Goal: Information Seeking & Learning: Learn about a topic

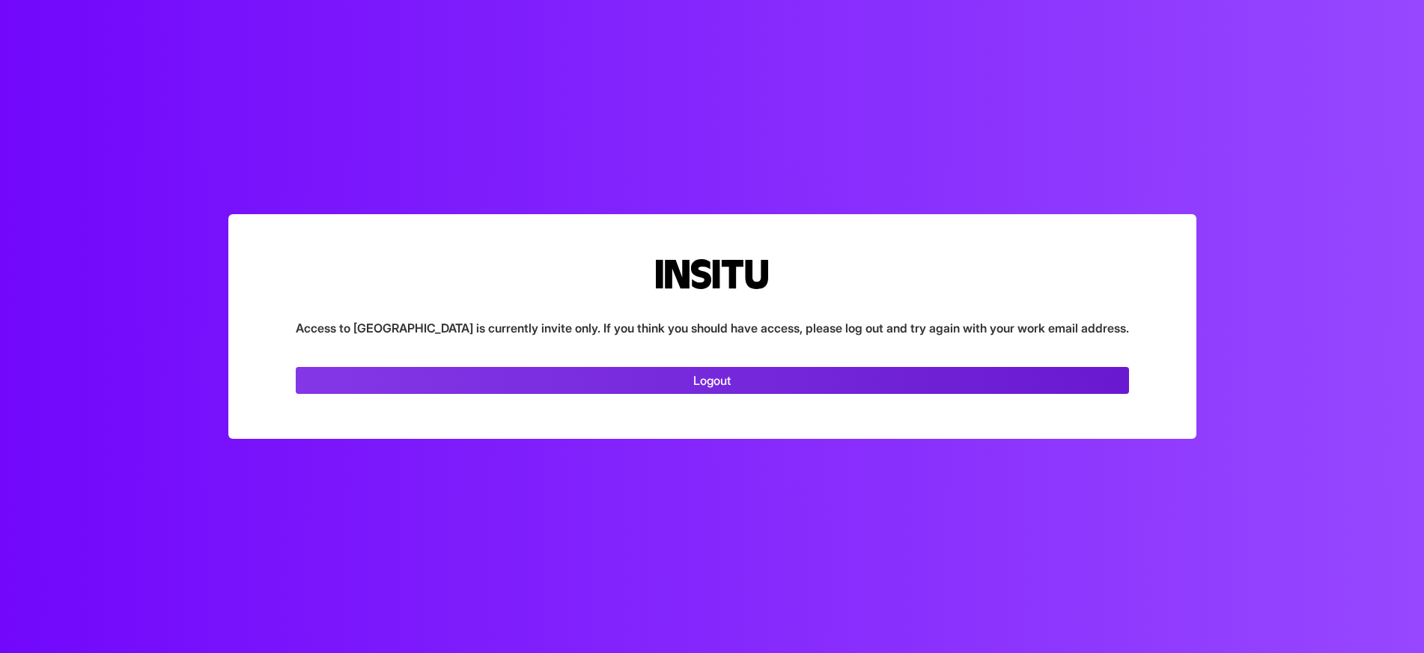
click at [720, 375] on link "Logout" at bounding box center [712, 380] width 833 height 27
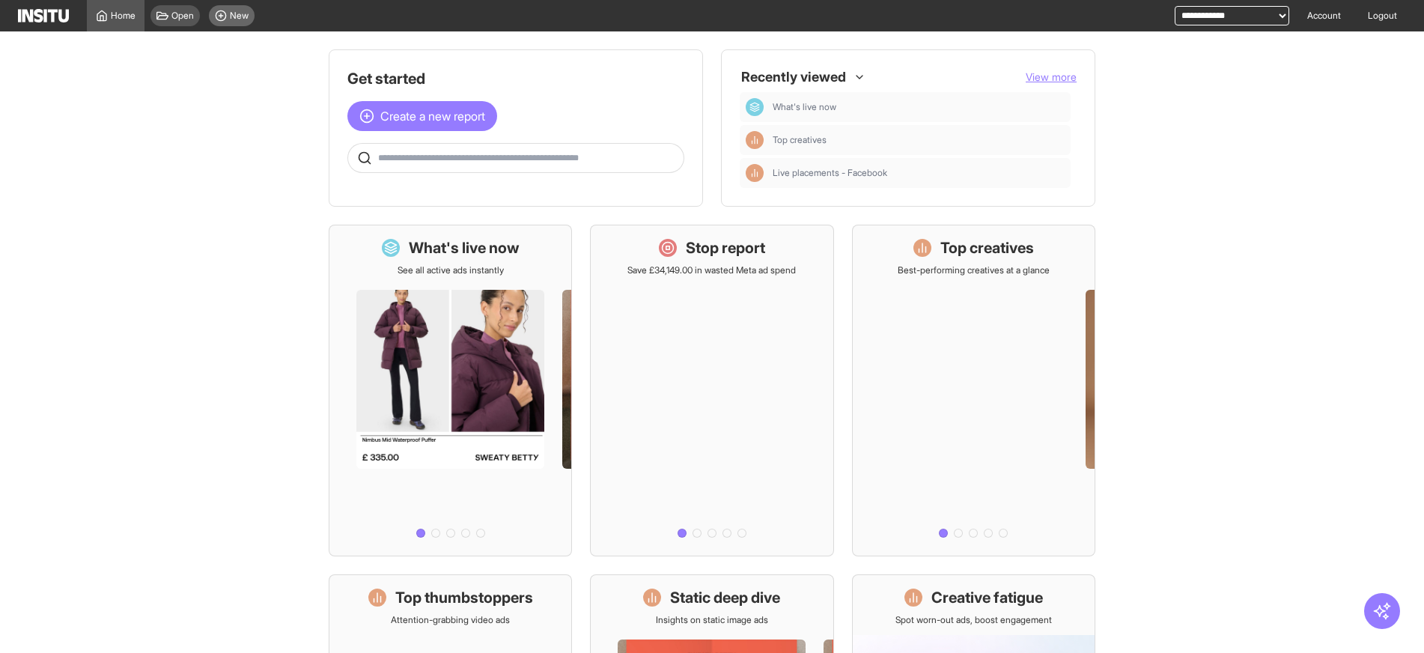
click at [237, 15] on span "New" at bounding box center [239, 16] width 19 height 12
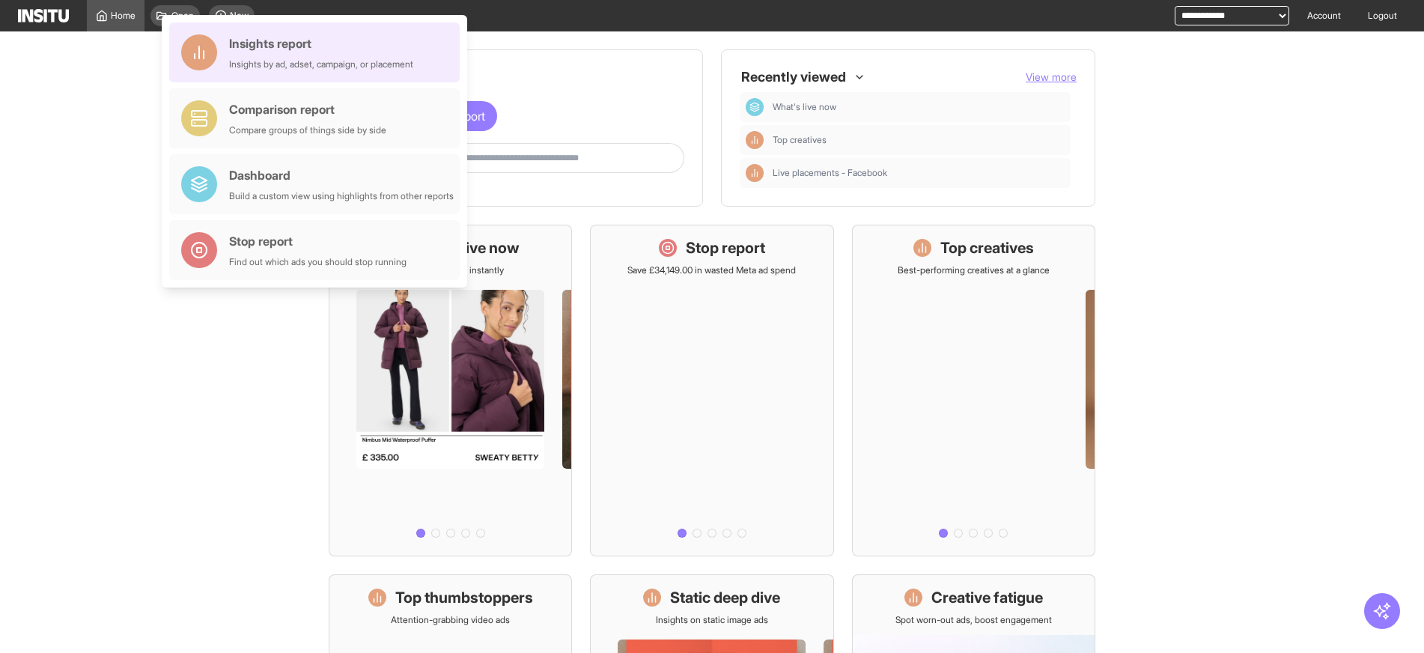
click at [291, 52] on div "Insights report Insights by ad, adset, campaign, or placement" at bounding box center [321, 52] width 184 height 36
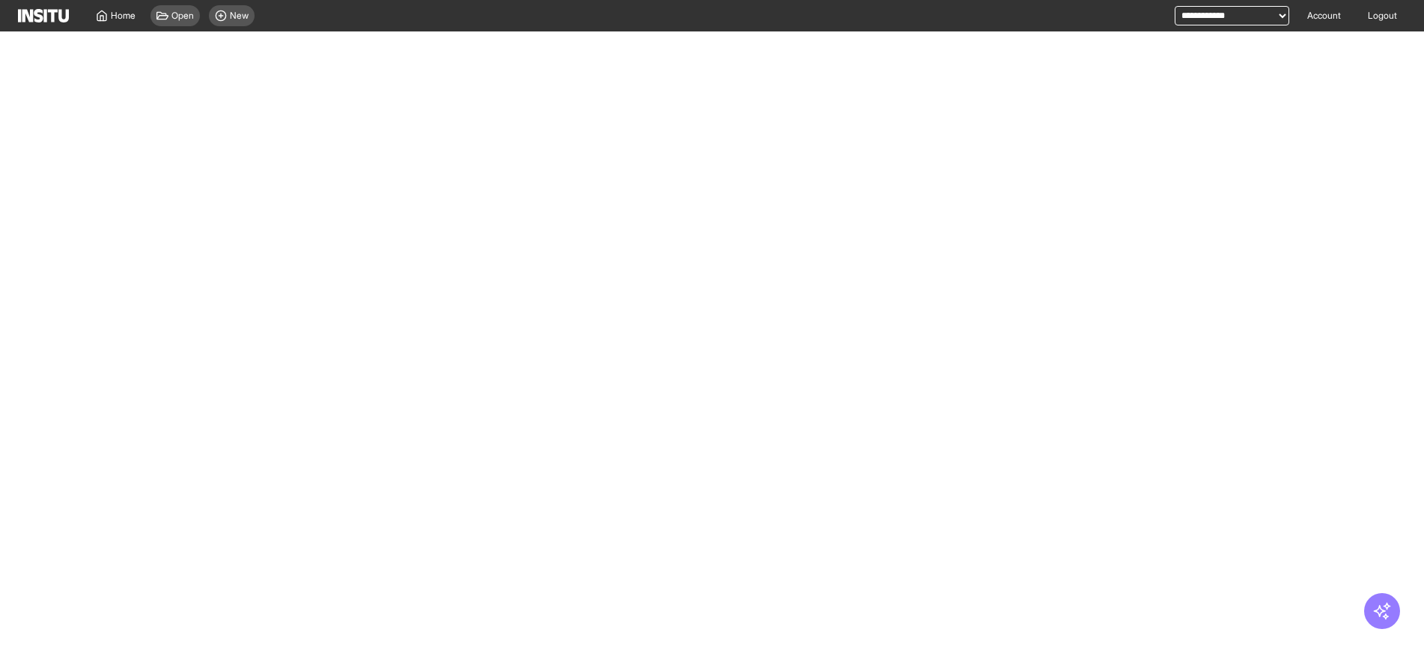
select select "**"
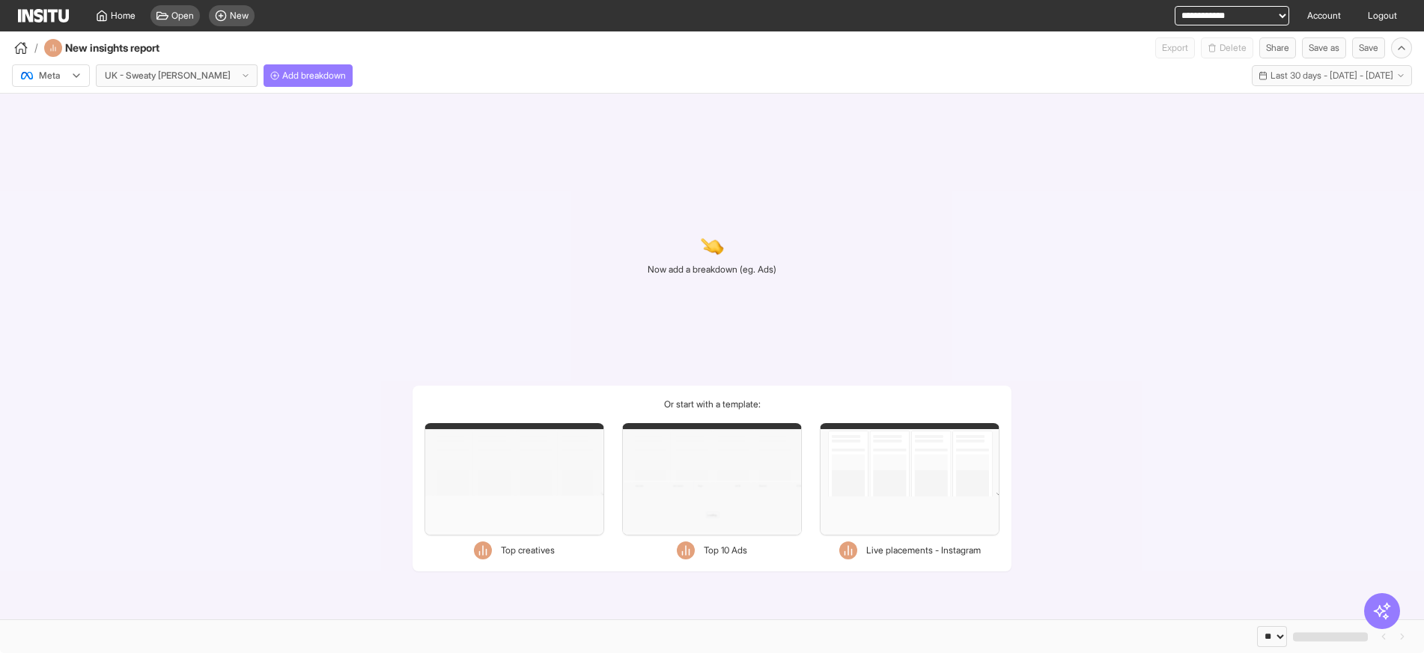
click at [69, 85] on div "Meta" at bounding box center [51, 75] width 76 height 21
click at [65, 134] on span "TikTok" at bounding box center [52, 133] width 25 height 13
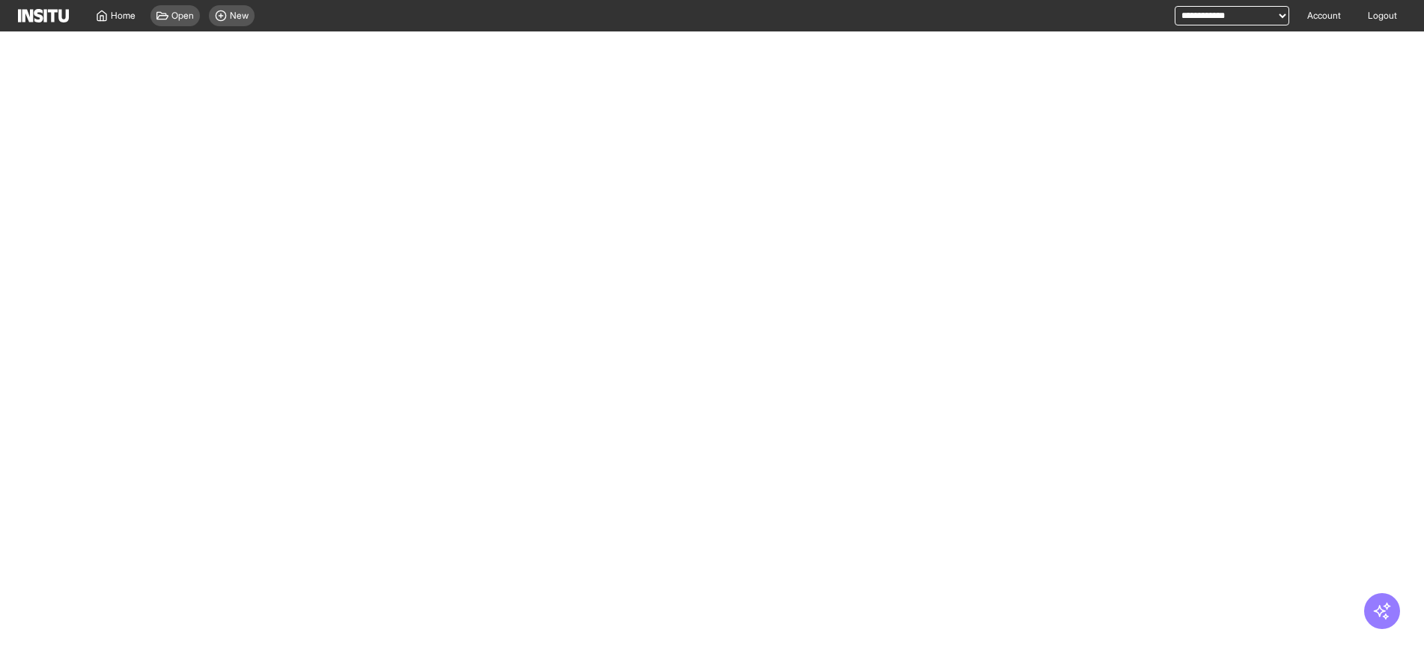
select select "**"
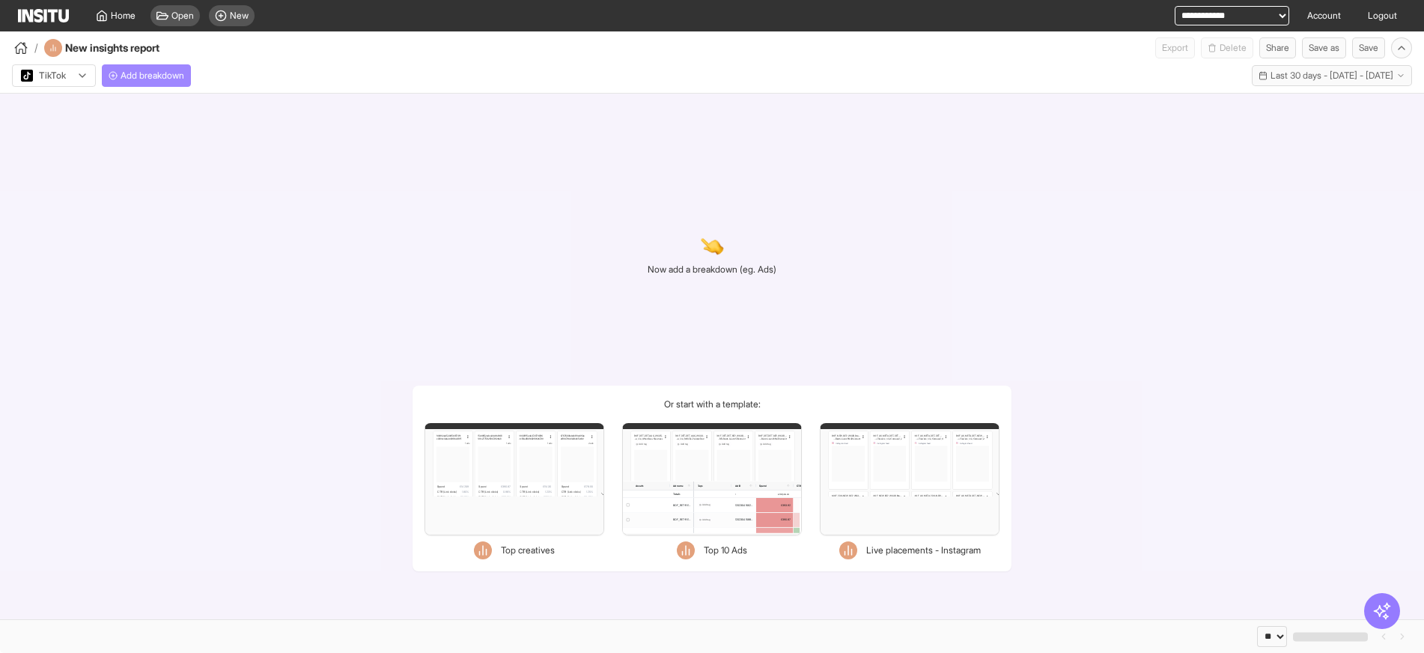
click at [146, 85] on button "Add breakdown" at bounding box center [146, 75] width 89 height 22
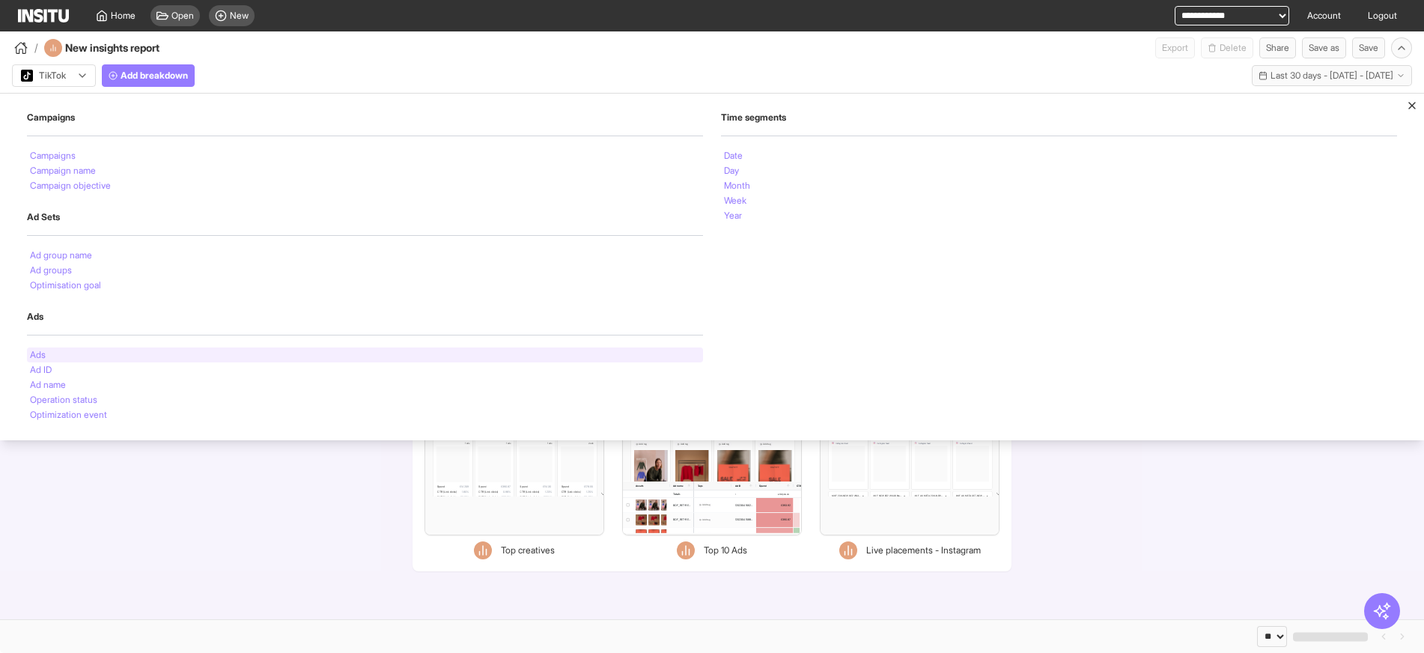
click at [85, 353] on div "Ads" at bounding box center [365, 354] width 676 height 15
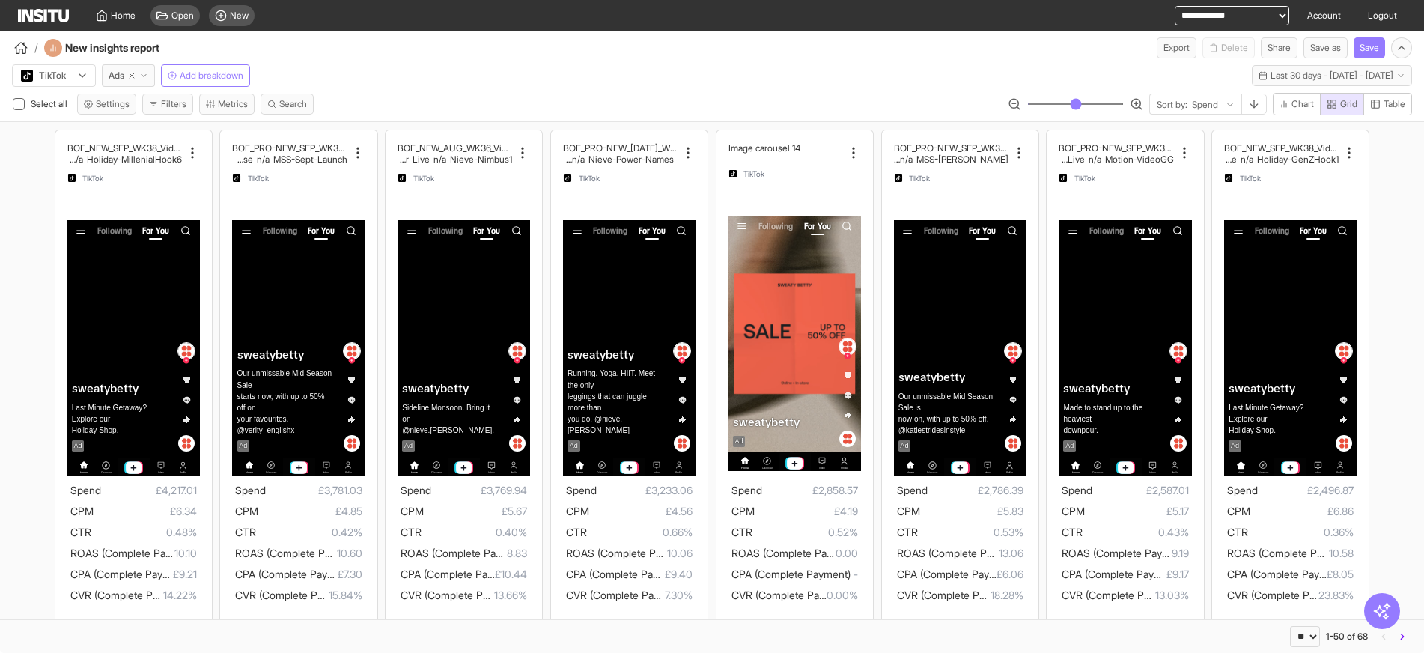
click at [1182, 23] on select "**********" at bounding box center [1232, 15] width 115 height 19
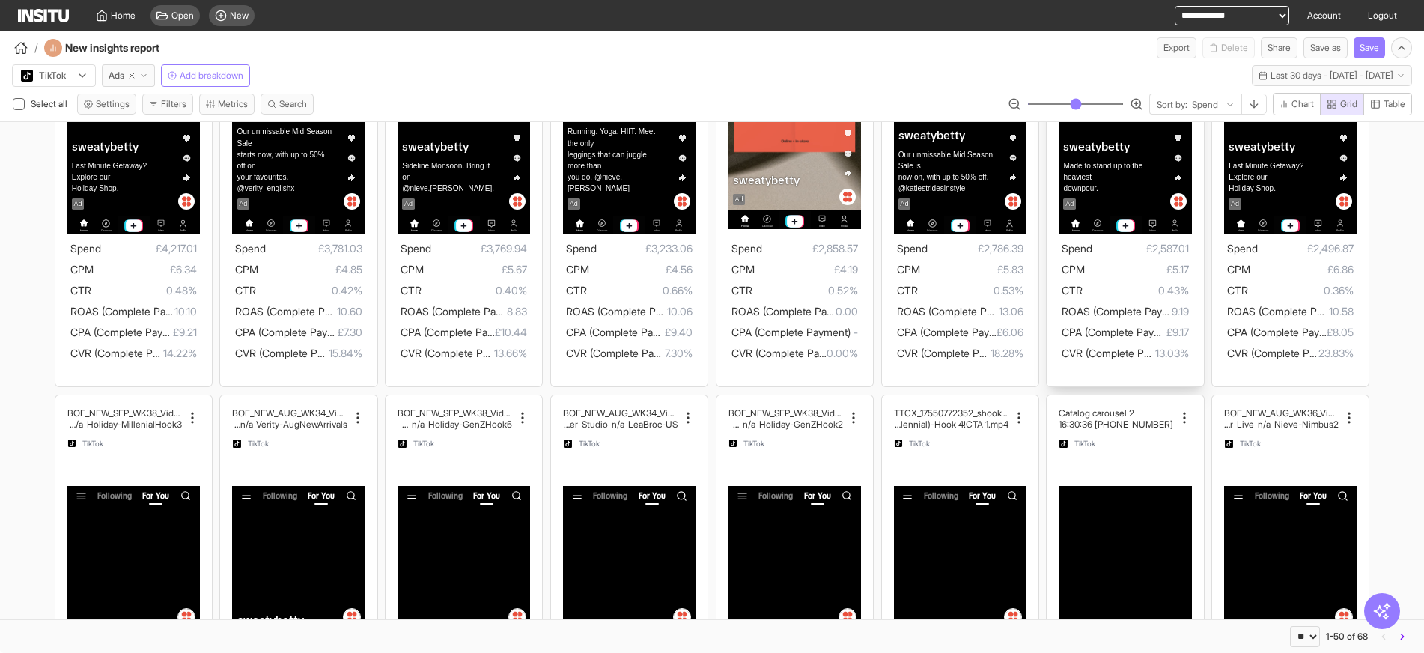
scroll to position [300, 0]
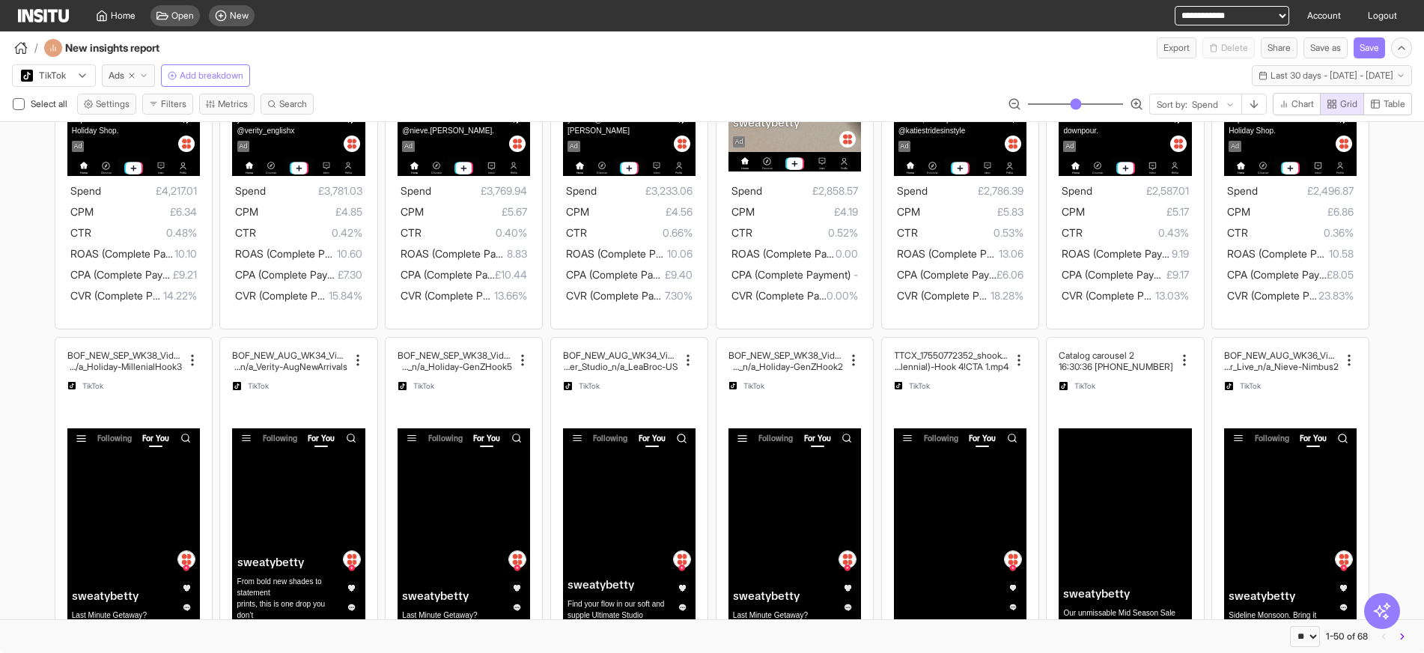
click at [1181, 5] on div "**********" at bounding box center [1223, 15] width 133 height 31
click at [1188, 22] on div "**********" at bounding box center [1223, 15] width 133 height 31
click at [1191, 16] on select "**********" at bounding box center [1232, 15] width 115 height 19
select select "**********"
click at [1175, 6] on select "**********" at bounding box center [1232, 15] width 115 height 19
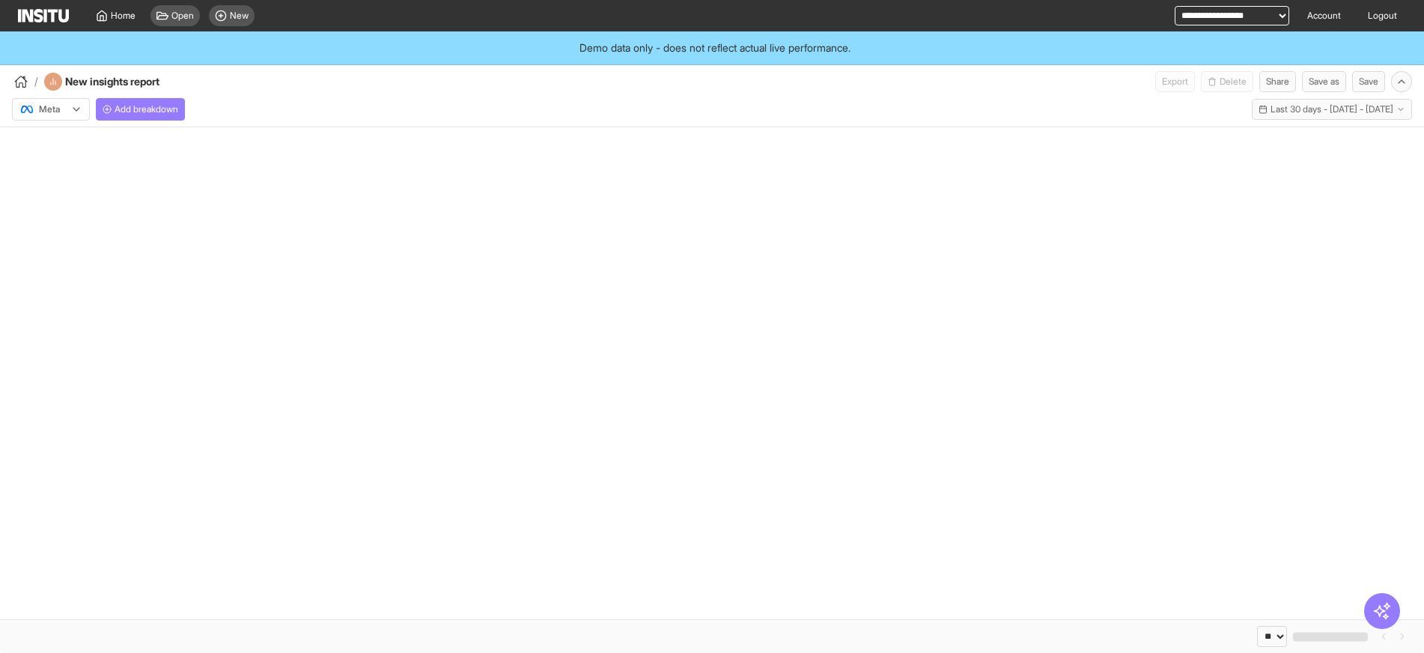
select select "**"
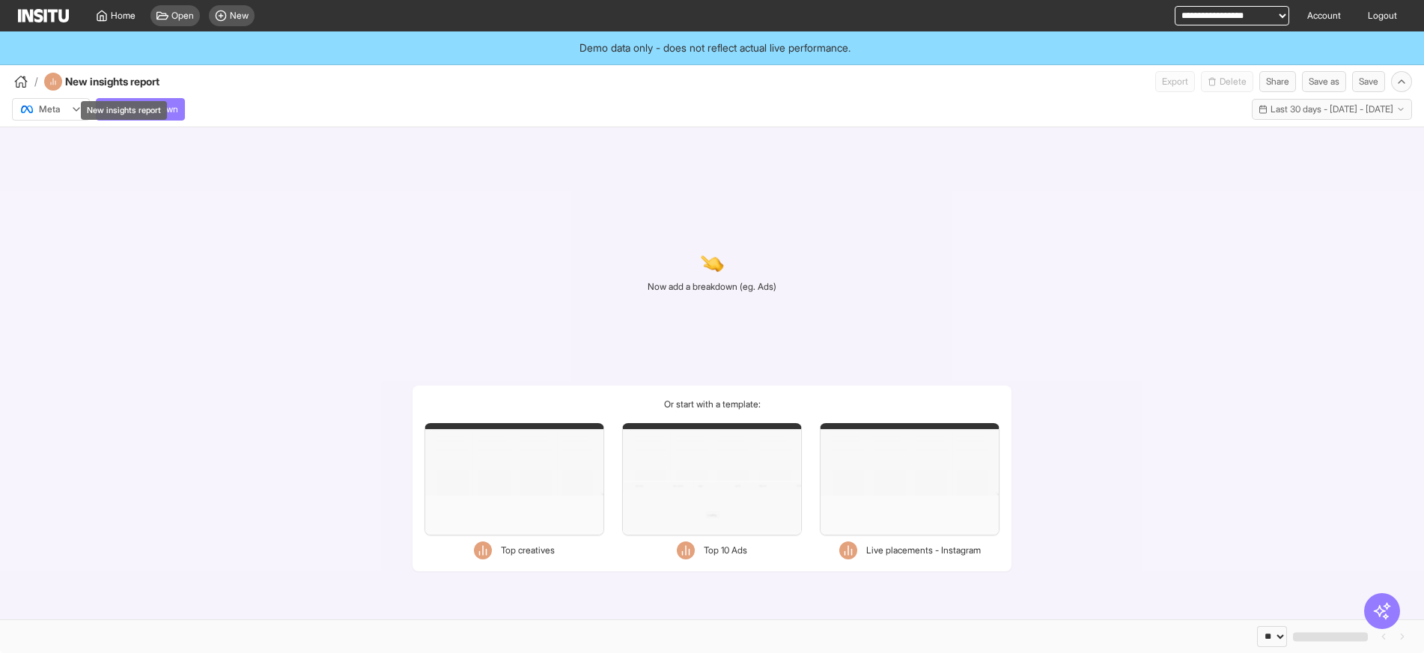
click at [65, 105] on div "Meta" at bounding box center [43, 109] width 48 height 15
click at [71, 157] on div "TikTok" at bounding box center [51, 166] width 77 height 25
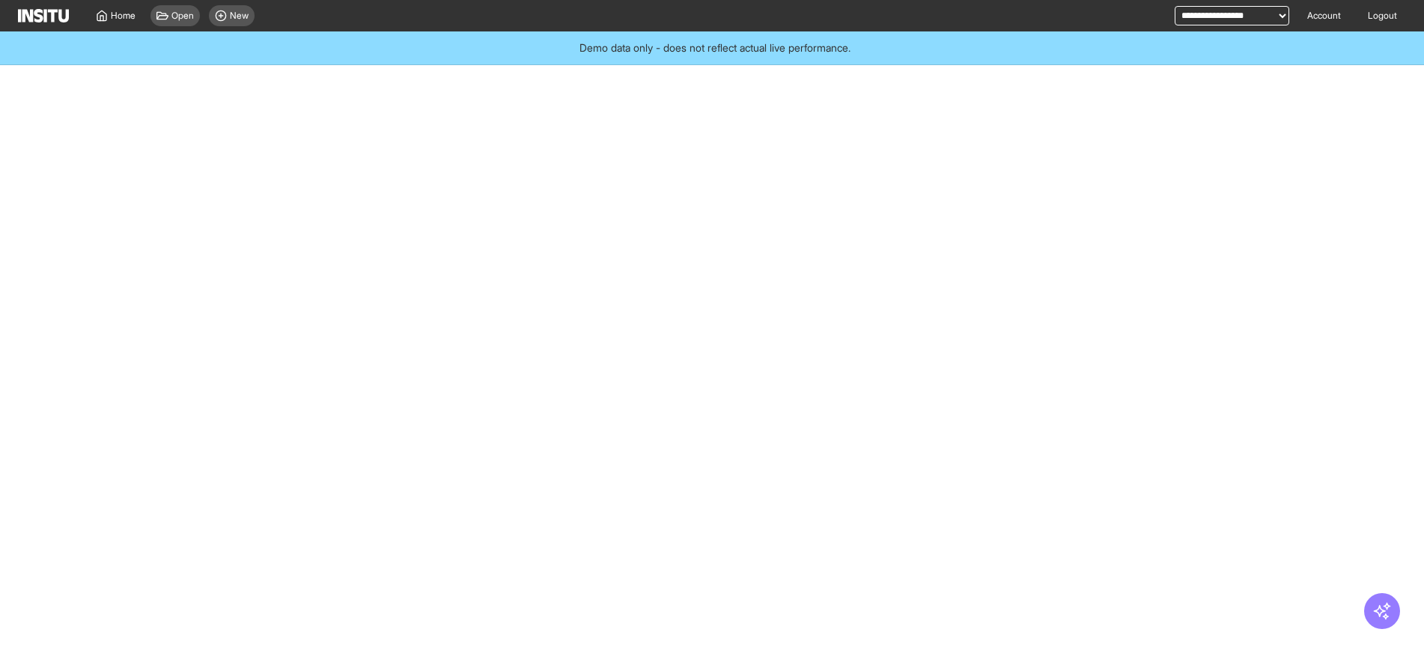
select select "**"
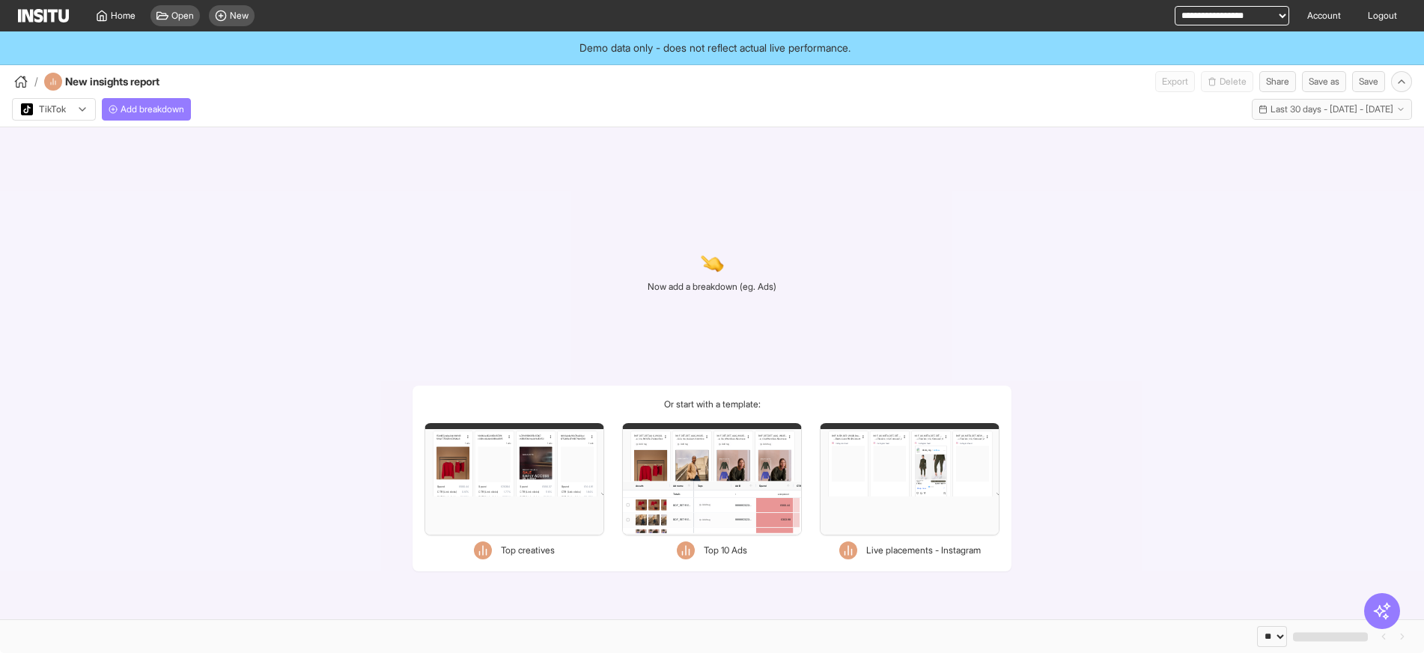
click at [174, 97] on div "TikTok Add breakdown Last 30 days - Sun 31 Aug - Mon 29 Sep, 2025 31 Aug 25 - 2…" at bounding box center [712, 106] width 1424 height 28
click at [173, 105] on span "Add breakdown" at bounding box center [153, 109] width 64 height 12
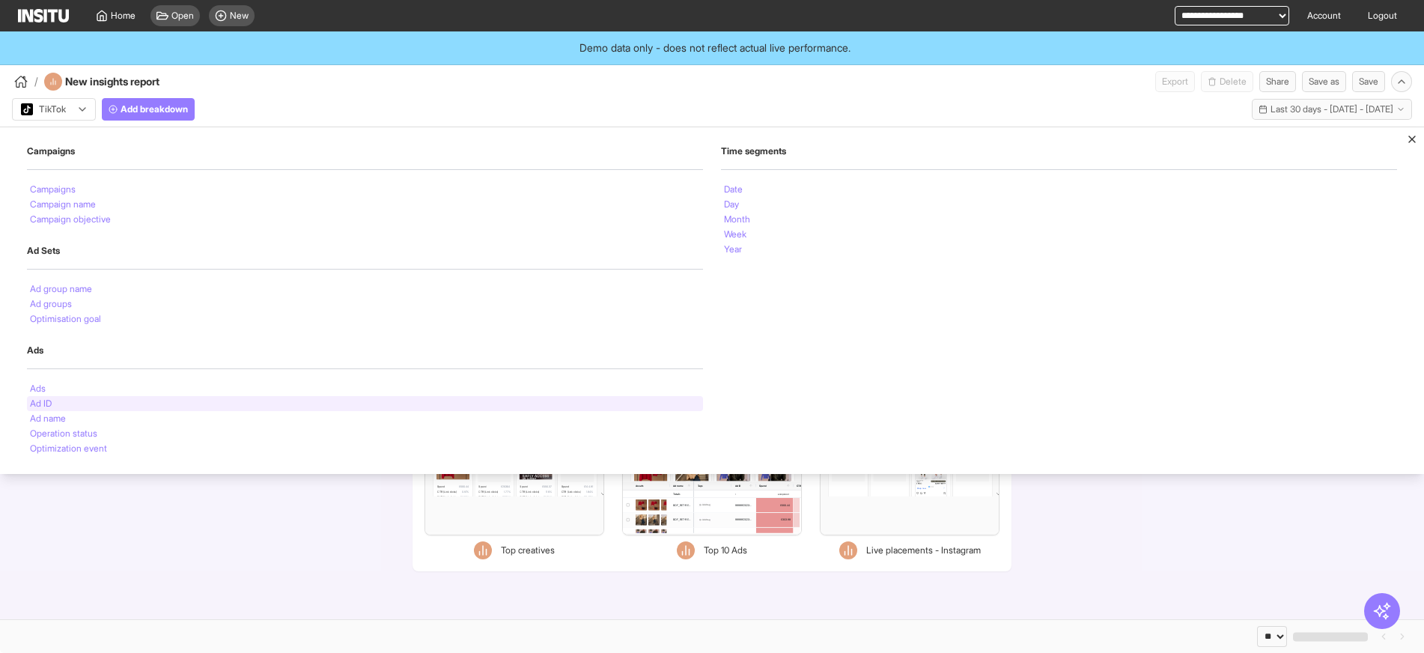
click at [37, 402] on li "Ad ID" at bounding box center [41, 403] width 22 height 9
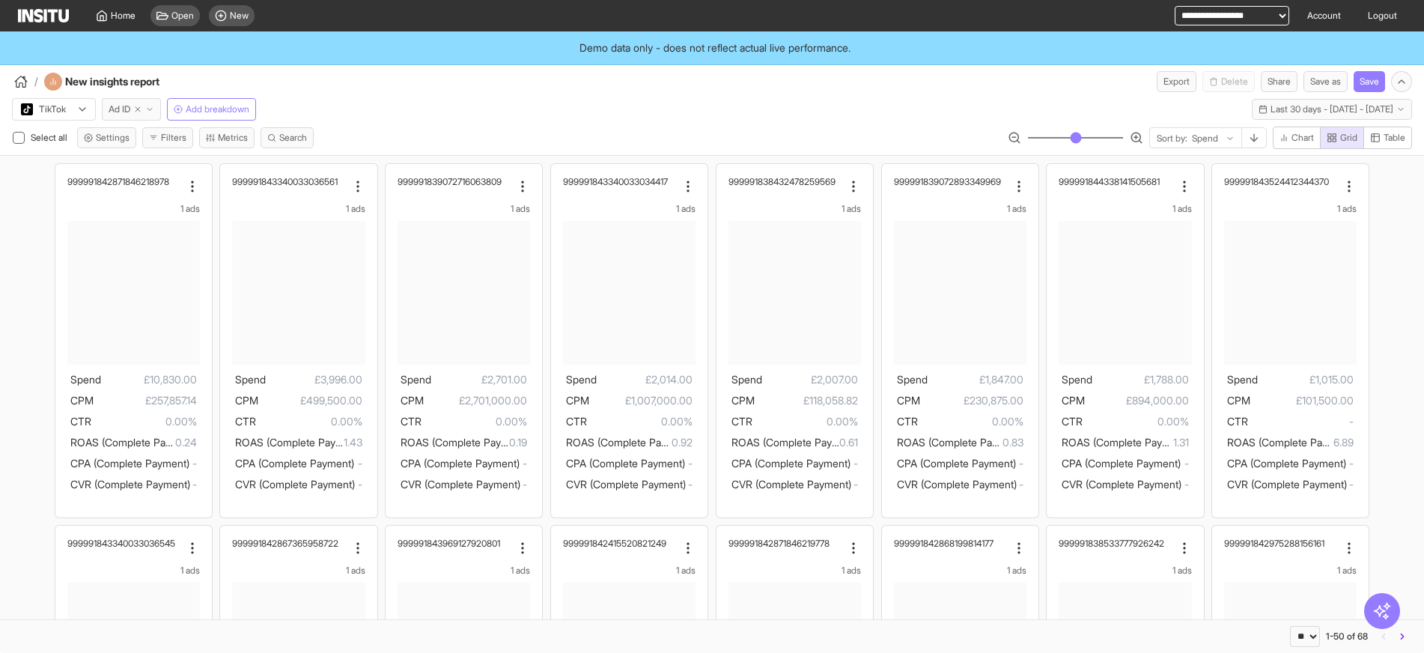
click at [160, 115] on button "Ad ID" at bounding box center [131, 109] width 59 height 22
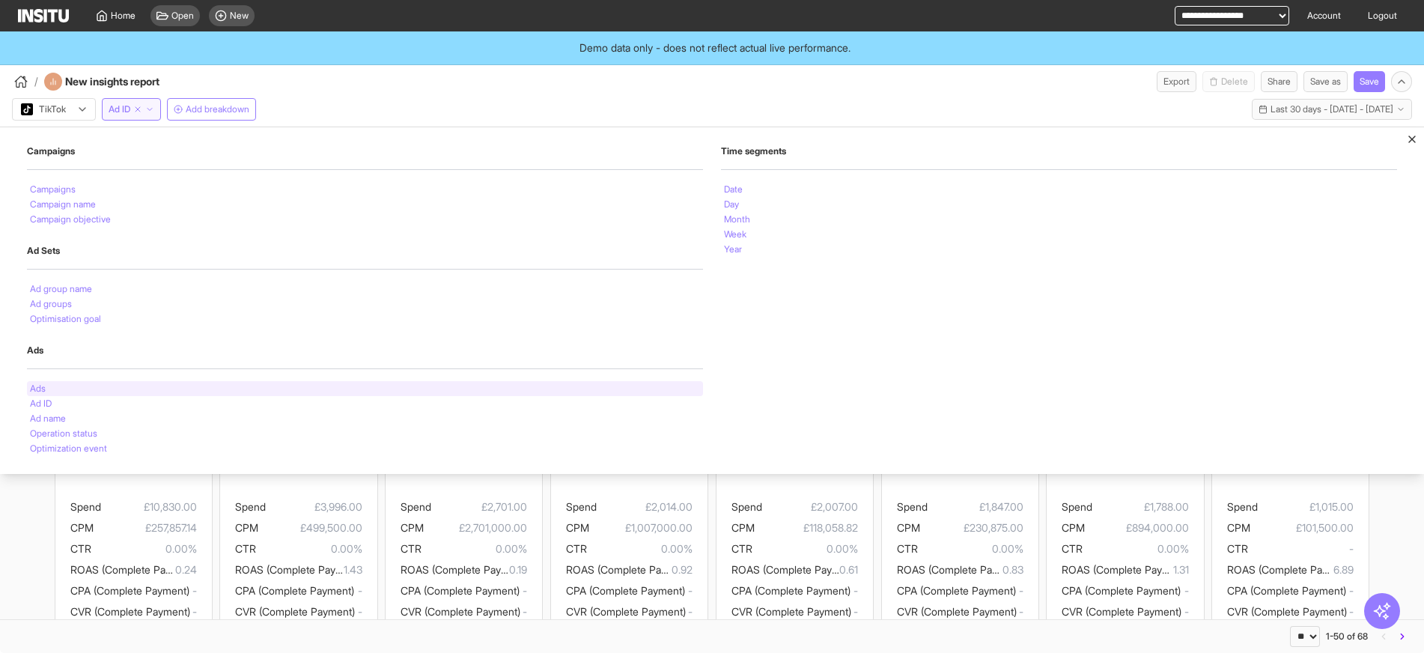
click at [46, 390] on li "Ads" at bounding box center [38, 388] width 16 height 9
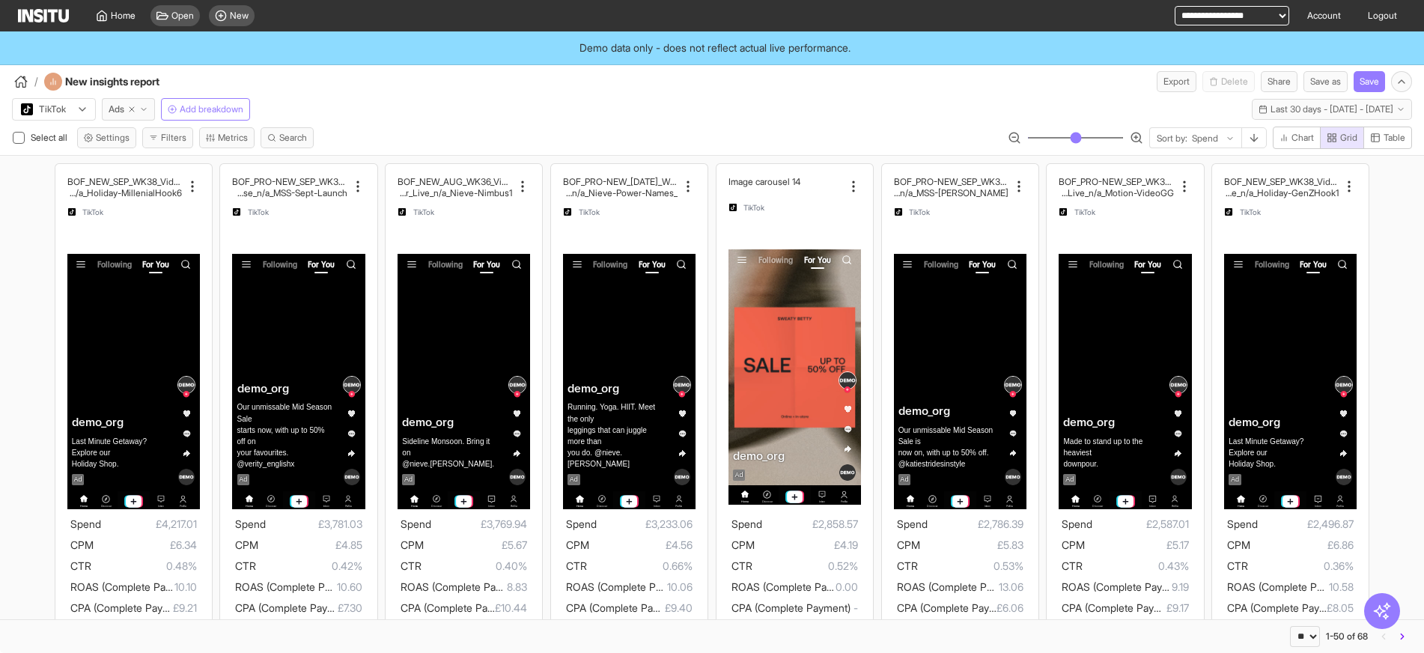
click at [568, 94] on div "TikTok Ads Add breakdown Last 30 days - Sun 31 Aug - Mon 29 Sep, 2025 31 Aug 25…" at bounding box center [712, 106] width 1424 height 28
click at [131, 10] on span "Home" at bounding box center [123, 16] width 25 height 12
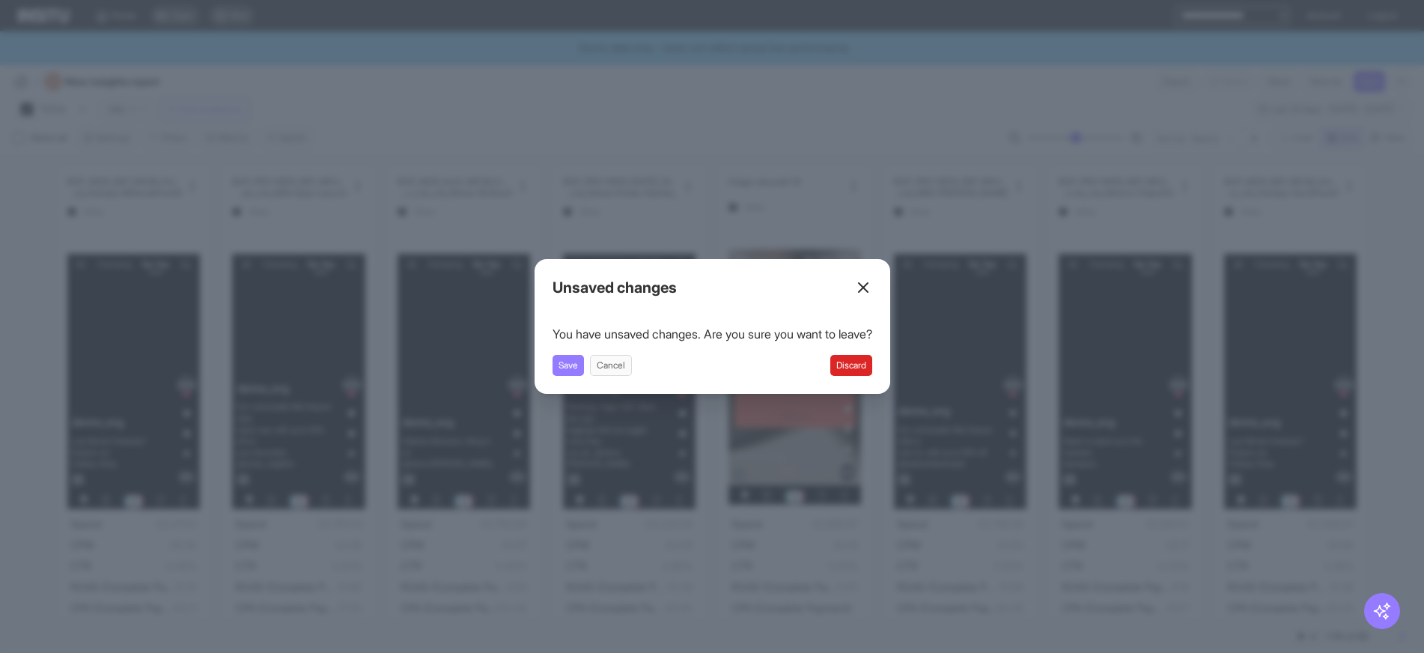
click at [862, 371] on button "Discard" at bounding box center [851, 365] width 42 height 21
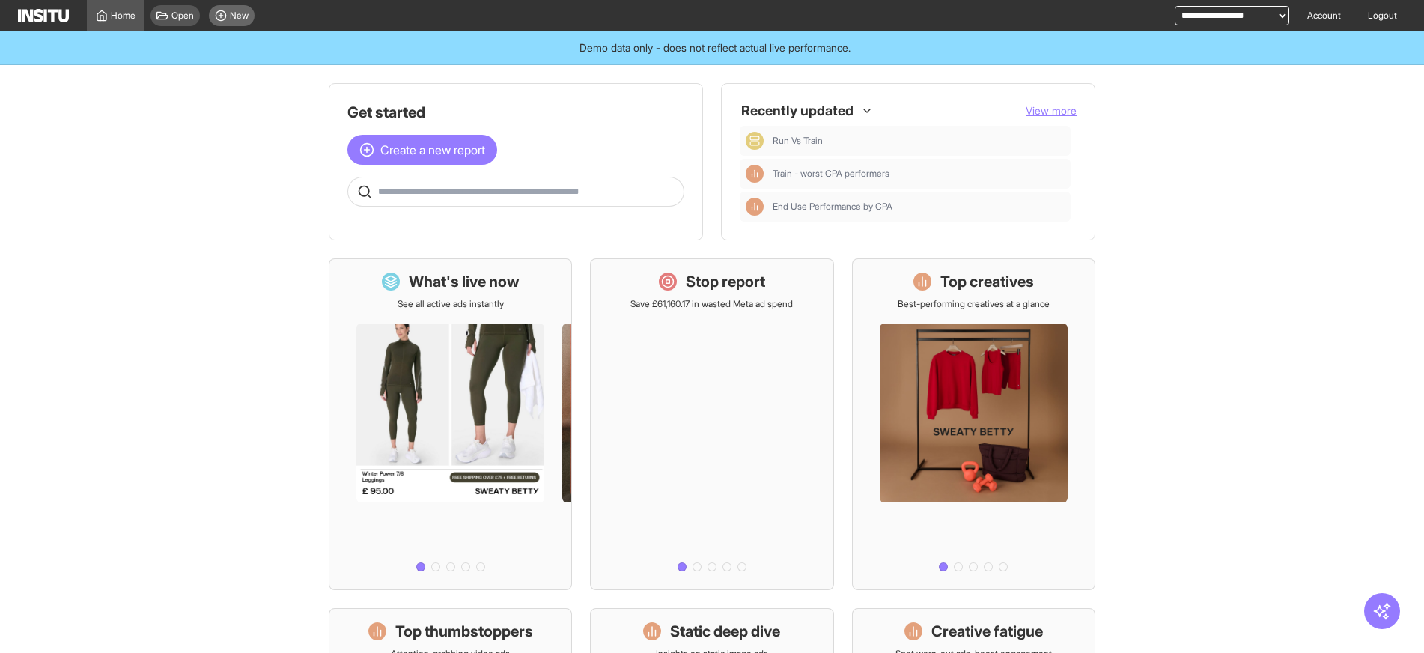
click at [249, 25] on div "New" at bounding box center [232, 15] width 46 height 21
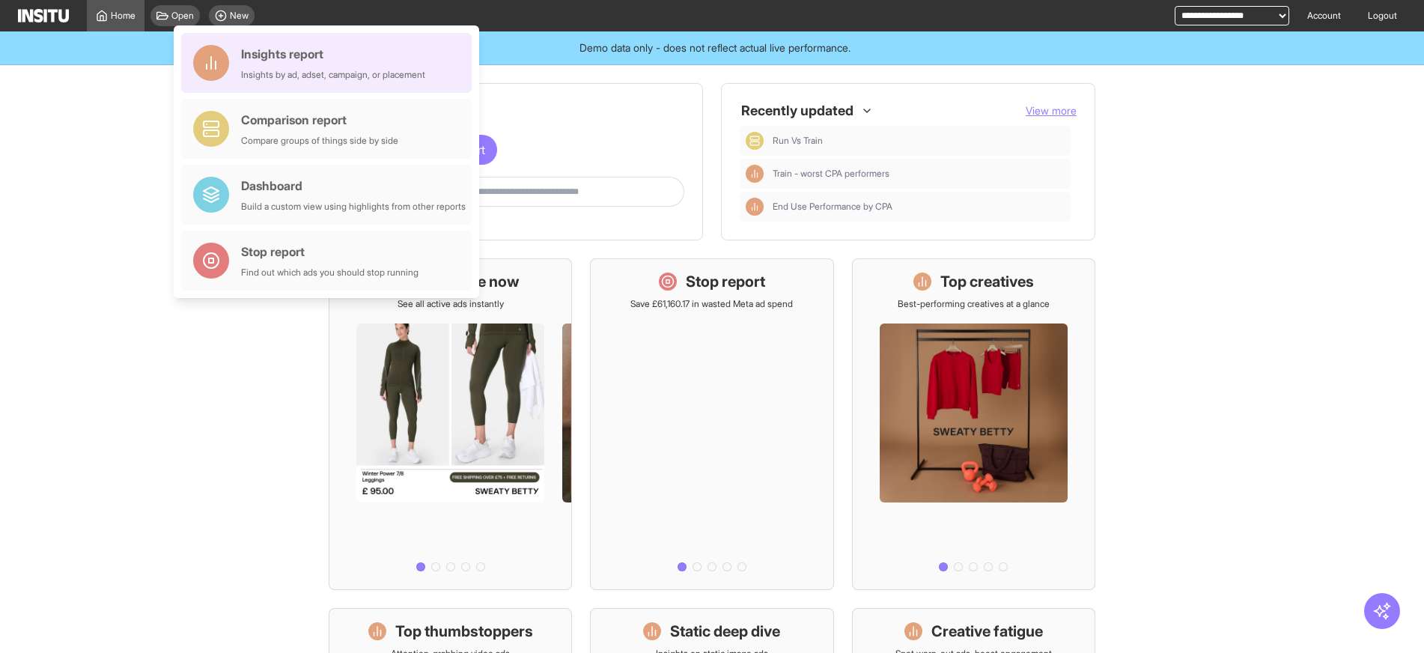
click at [284, 78] on div "Insights by ad, adset, campaign, or placement" at bounding box center [333, 75] width 184 height 12
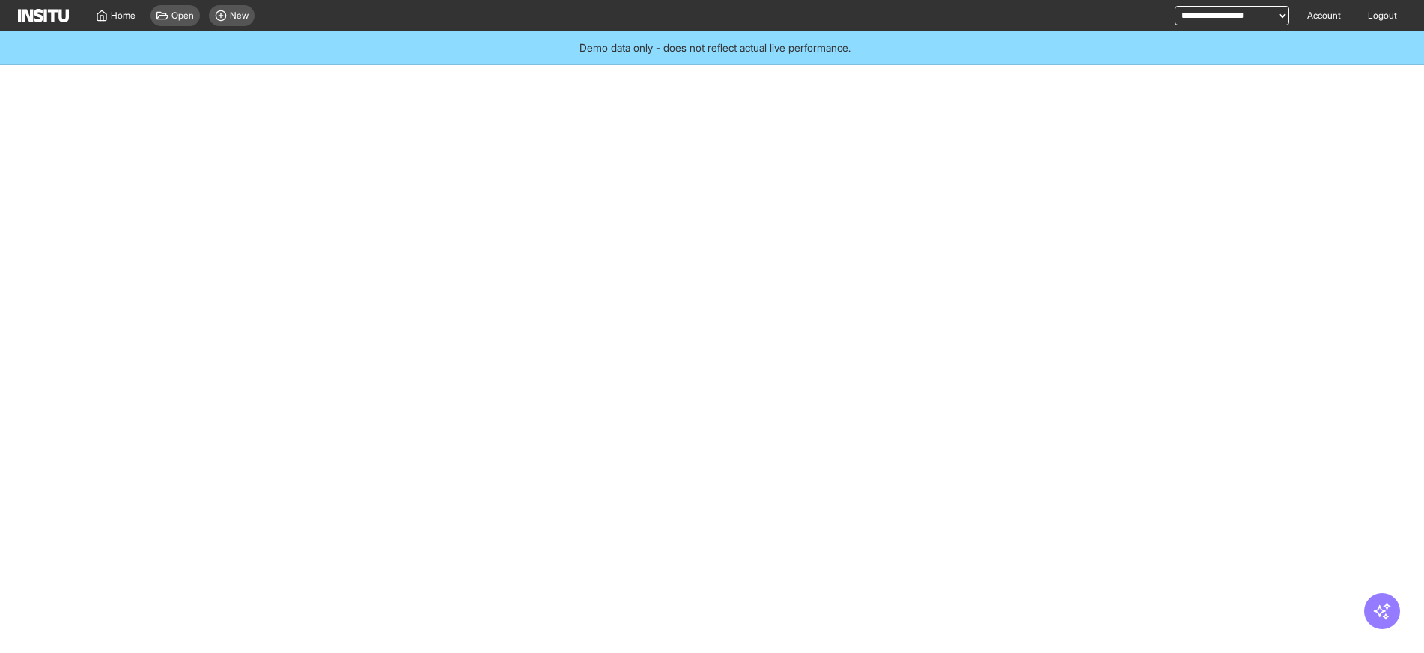
select select "**"
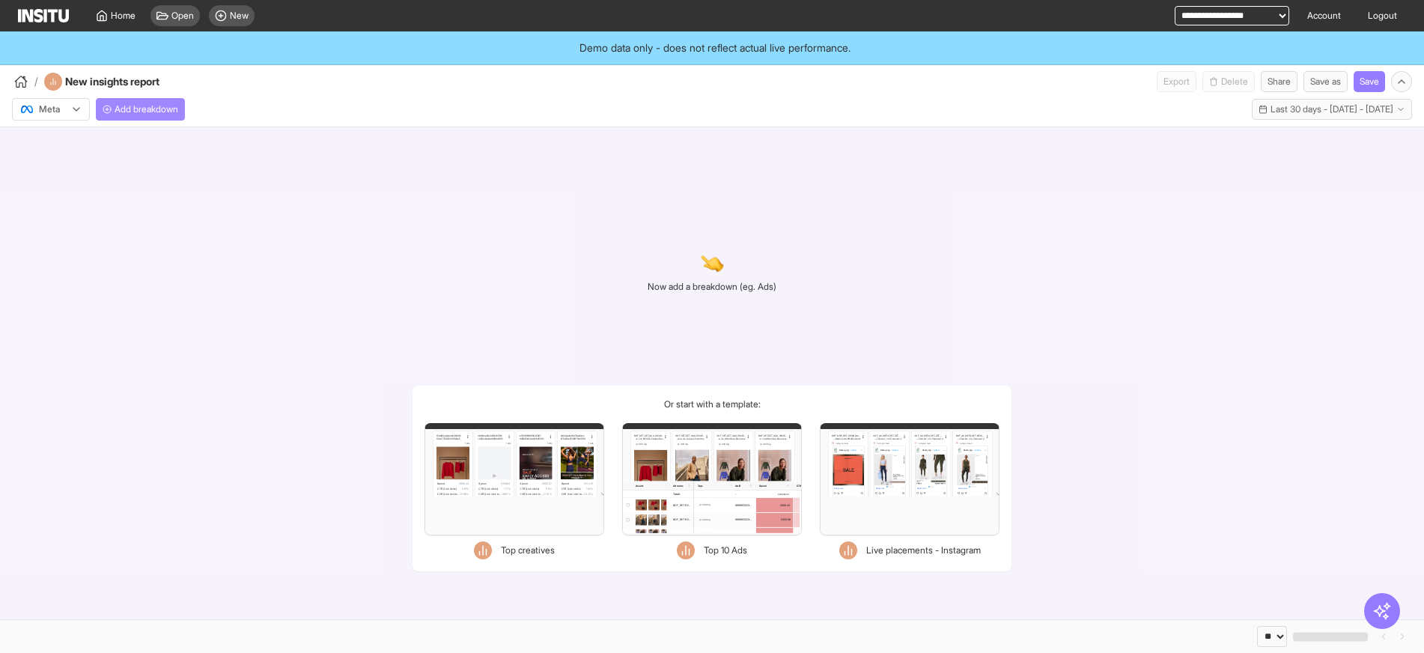
click at [139, 112] on span "Add breakdown" at bounding box center [147, 109] width 64 height 12
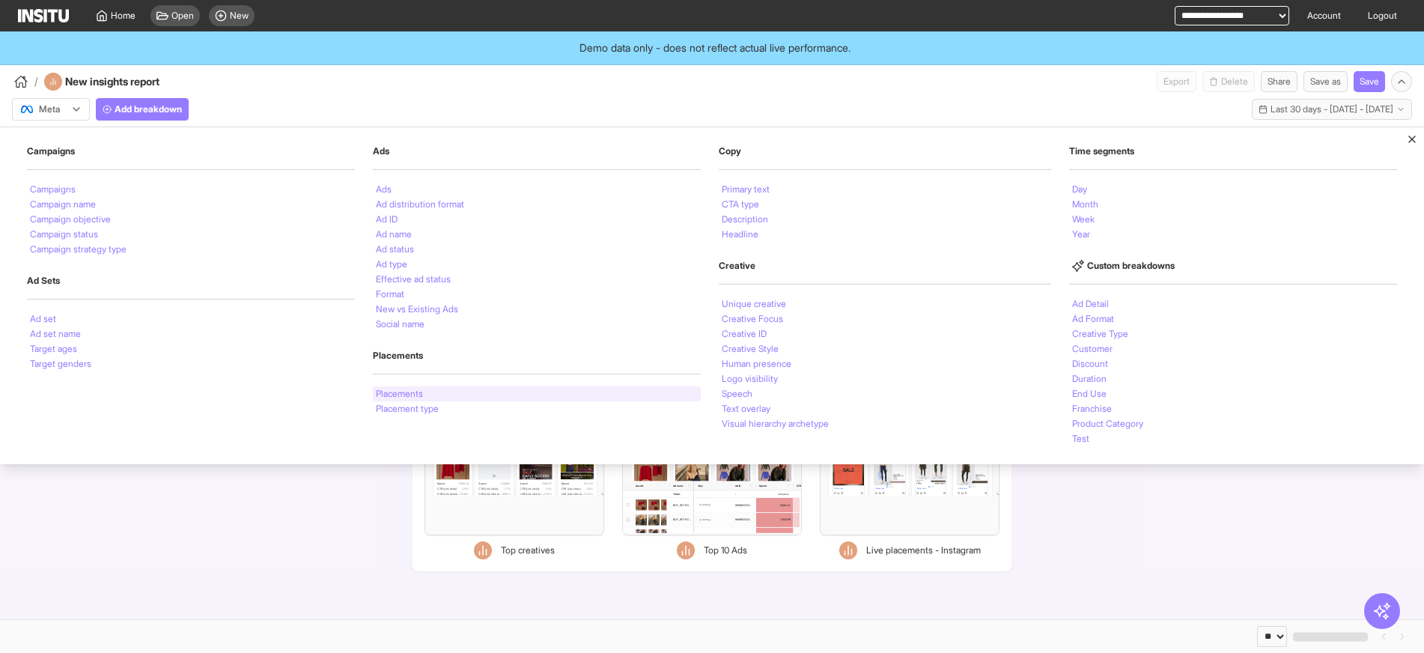
click at [438, 399] on div "Placements" at bounding box center [537, 393] width 328 height 15
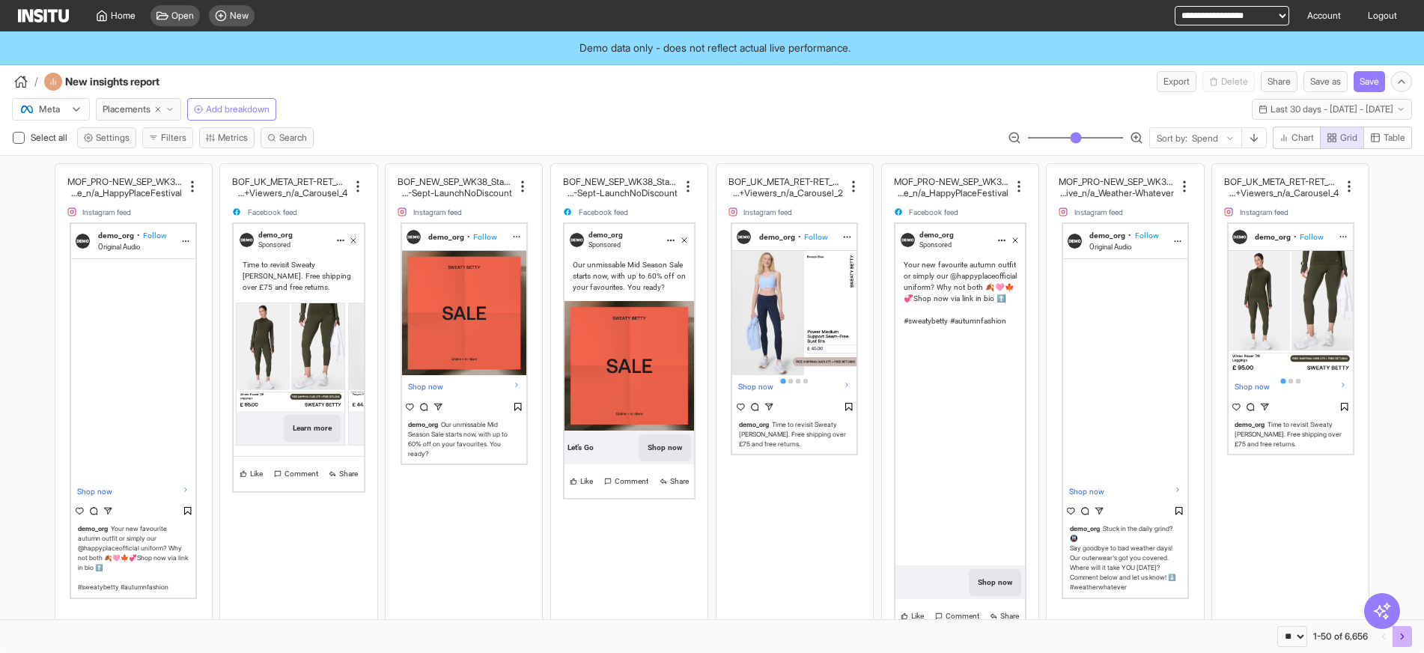
click at [1401, 639] on polyline "button" at bounding box center [1402, 636] width 3 height 5
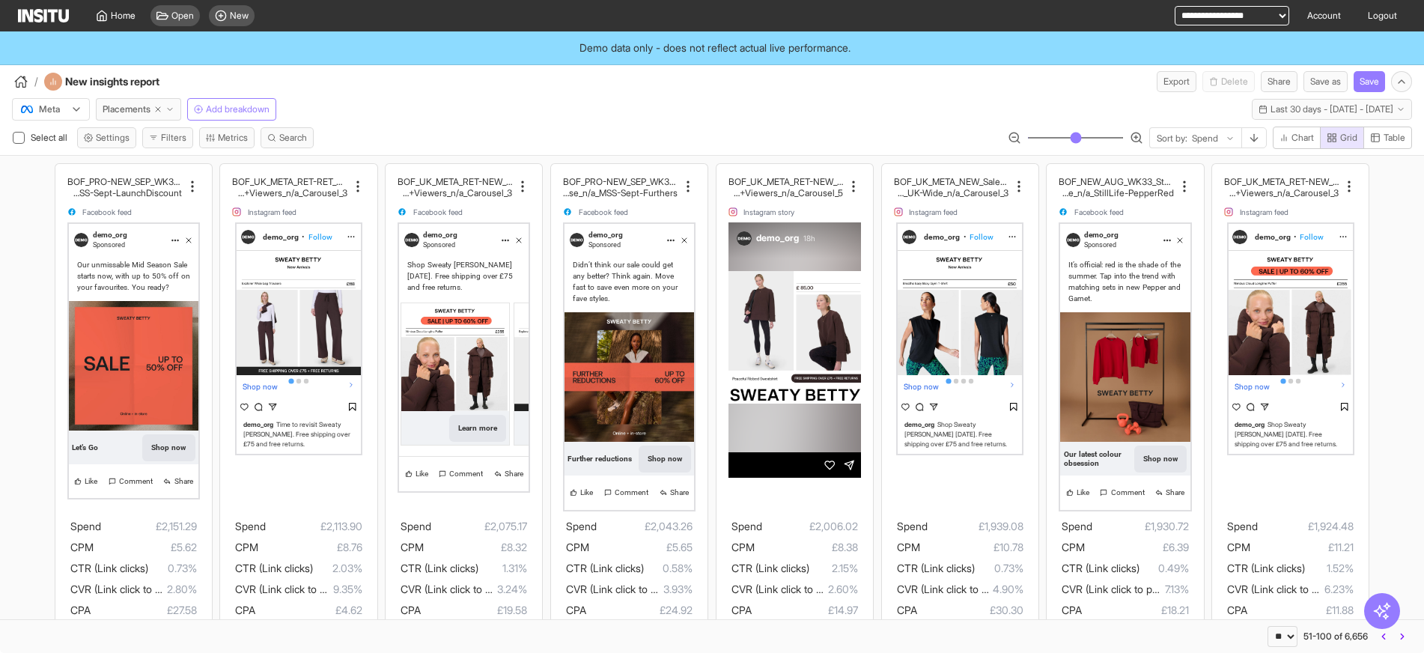
click at [67, 104] on div "Meta" at bounding box center [43, 109] width 48 height 15
click at [39, 162] on div "TikTok" at bounding box center [43, 166] width 43 height 13
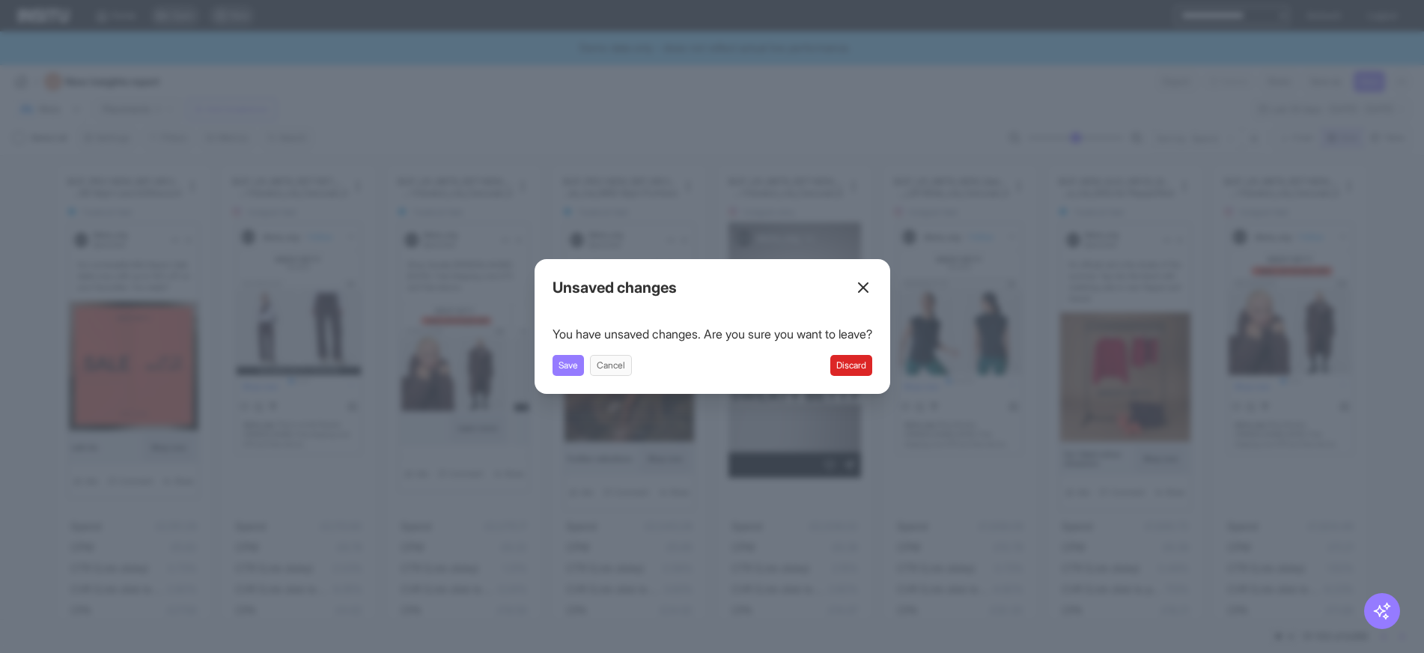
click at [868, 354] on div "You have unsaved changes. Are you sure you want to leave? Save Cancel Discard" at bounding box center [713, 350] width 320 height 51
click at [863, 362] on button "Discard" at bounding box center [851, 365] width 42 height 21
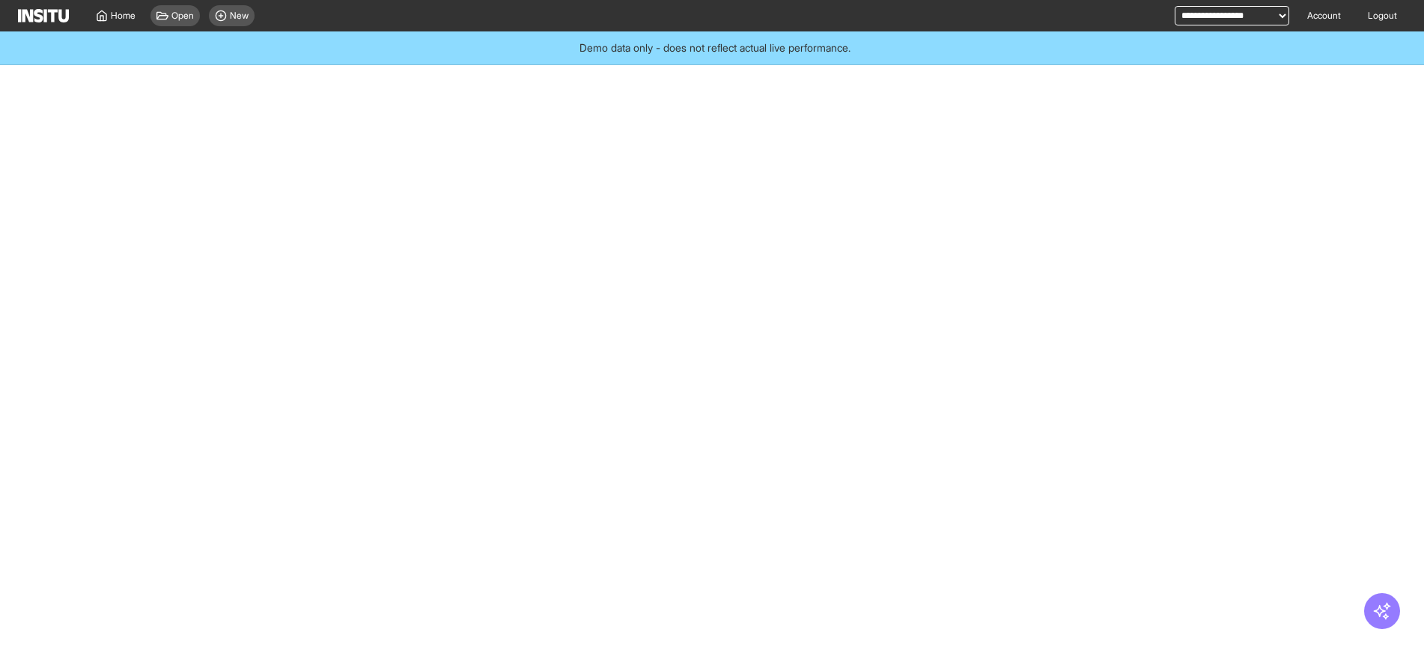
select select "**"
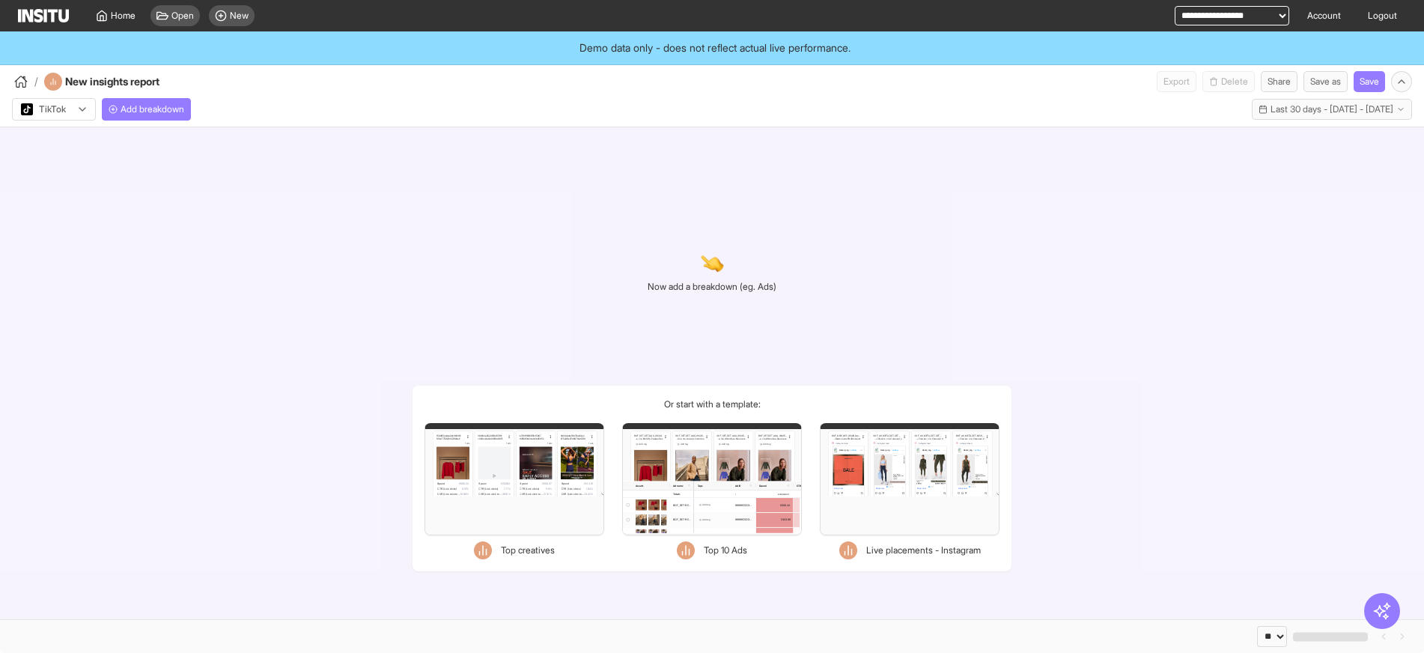
click at [28, 106] on div at bounding box center [43, 109] width 48 height 15
click at [119, 115] on button "Add breakdown" at bounding box center [146, 109] width 89 height 22
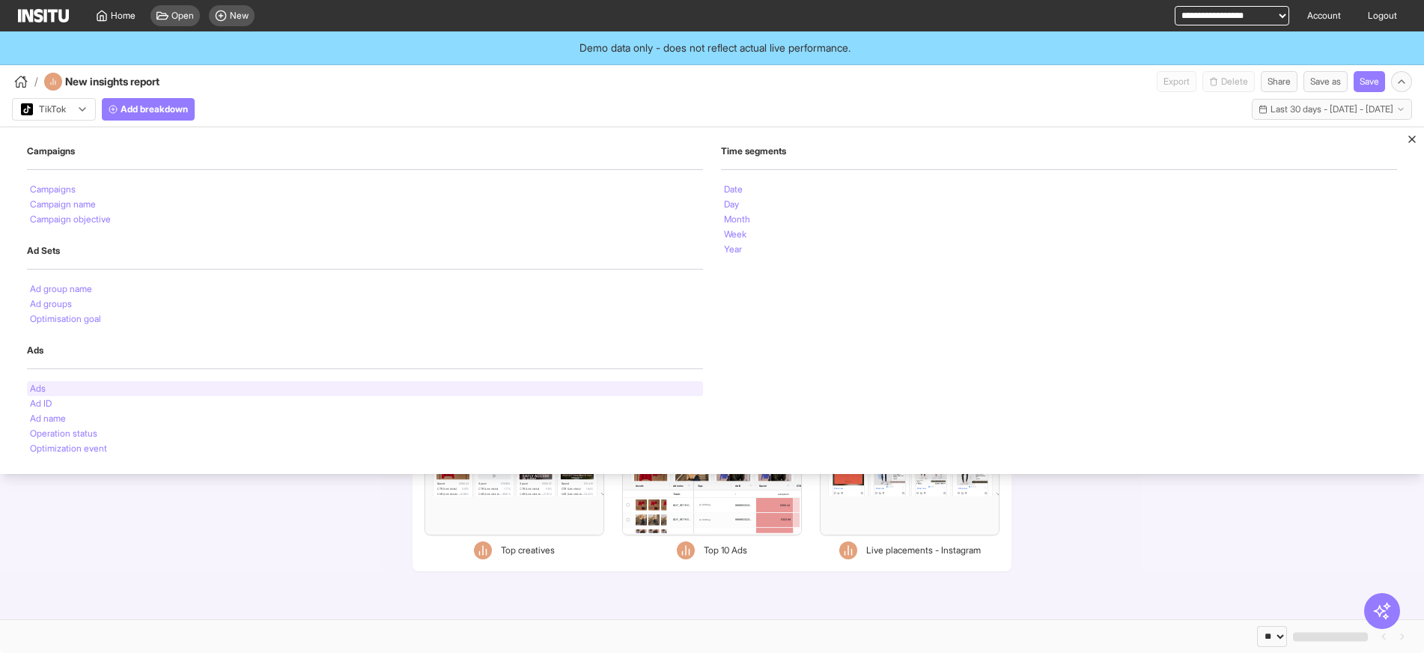
click at [49, 385] on div "Ads" at bounding box center [365, 388] width 676 height 15
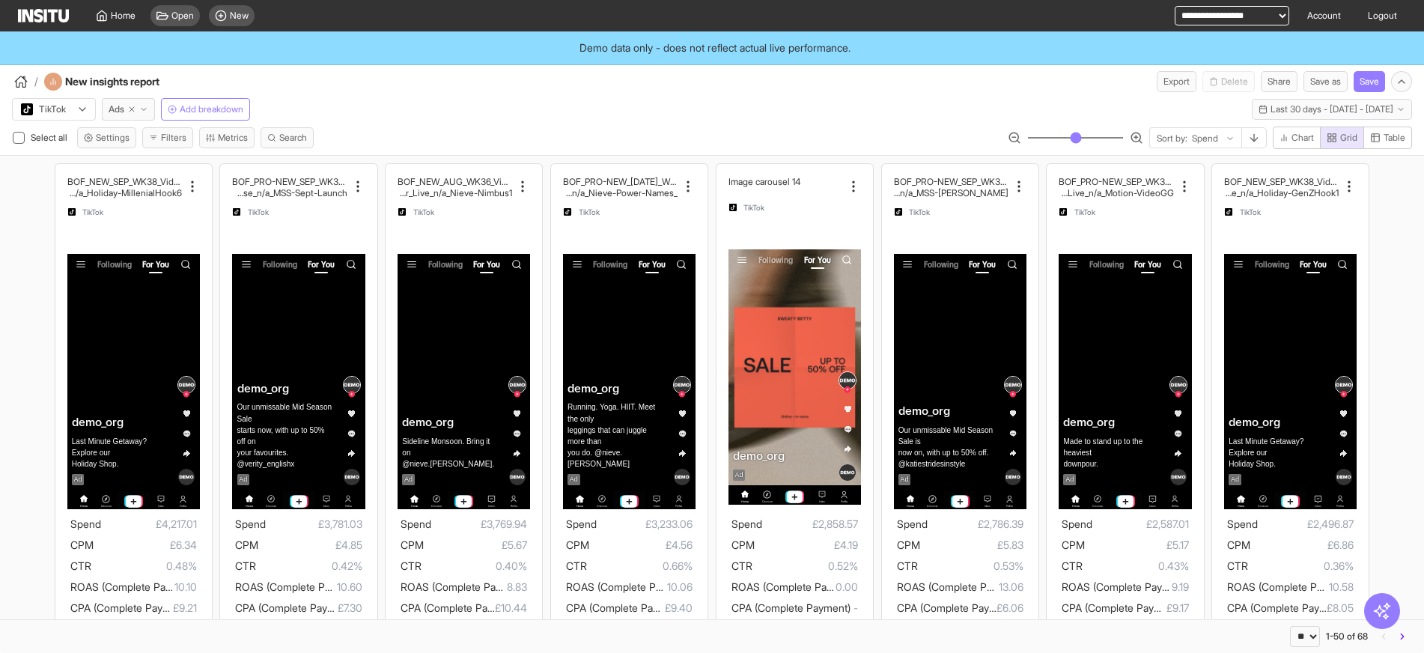
click at [78, 107] on icon at bounding box center [82, 109] width 12 height 12
click at [43, 142] on span "Meta" at bounding box center [50, 141] width 20 height 13
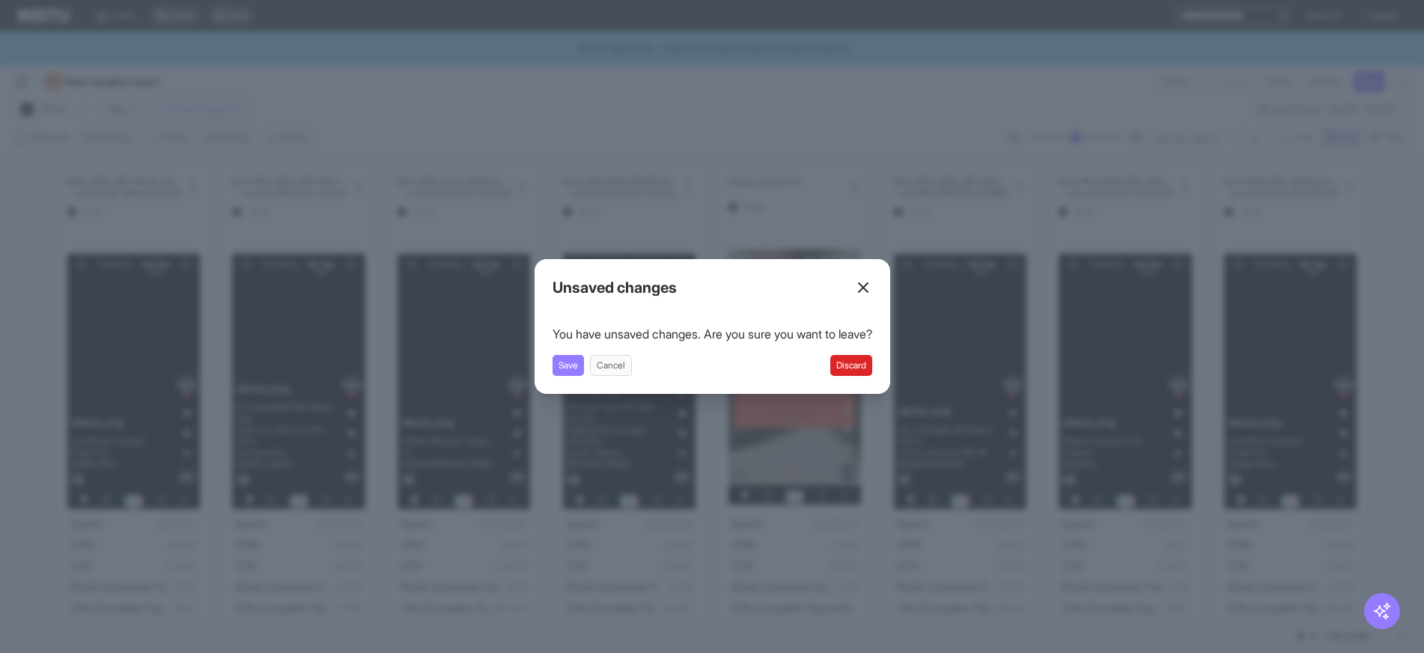
drag, startPoint x: 850, startPoint y: 361, endPoint x: 860, endPoint y: 371, distance: 14.3
click at [861, 366] on button "Discard" at bounding box center [851, 365] width 42 height 21
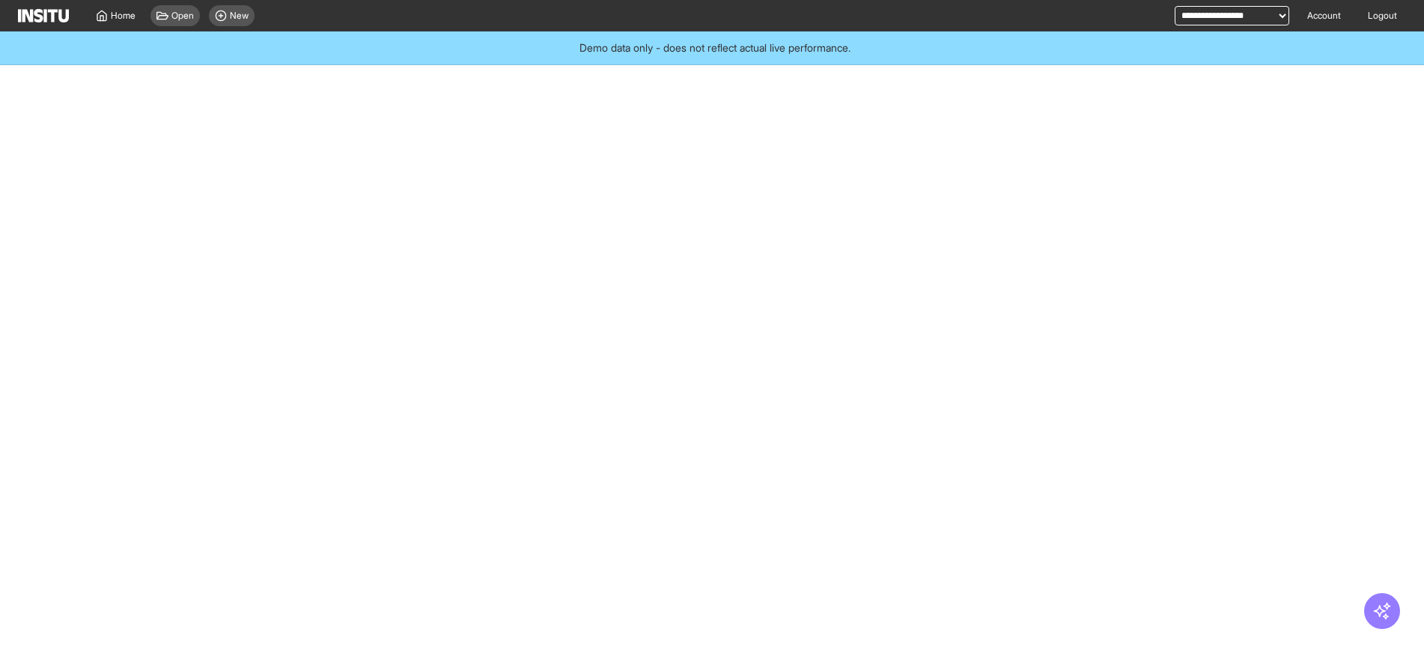
select select "**"
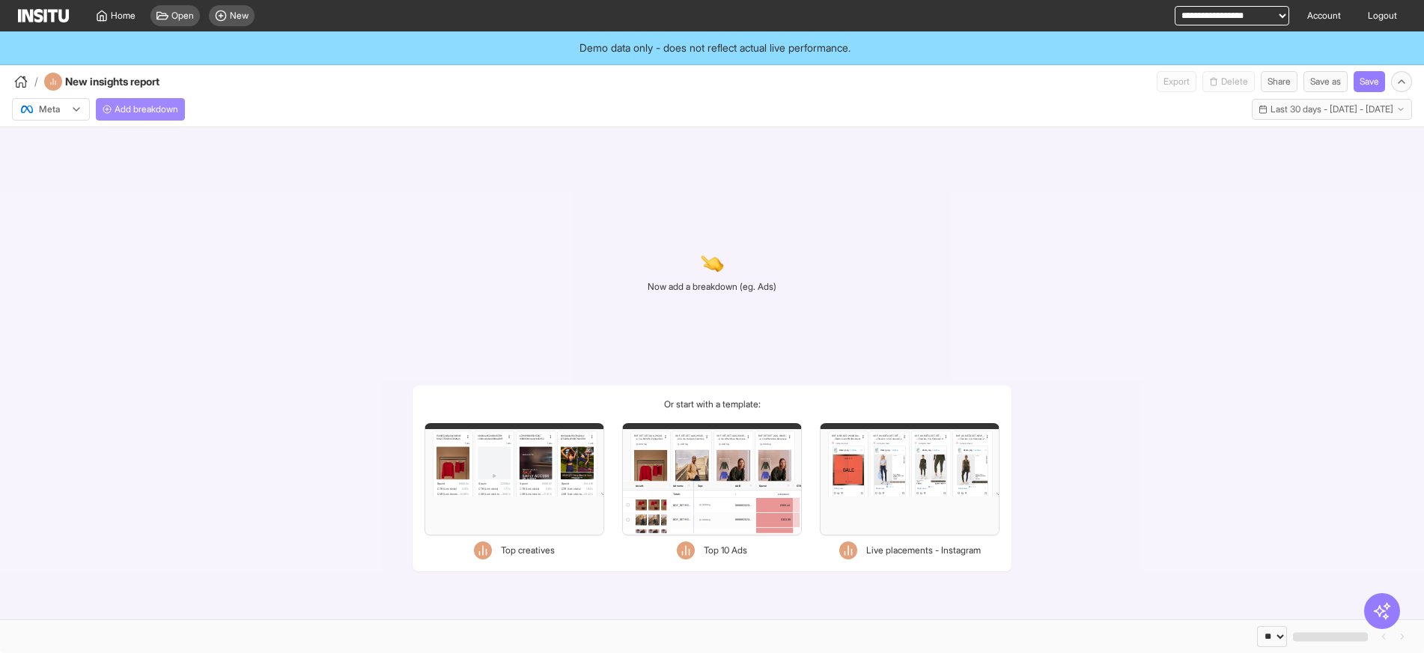
click at [127, 104] on span "Add breakdown" at bounding box center [147, 109] width 64 height 12
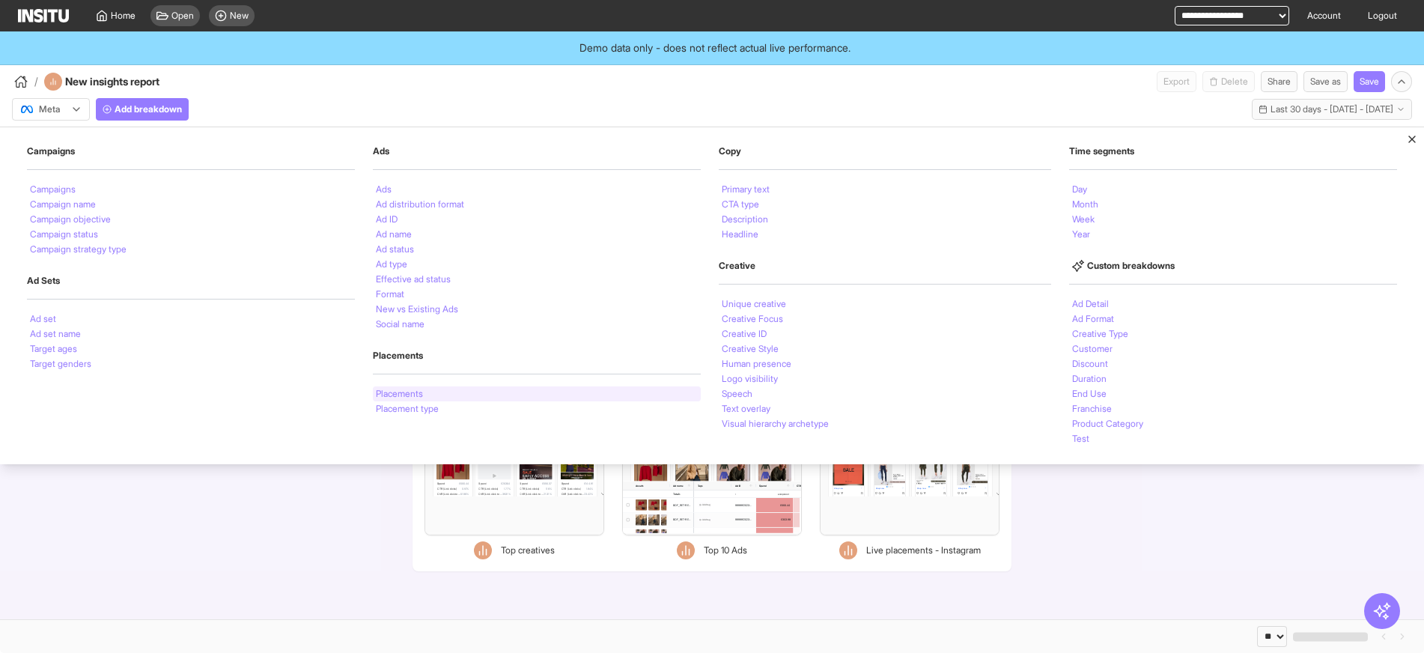
click at [427, 395] on div "Placements" at bounding box center [537, 393] width 328 height 15
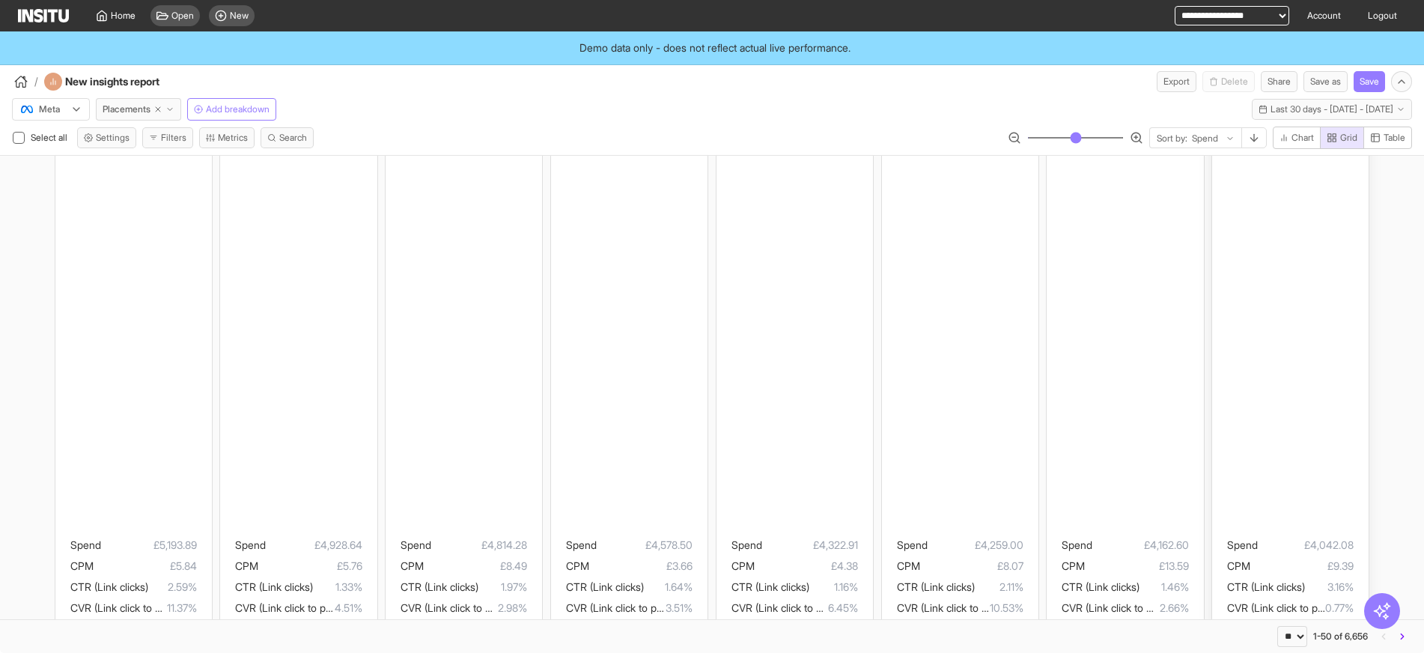
scroll to position [1498, 0]
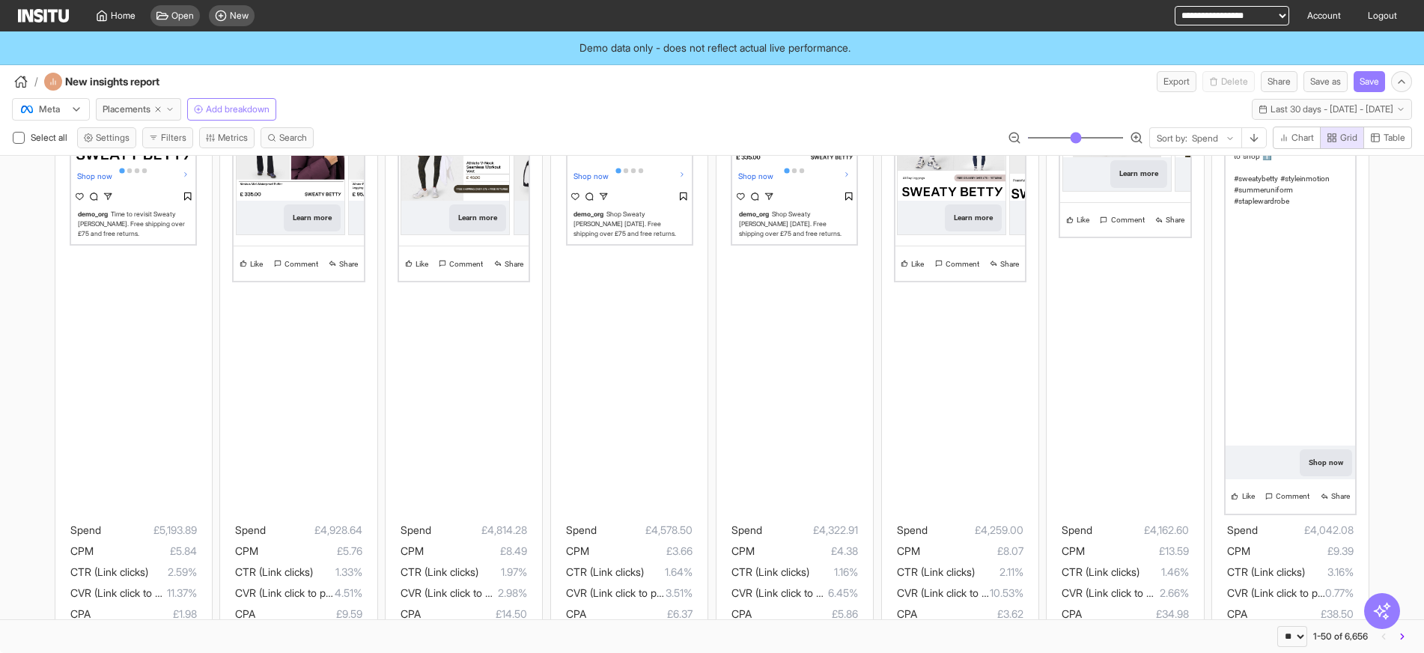
click at [1406, 638] on icon "button" at bounding box center [1402, 636] width 10 height 10
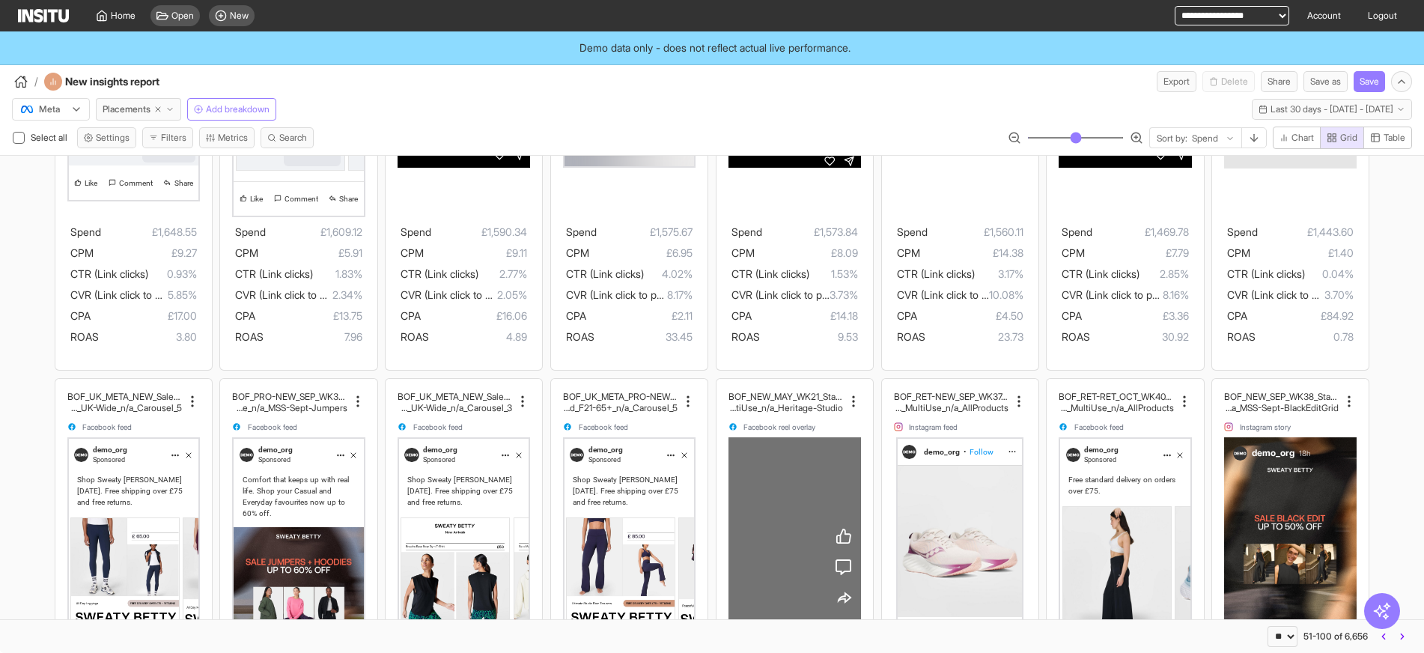
scroll to position [1348, 0]
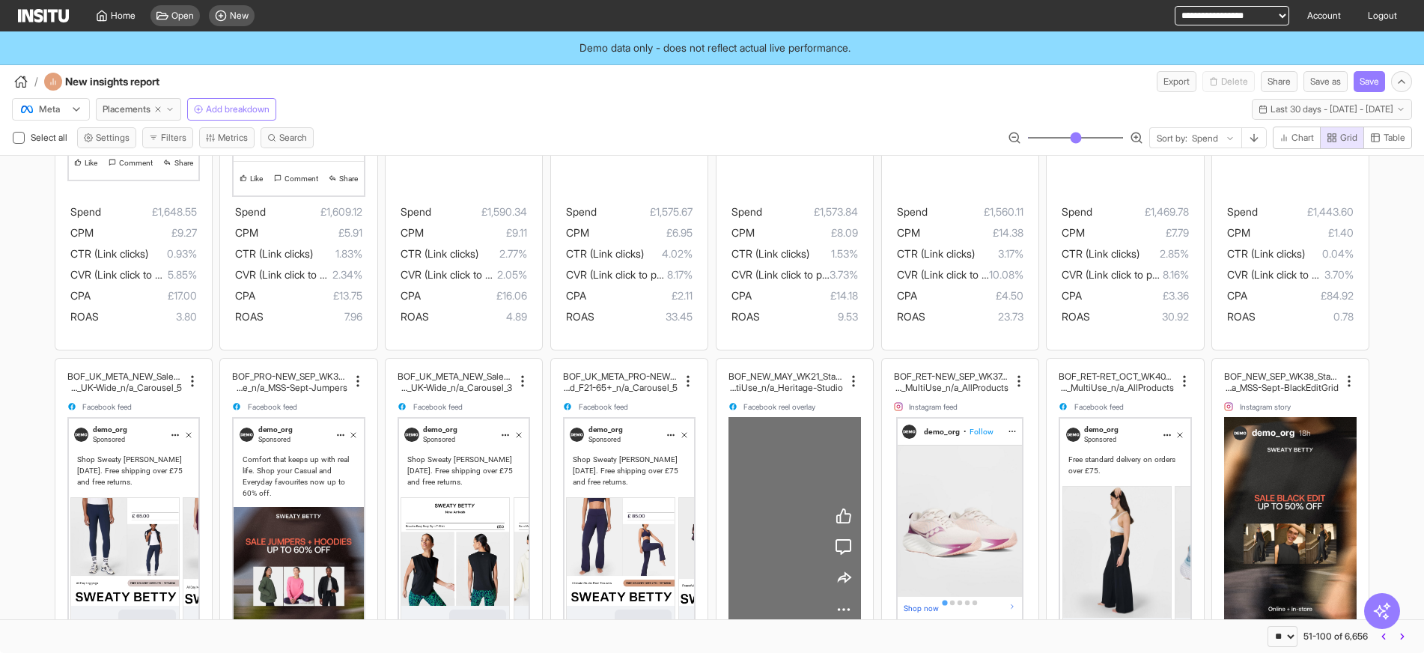
click at [1255, 635] on div "** ** ** *** *** *** **** 51-100 of 6,656" at bounding box center [712, 636] width 1424 height 34
click at [1276, 628] on select "** ** ** *** *** *** ****" at bounding box center [1283, 636] width 30 height 21
select select "***"
click at [1268, 626] on select "** ** ** *** *** *** ****" at bounding box center [1283, 636] width 30 height 21
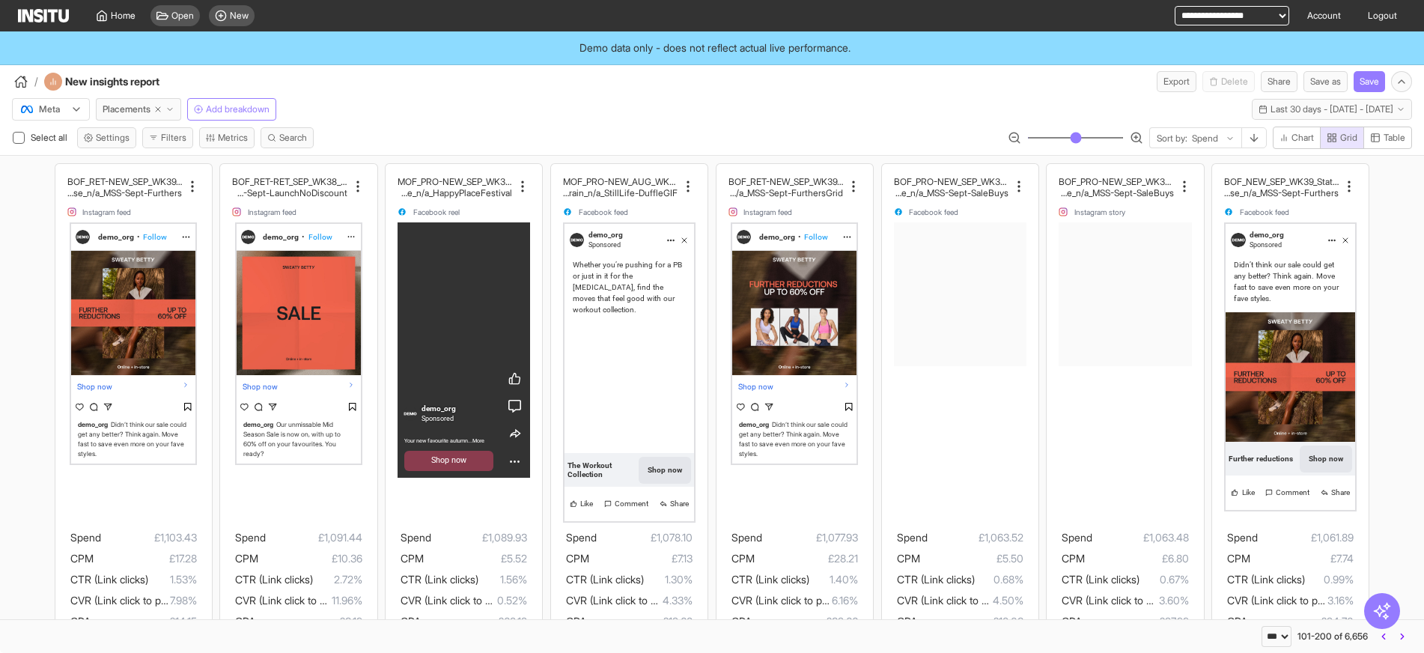
click at [559, 91] on div "/ New insights report Export Delete Share Save as Save" at bounding box center [712, 78] width 1424 height 27
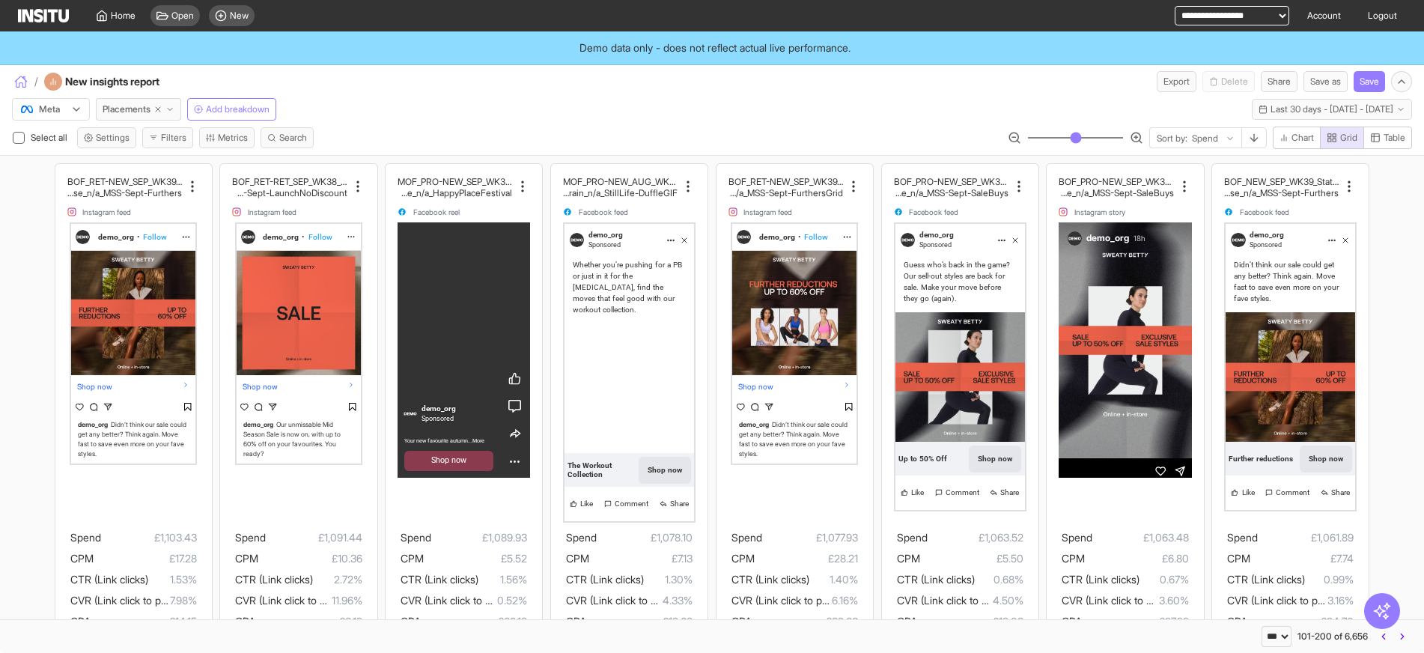
click at [21, 82] on icon "button" at bounding box center [20, 81] width 13 height 13
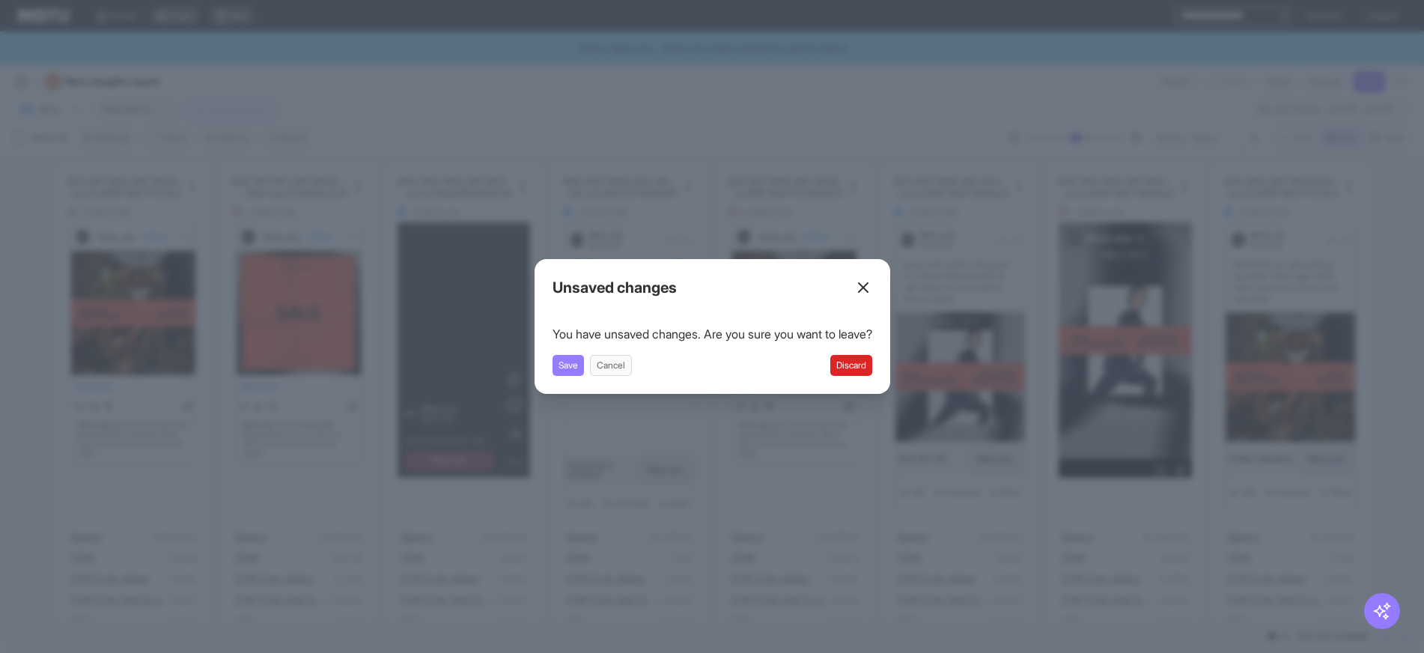
click at [868, 290] on line at bounding box center [863, 287] width 9 height 9
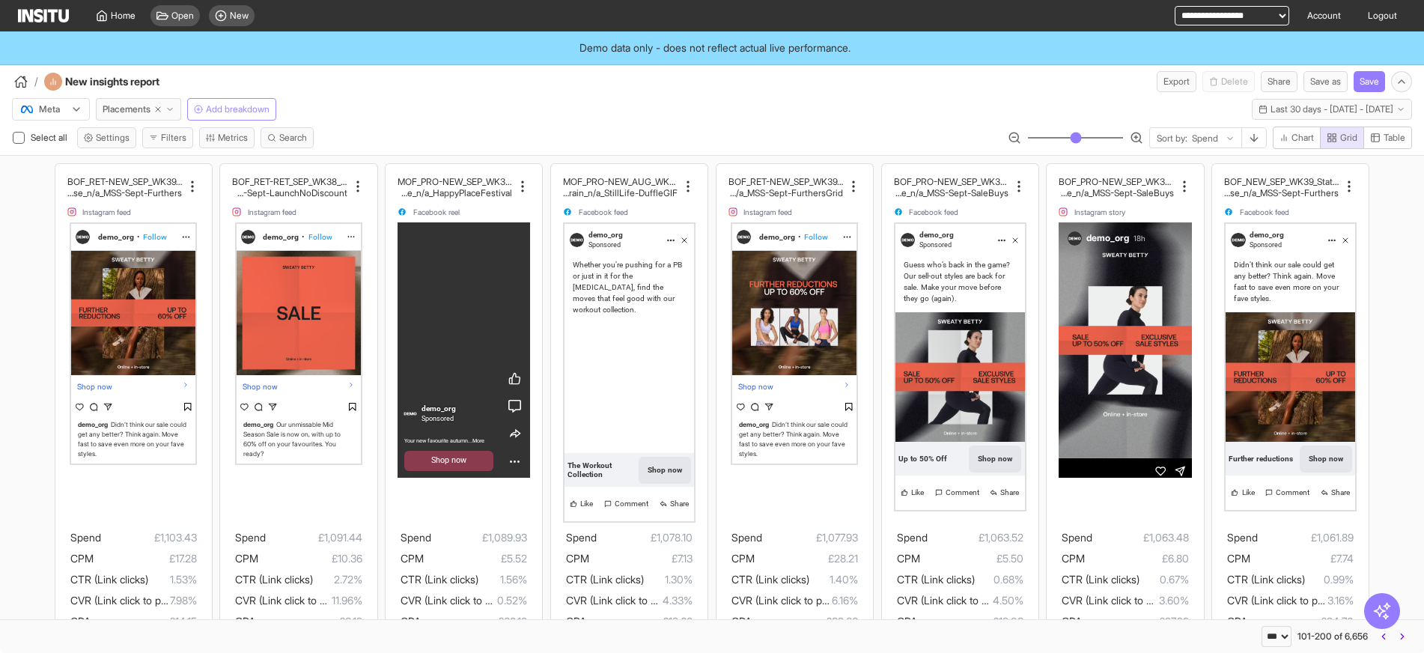
click at [202, 115] on button "Add breakdown" at bounding box center [231, 109] width 89 height 22
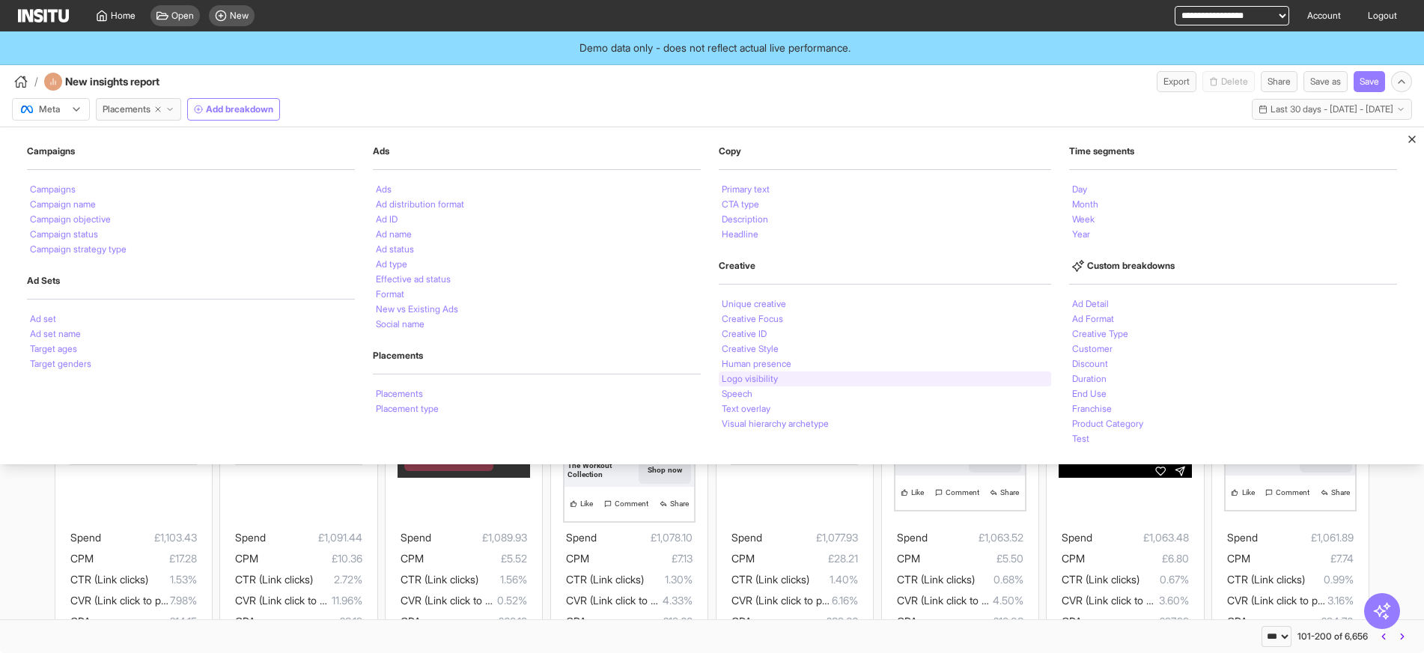
click at [786, 374] on div "Logo visibility" at bounding box center [885, 378] width 333 height 15
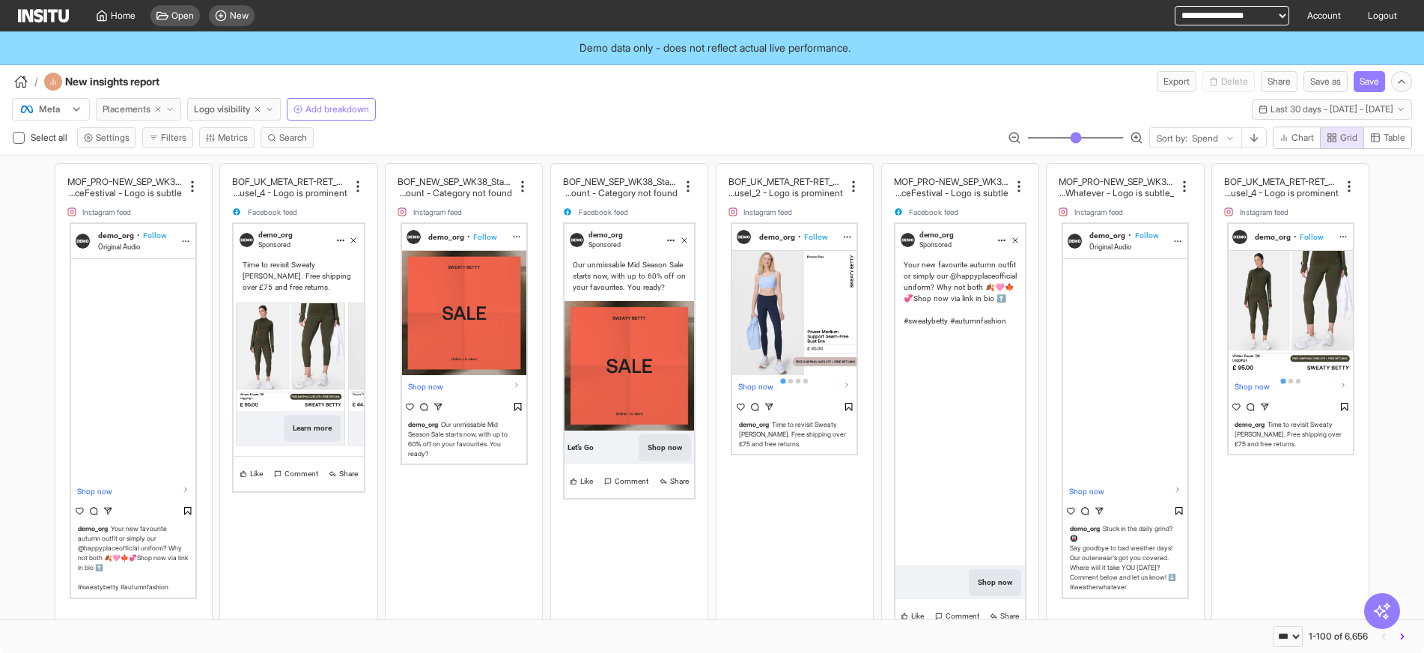
click at [159, 109] on icon "button" at bounding box center [158, 109] width 9 height 9
select select "**"
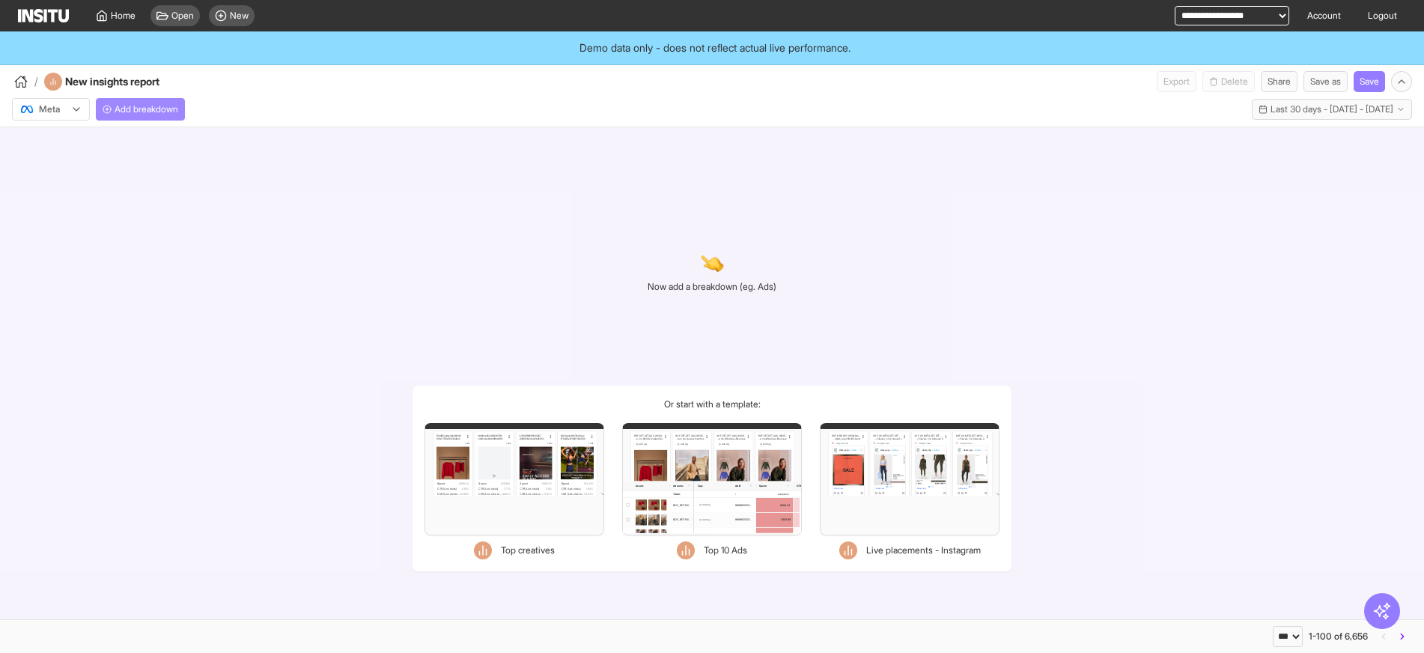
click at [171, 116] on button "Add breakdown" at bounding box center [140, 109] width 89 height 22
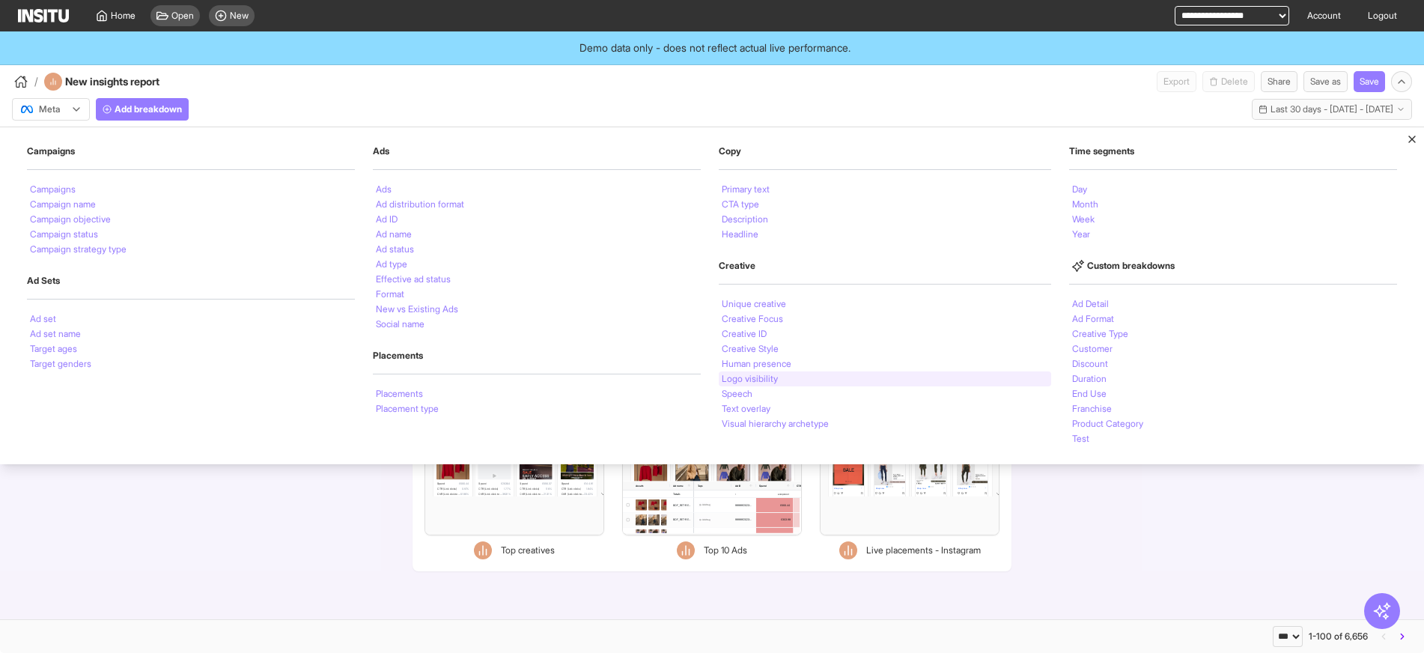
click at [741, 378] on li "Logo visibility" at bounding box center [750, 378] width 56 height 9
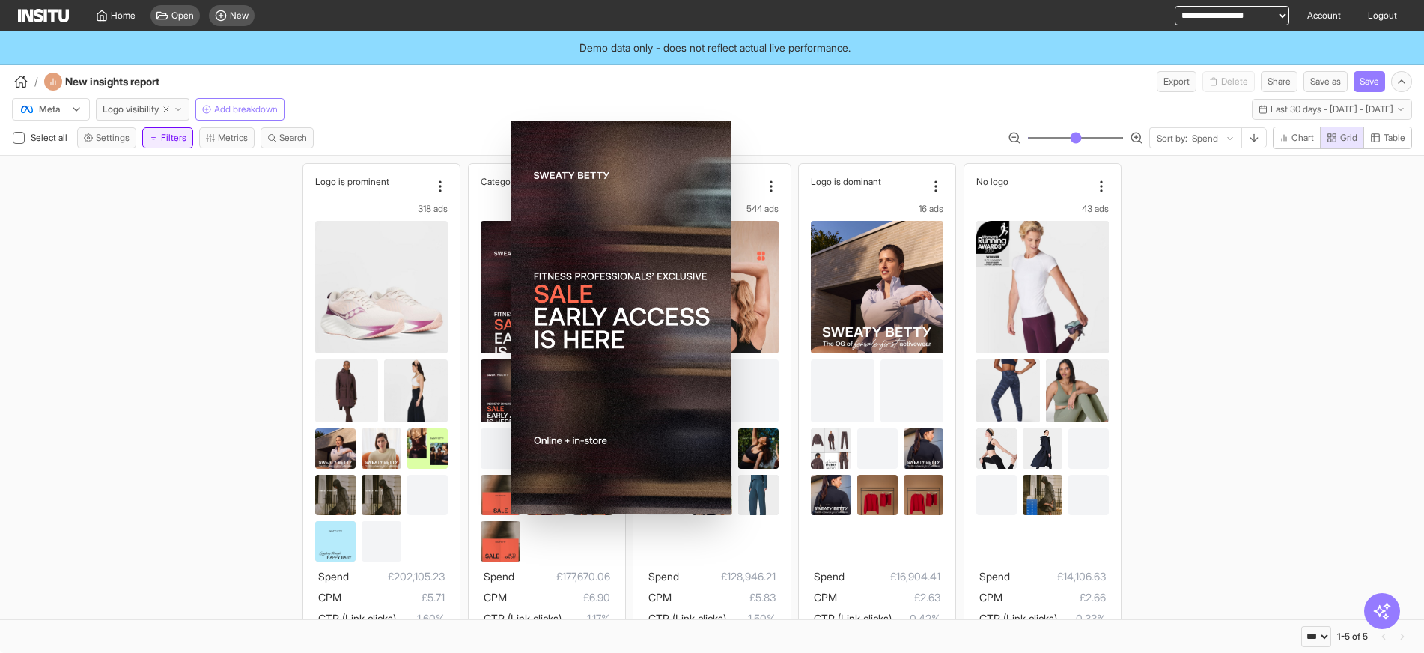
click at [162, 139] on button "Filters" at bounding box center [167, 137] width 51 height 21
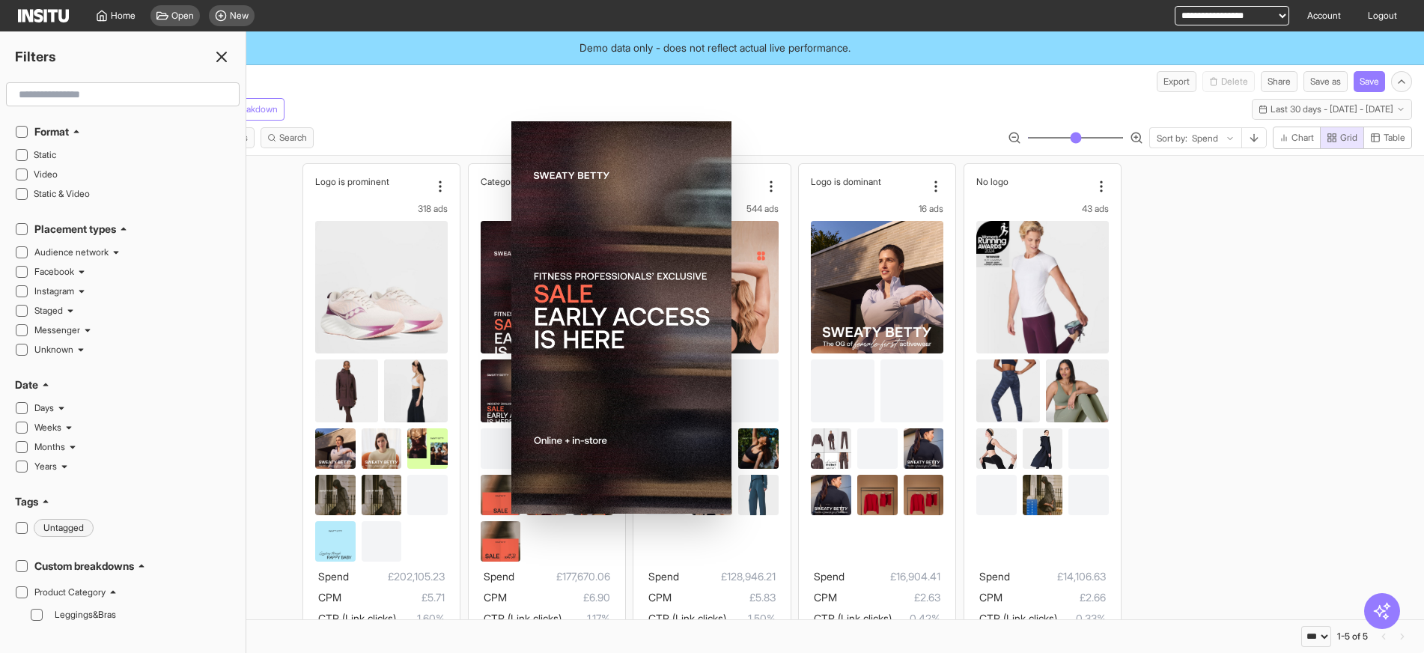
click at [101, 103] on input "text" at bounding box center [123, 94] width 220 height 27
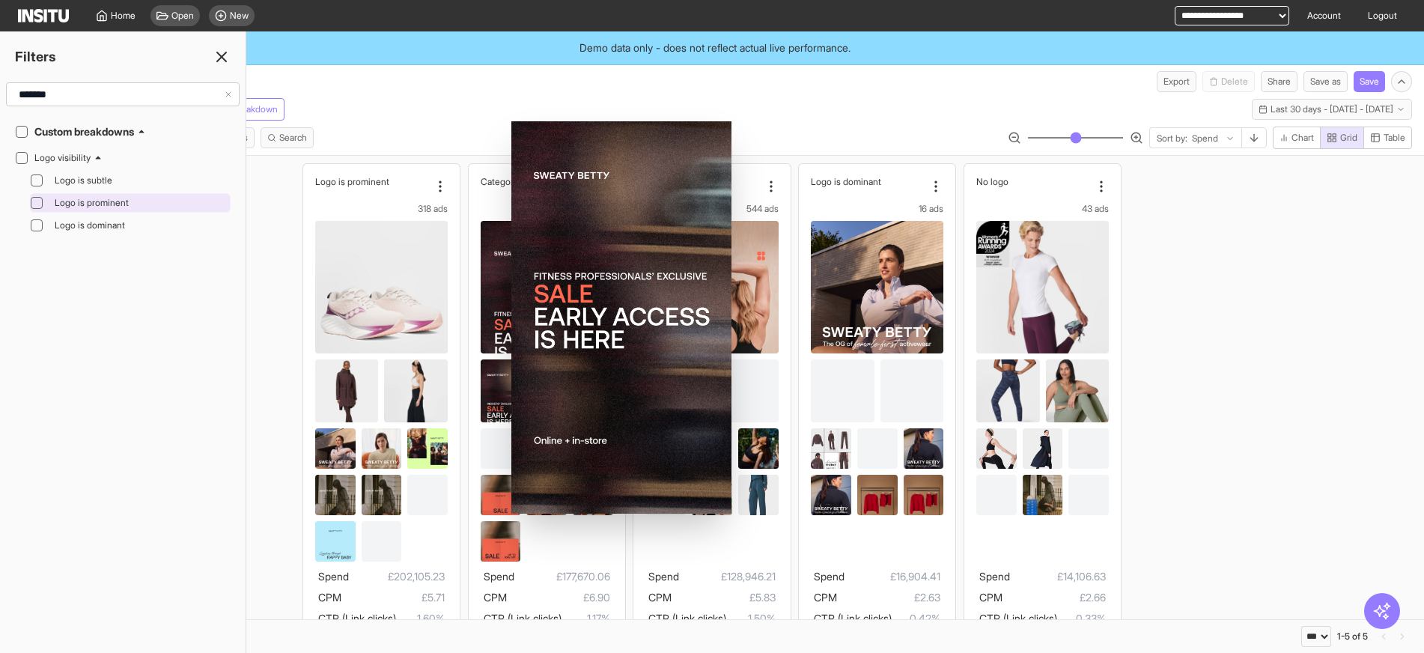
type input "*******"
click at [109, 200] on span "Logo is prominent" at bounding box center [141, 203] width 172 height 12
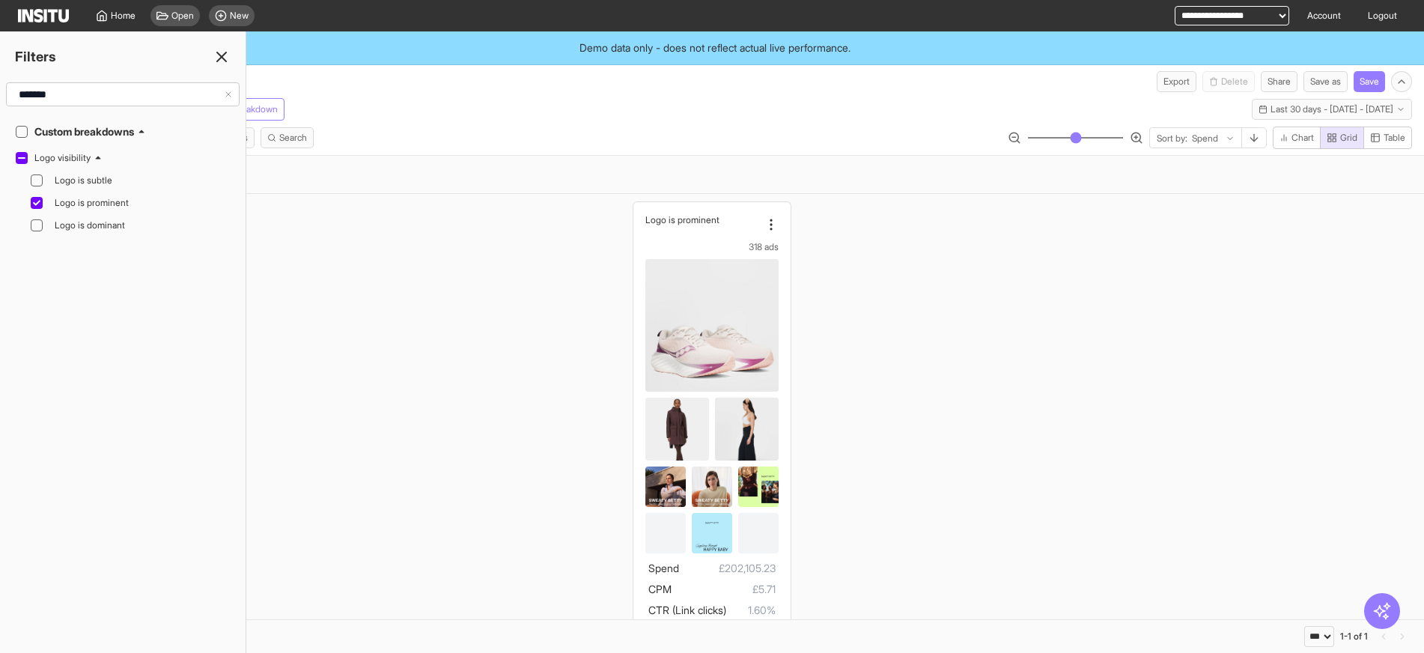
click at [228, 55] on icon at bounding box center [222, 57] width 18 height 18
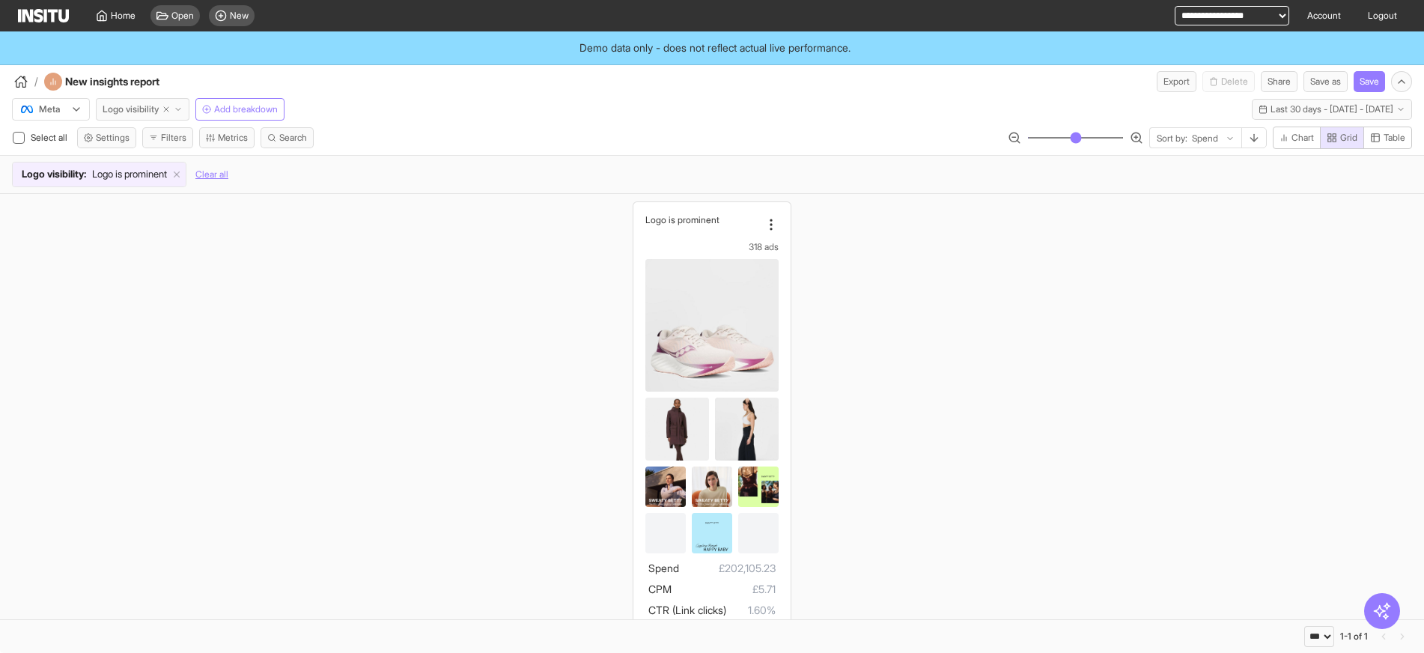
click at [178, 110] on icon "button" at bounding box center [178, 109] width 9 height 9
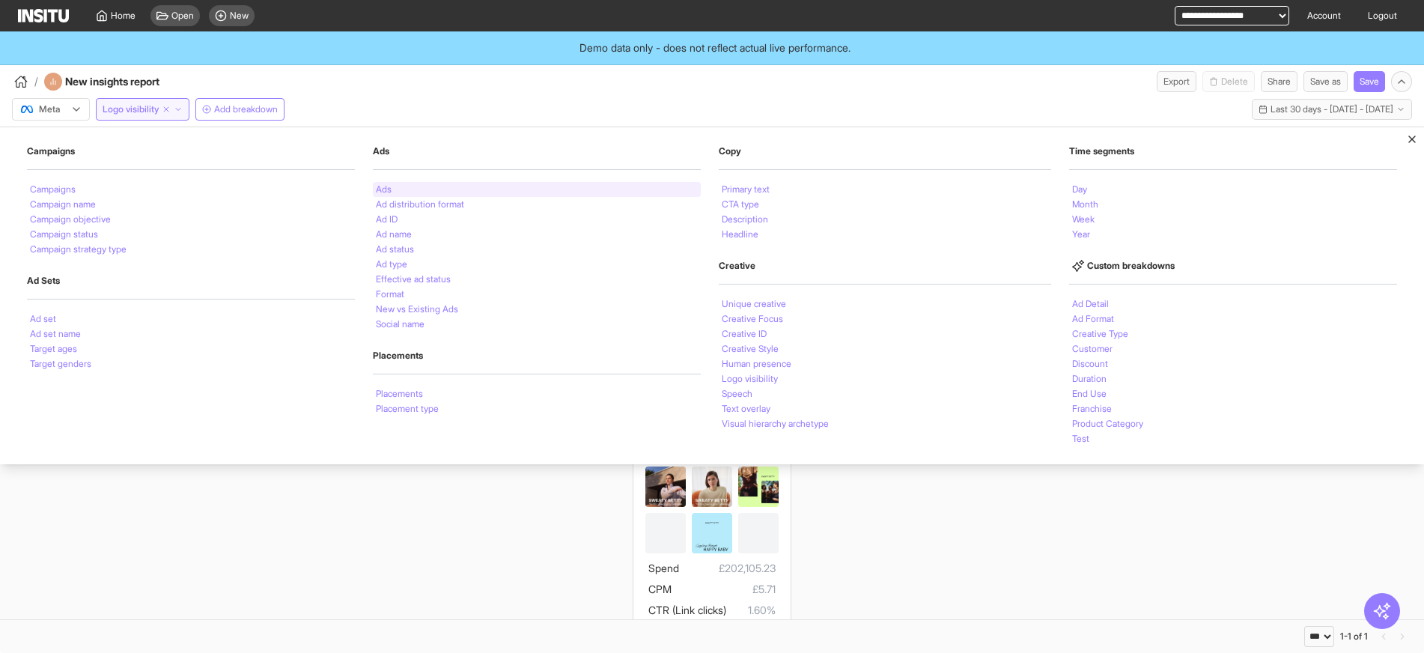
click at [386, 187] on li "Ads" at bounding box center [384, 189] width 16 height 9
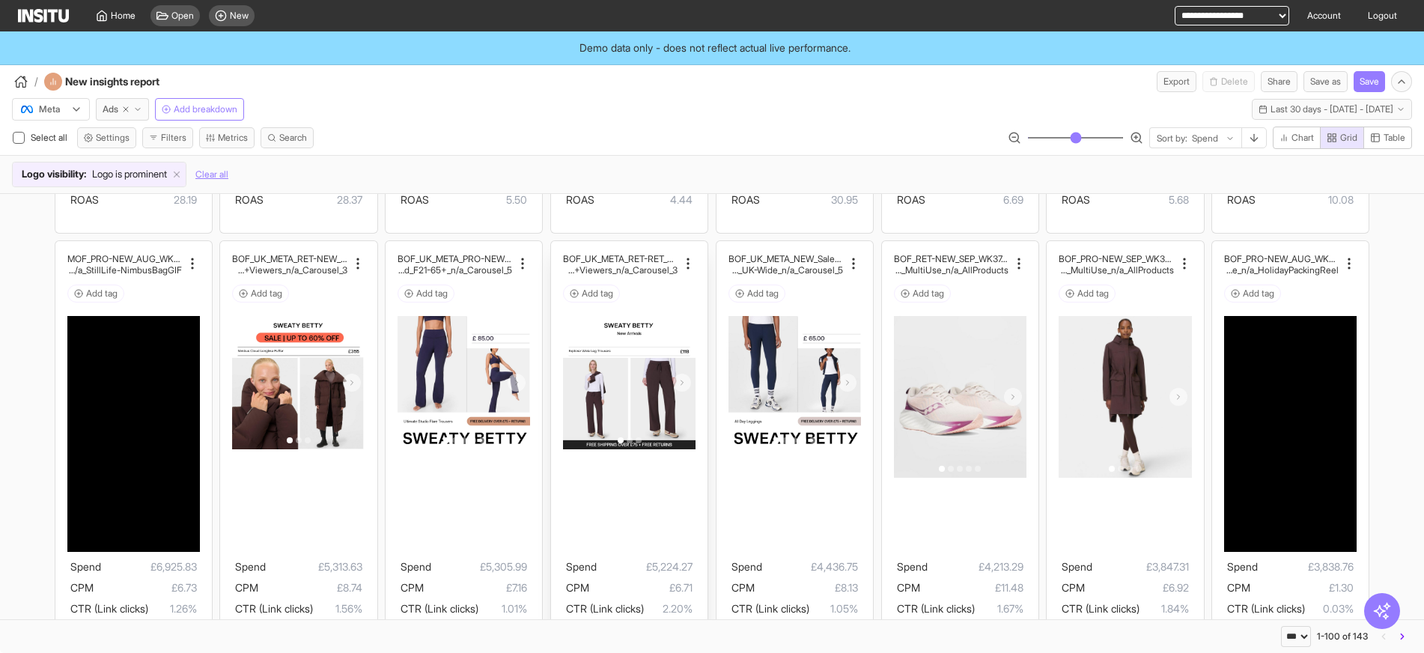
scroll to position [374, 0]
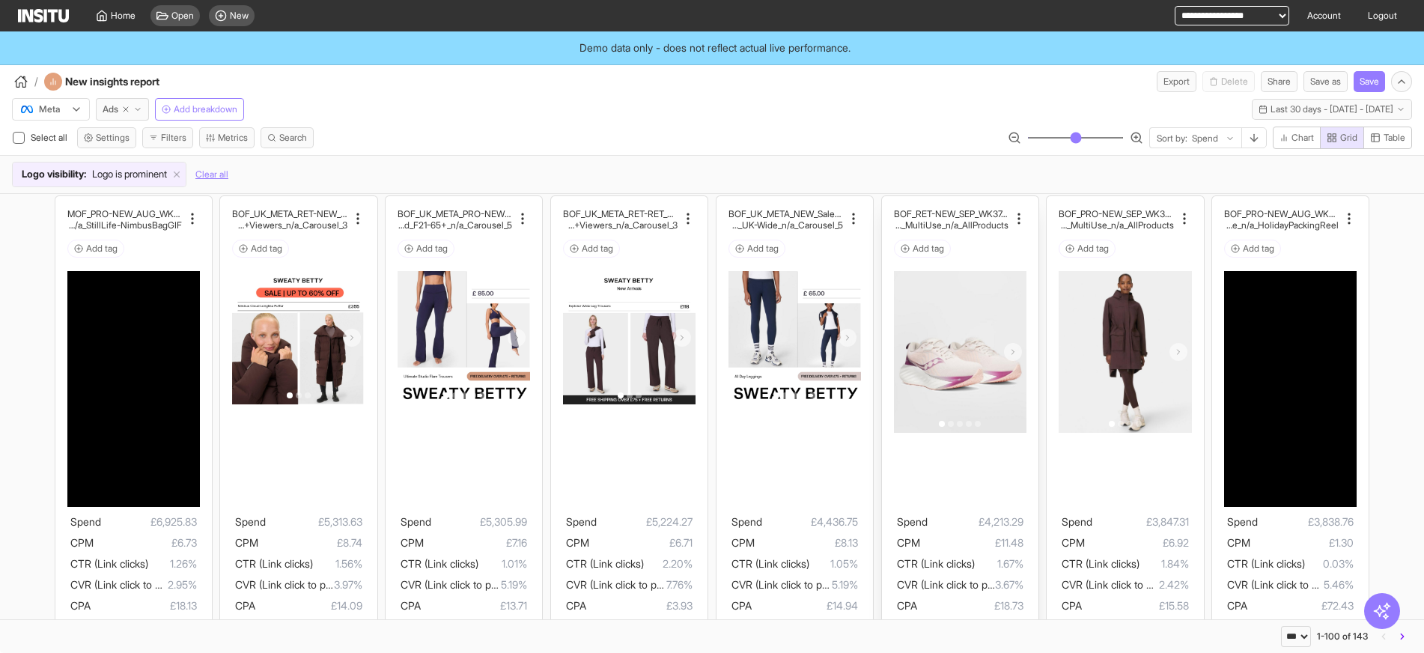
click at [1009, 355] on icon at bounding box center [1013, 351] width 9 height 9
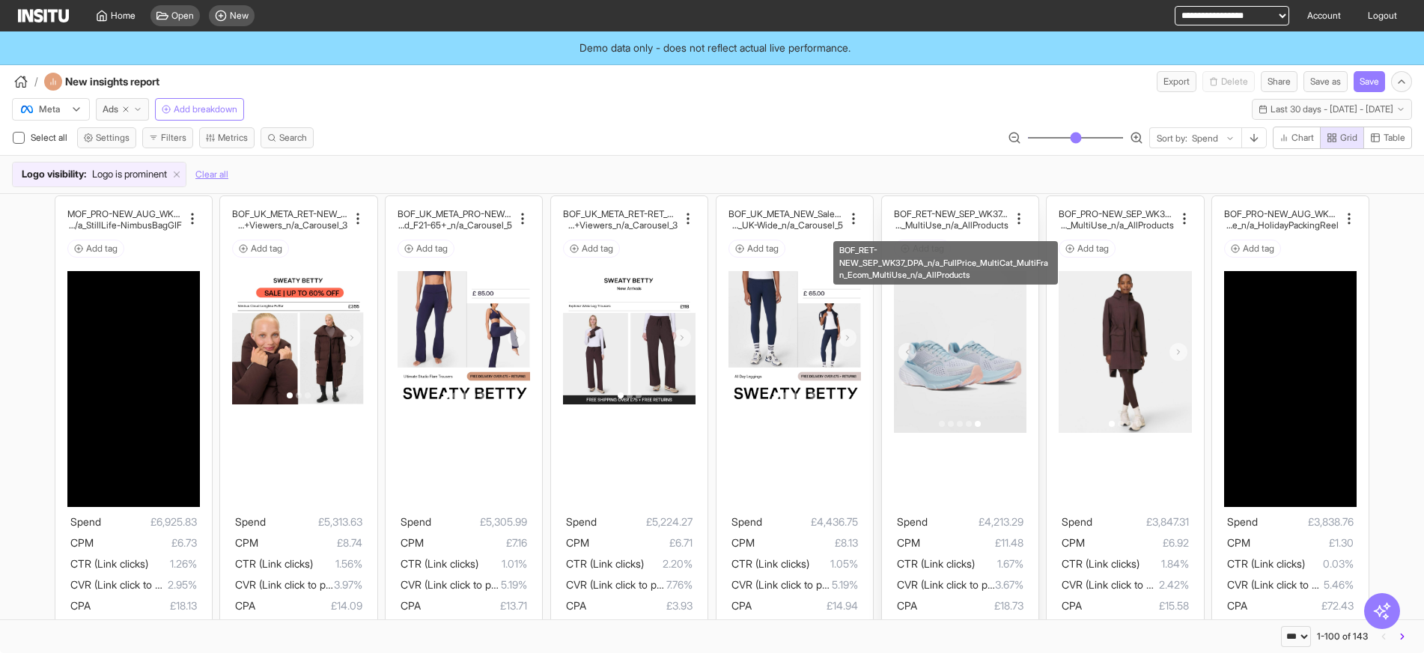
click at [929, 216] on h2 "BOF_RET-NEW_SEP_WK37_DPA_n/a_FullPrice_Multi" at bounding box center [951, 213] width 115 height 11
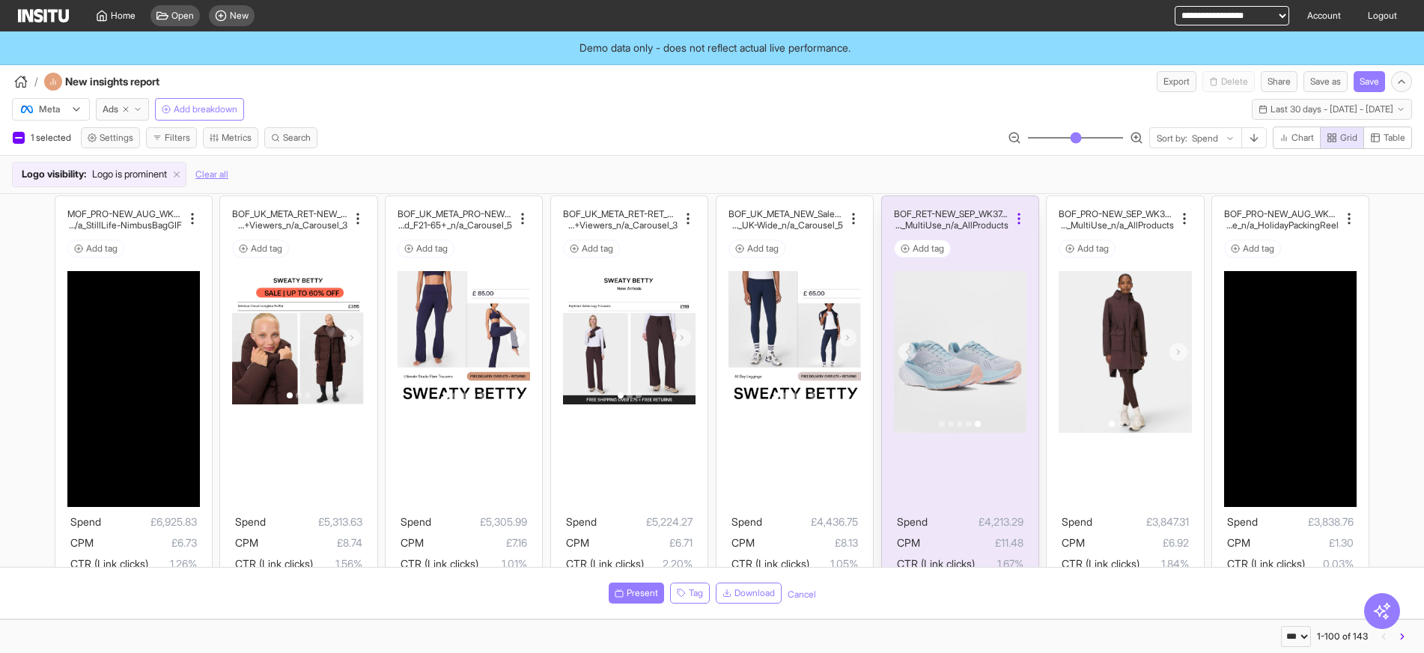
click at [1012, 218] on icon at bounding box center [1019, 218] width 15 height 15
click at [1041, 258] on span "Copy name" at bounding box center [1048, 258] width 54 height 15
click at [1012, 222] on icon at bounding box center [1019, 218] width 15 height 15
click at [1012, 219] on icon at bounding box center [1019, 218] width 15 height 15
click at [923, 162] on div "Logo visibility : Logo is prominent Clear all" at bounding box center [712, 174] width 1400 height 25
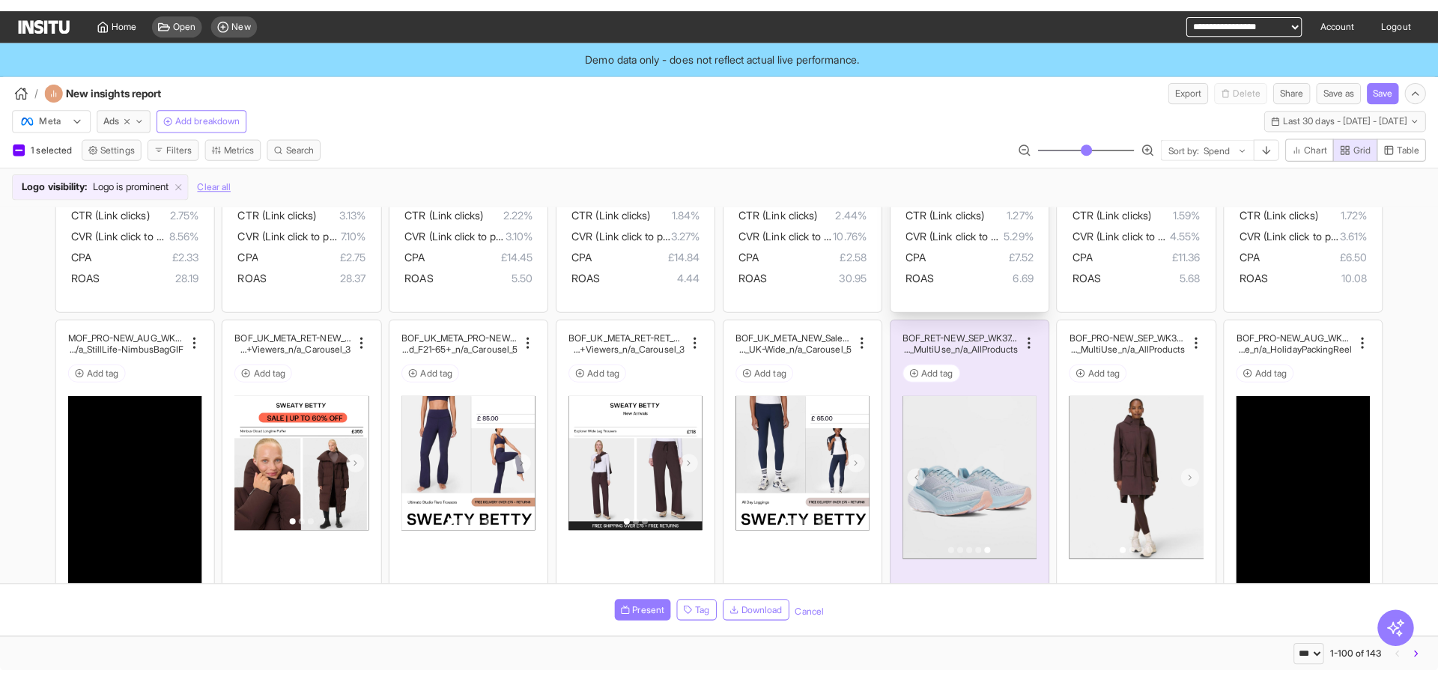
scroll to position [225, 0]
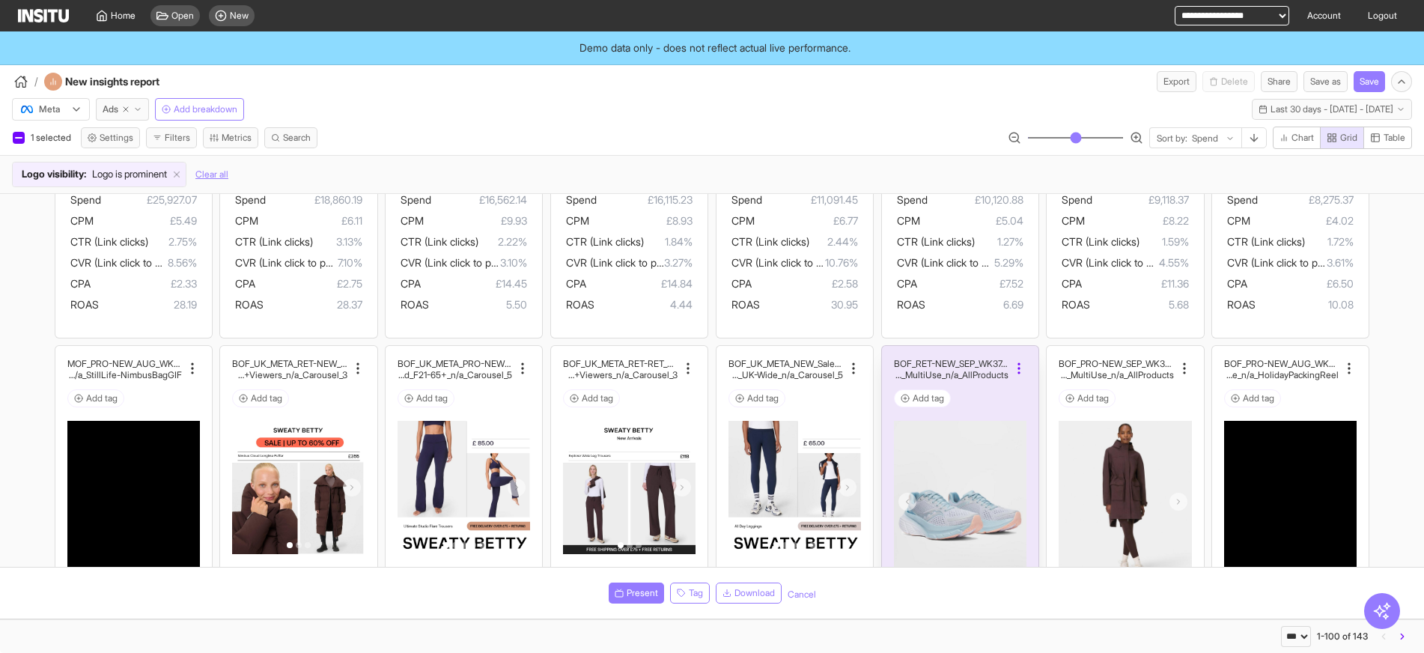
click at [1014, 370] on icon at bounding box center [1019, 368] width 15 height 15
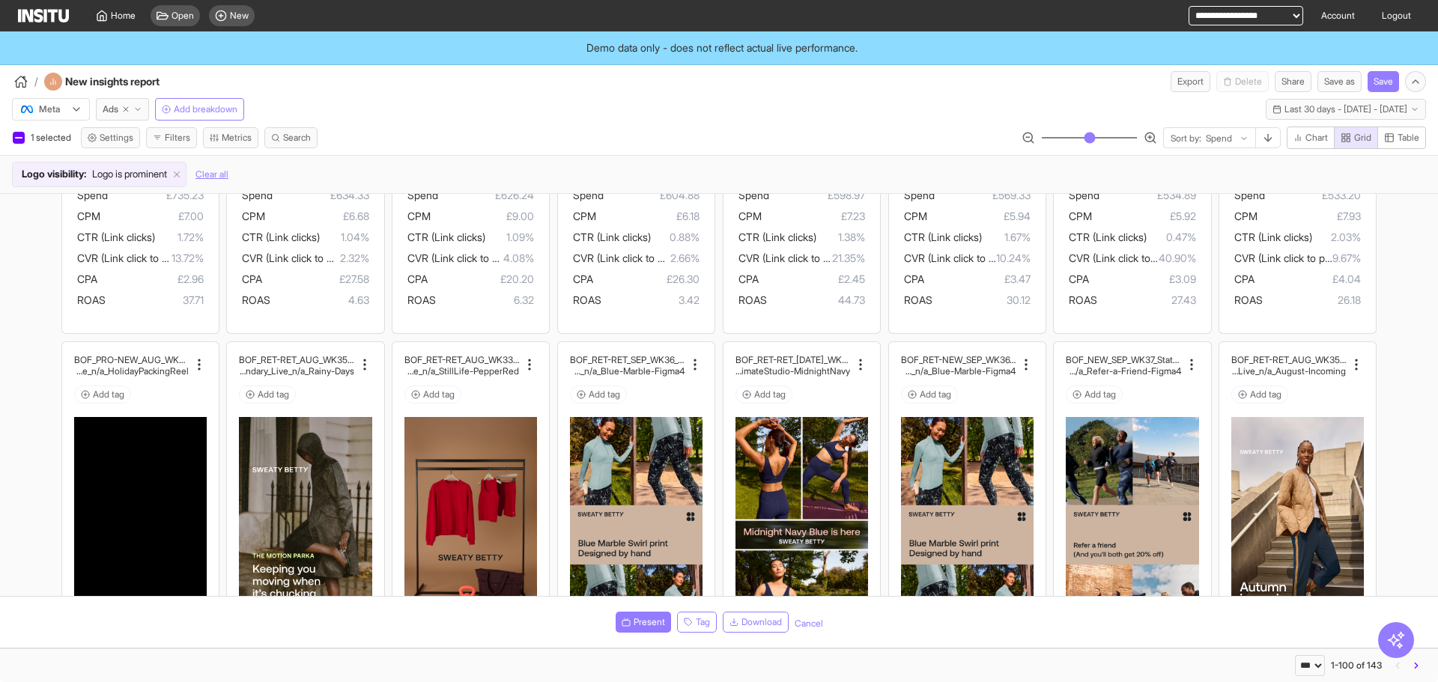
scroll to position [1573, 0]
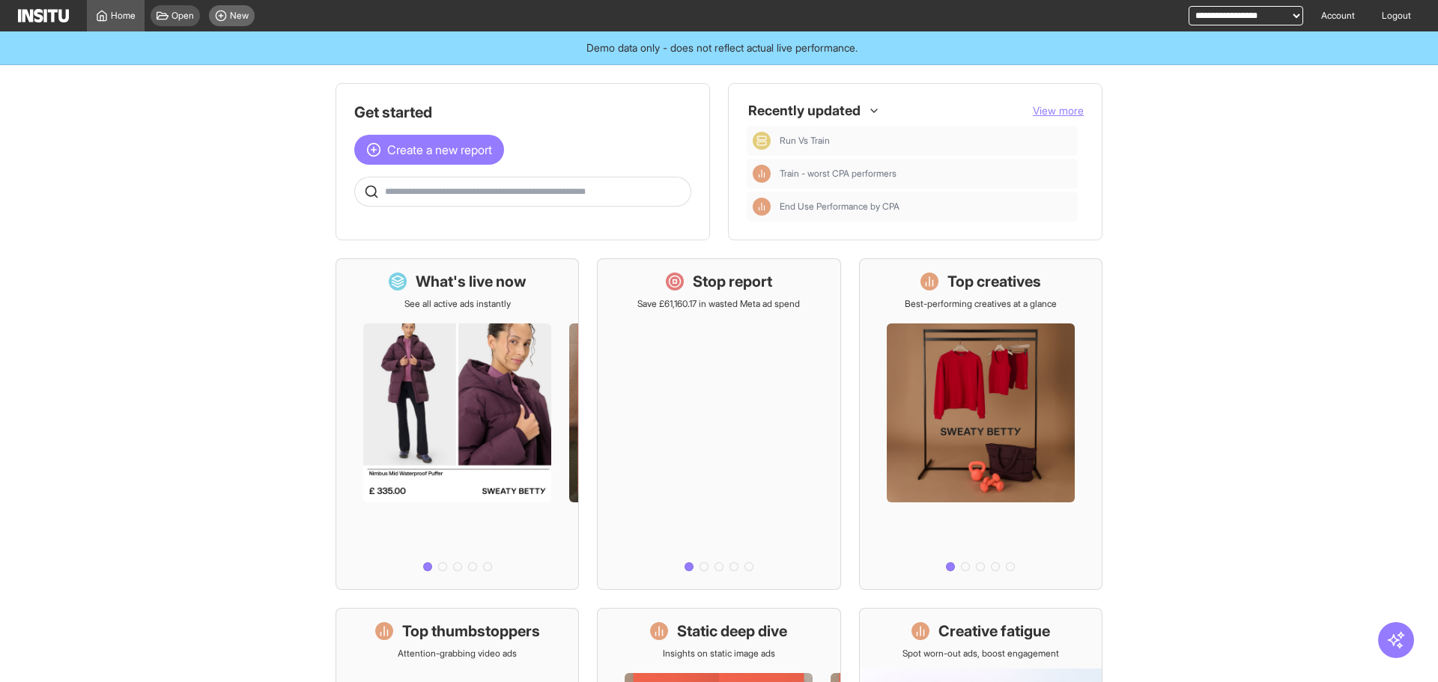
click at [219, 20] on circle at bounding box center [221, 15] width 10 height 10
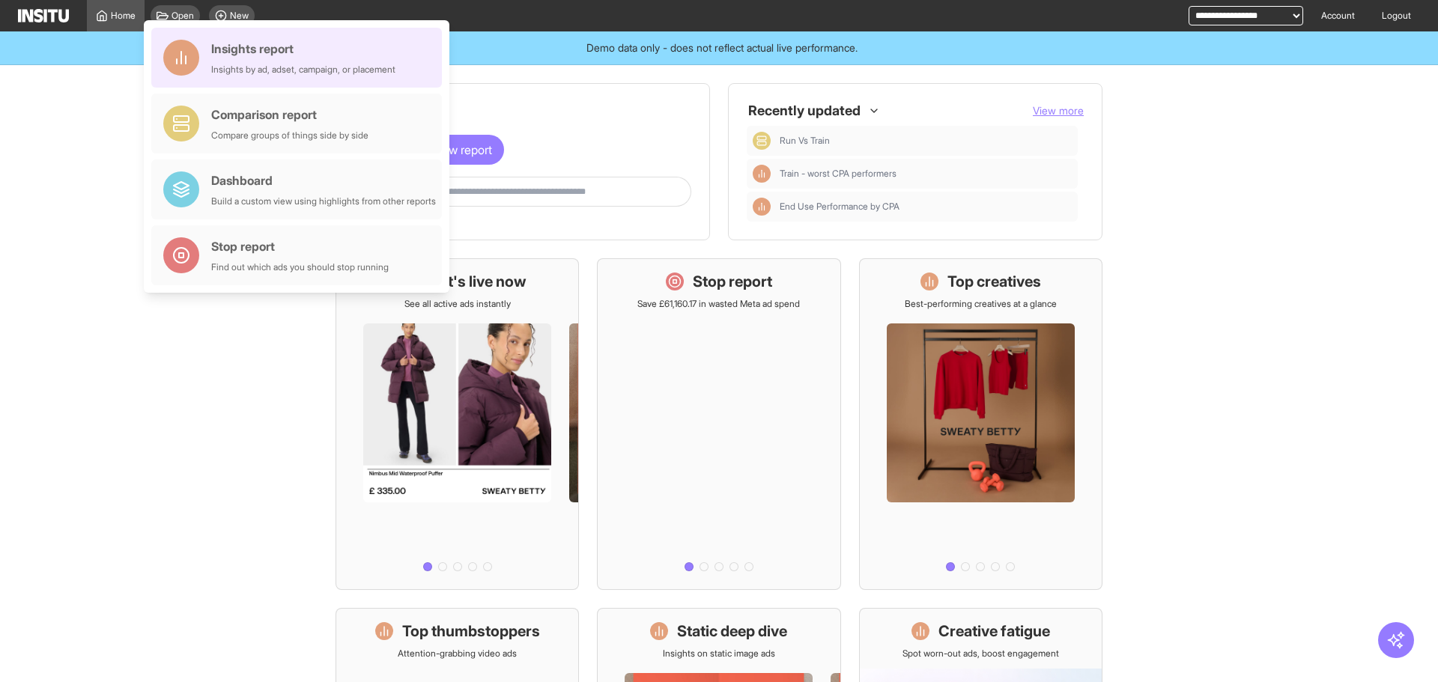
click at [273, 58] on div "Insights report Insights by ad, adset, campaign, or placement" at bounding box center [303, 58] width 184 height 36
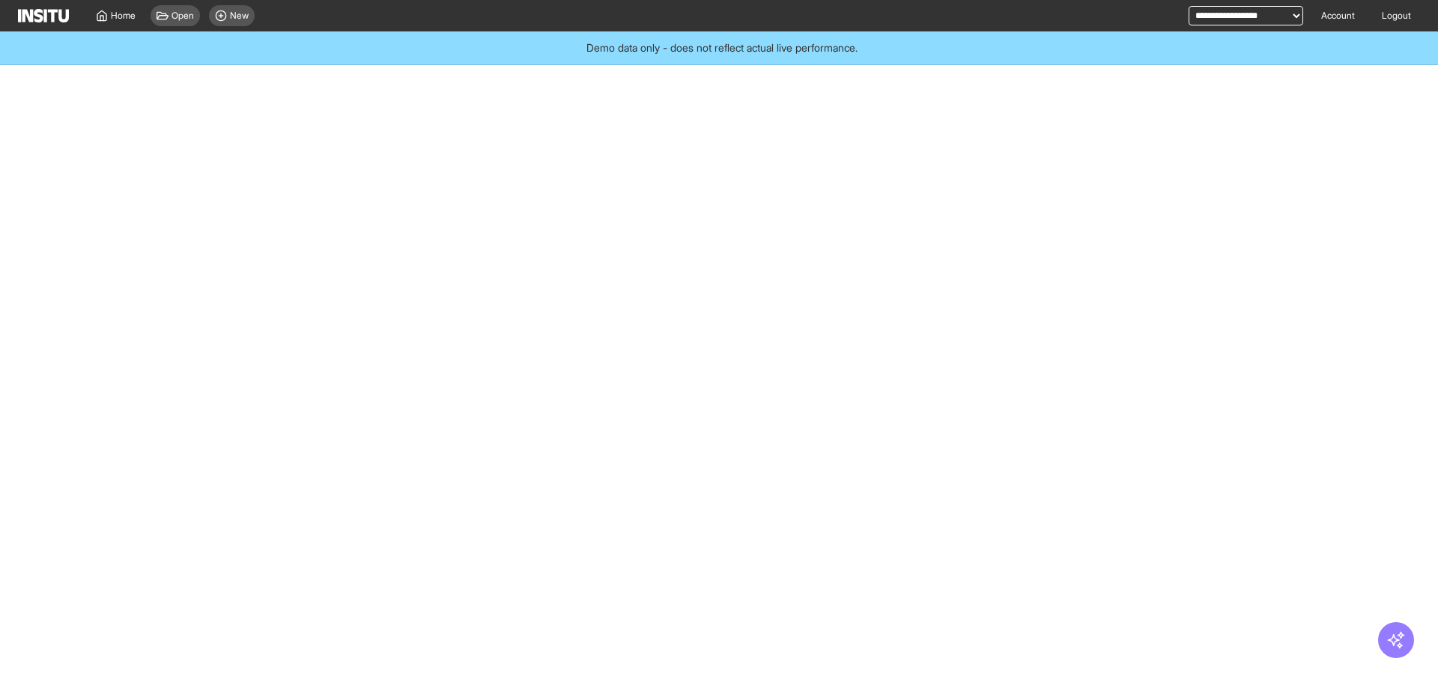
select select "**"
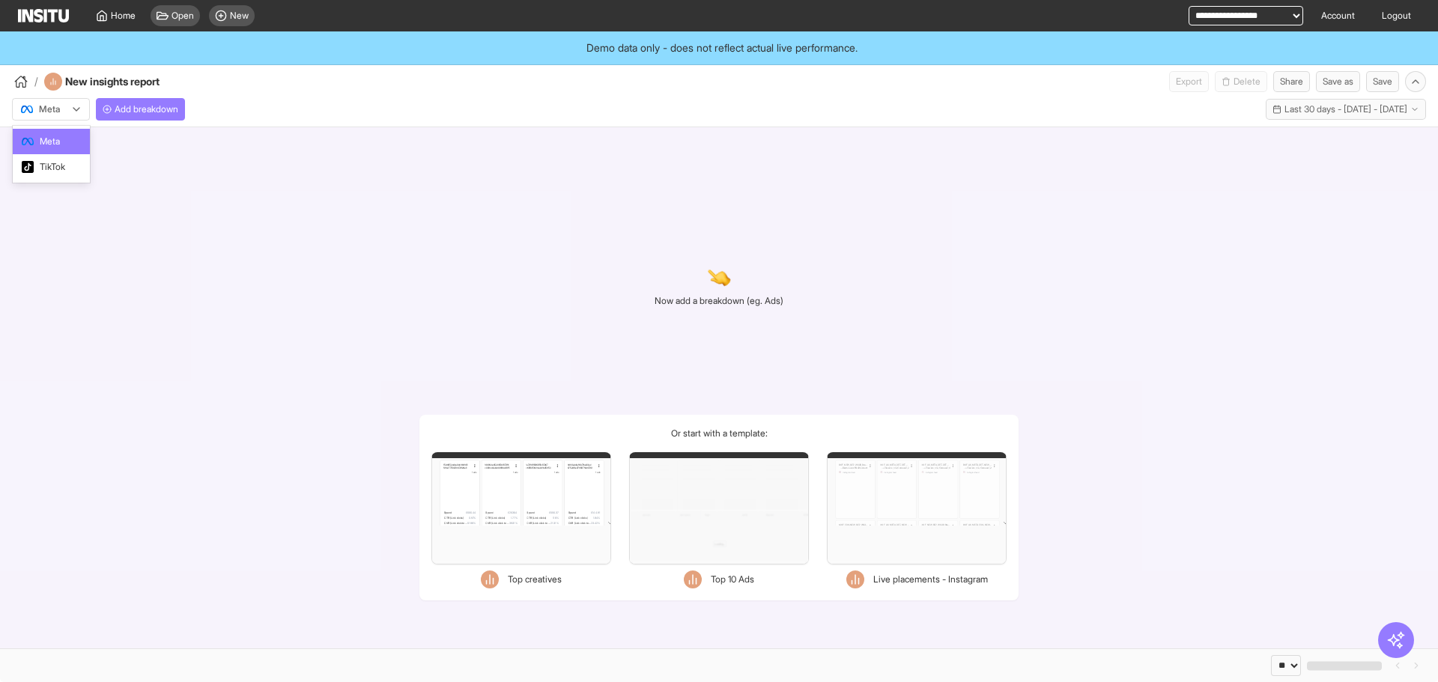
click at [65, 114] on div "Meta" at bounding box center [43, 109] width 48 height 15
click at [61, 160] on span "TikTok" at bounding box center [52, 166] width 25 height 13
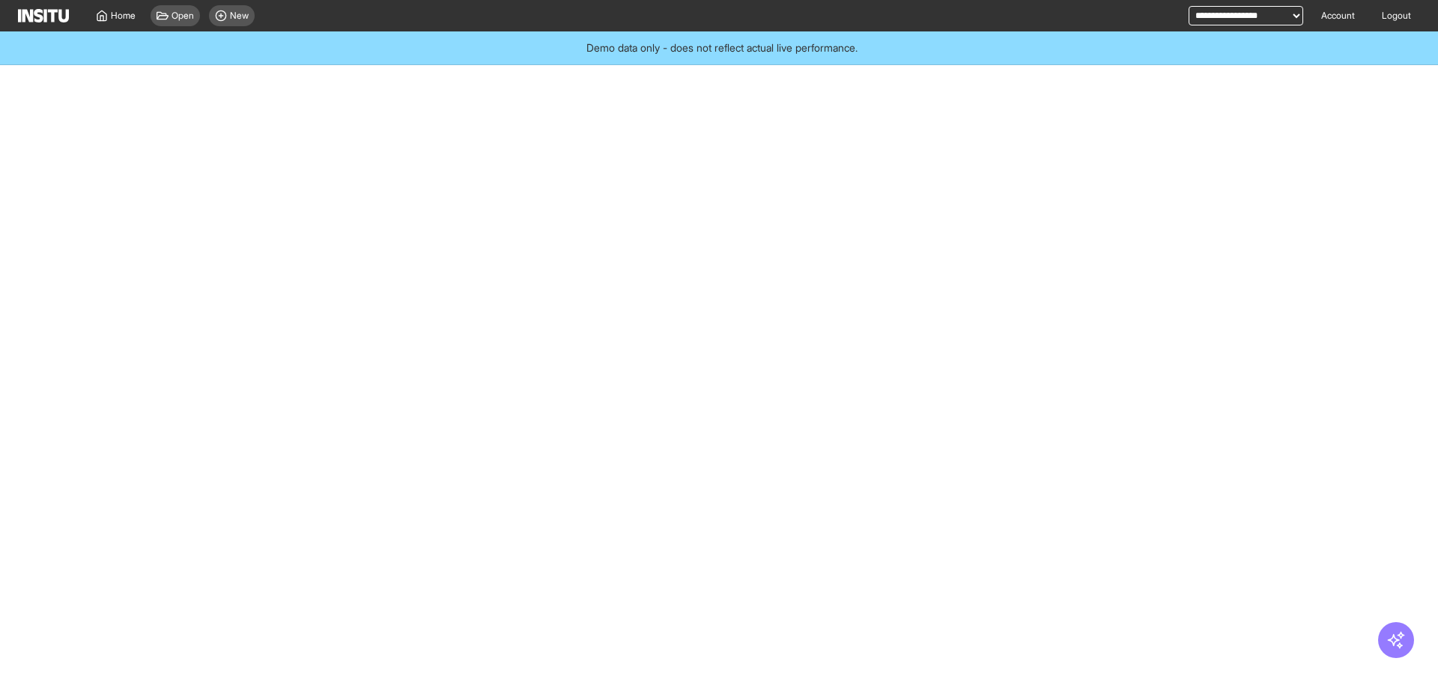
select select "**"
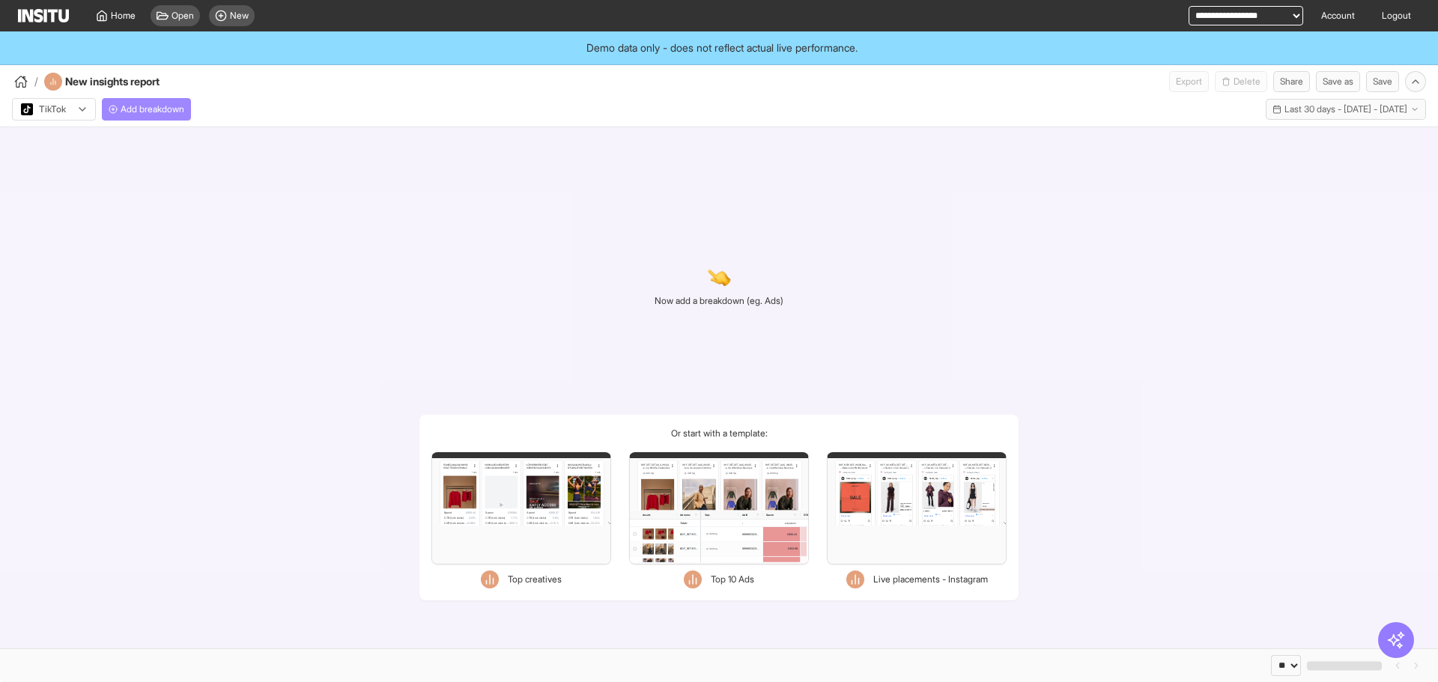
click at [133, 109] on span "Add breakdown" at bounding box center [153, 109] width 64 height 12
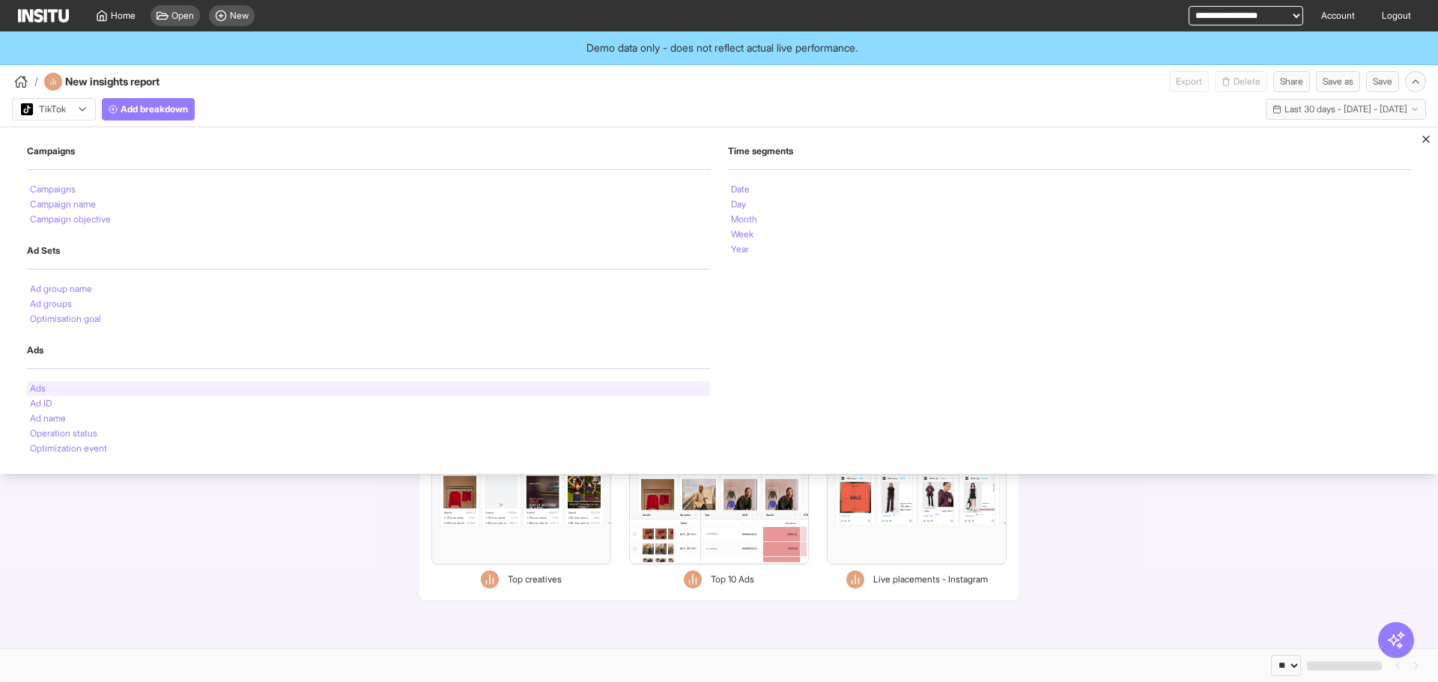
click at [85, 390] on div "Ads" at bounding box center [368, 388] width 683 height 15
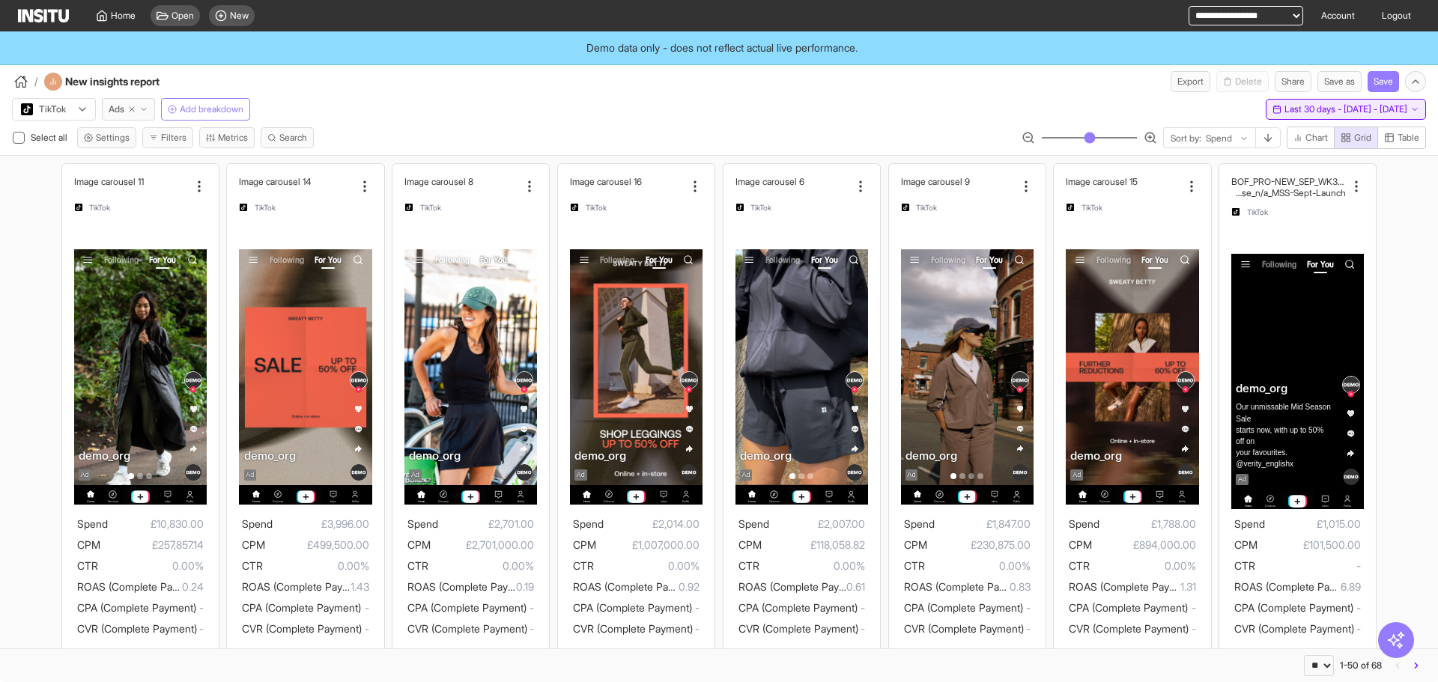
click at [1358, 106] on span "Last 30 days - [DATE] - [DATE]" at bounding box center [1345, 109] width 123 height 12
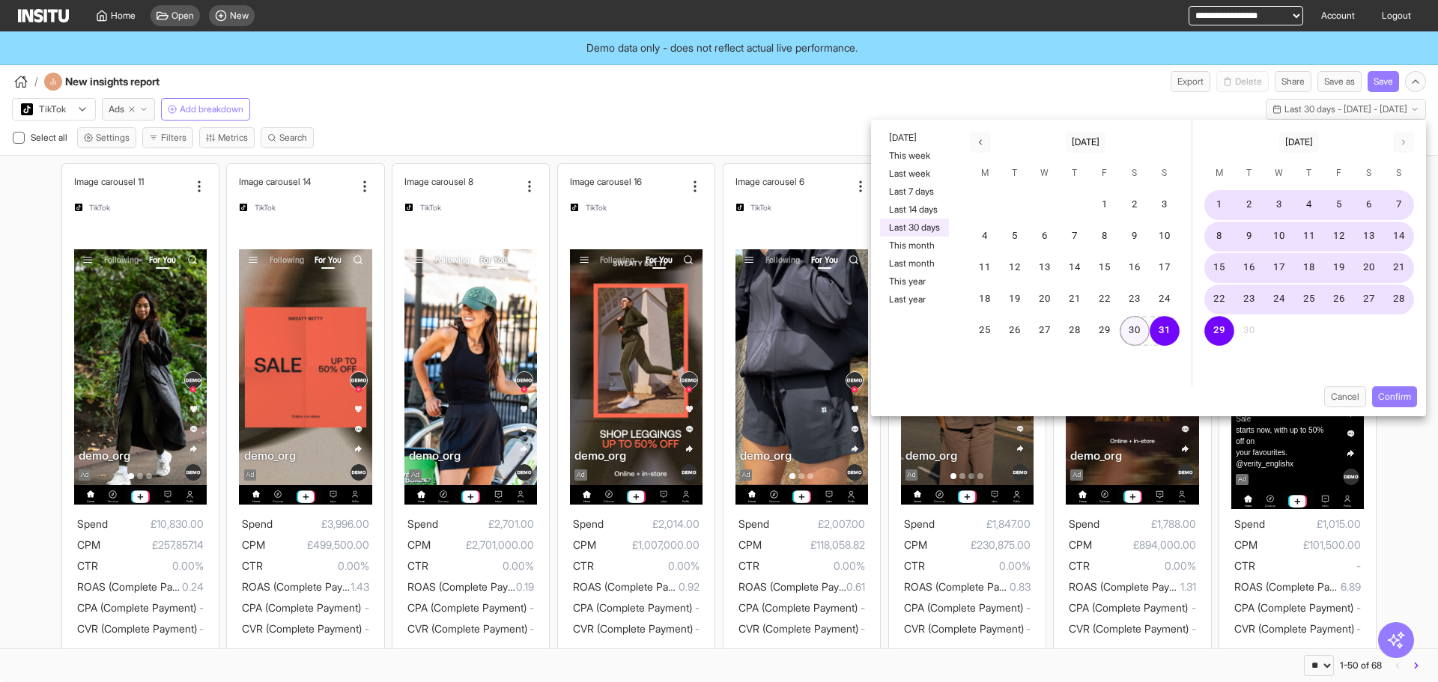
click at [1128, 319] on button "30" at bounding box center [1135, 331] width 30 height 30
click at [1385, 392] on button "Confirm" at bounding box center [1394, 396] width 45 height 21
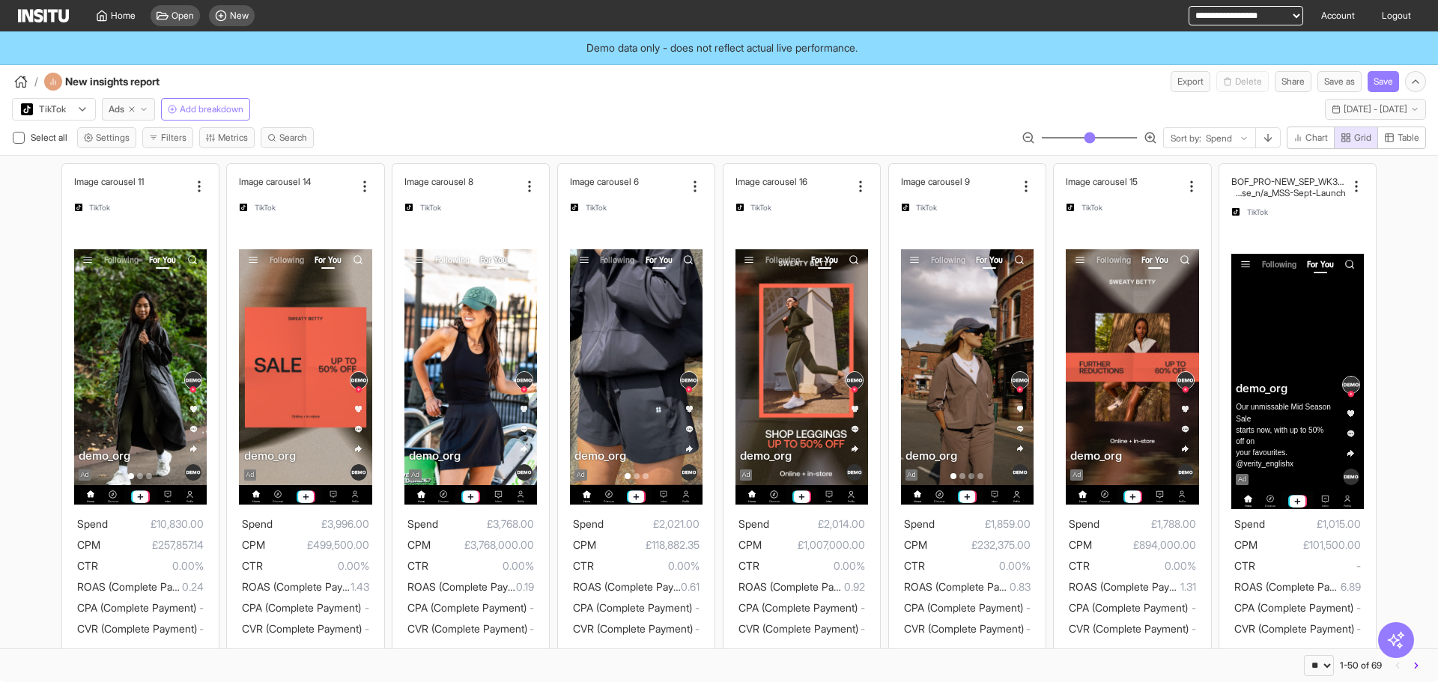
click at [86, 111] on icon at bounding box center [82, 109] width 12 height 12
click at [65, 136] on span "Meta" at bounding box center [55, 141] width 66 height 13
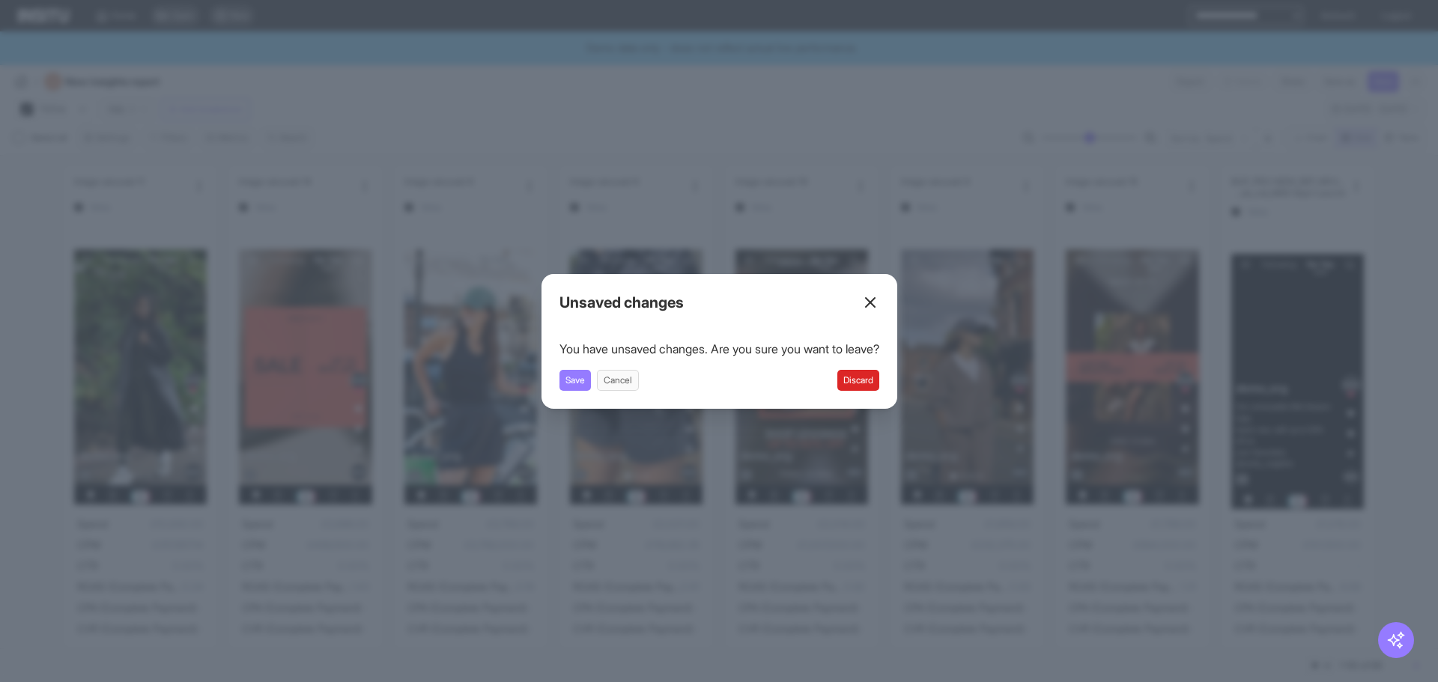
click at [858, 381] on button "Discard" at bounding box center [858, 380] width 42 height 21
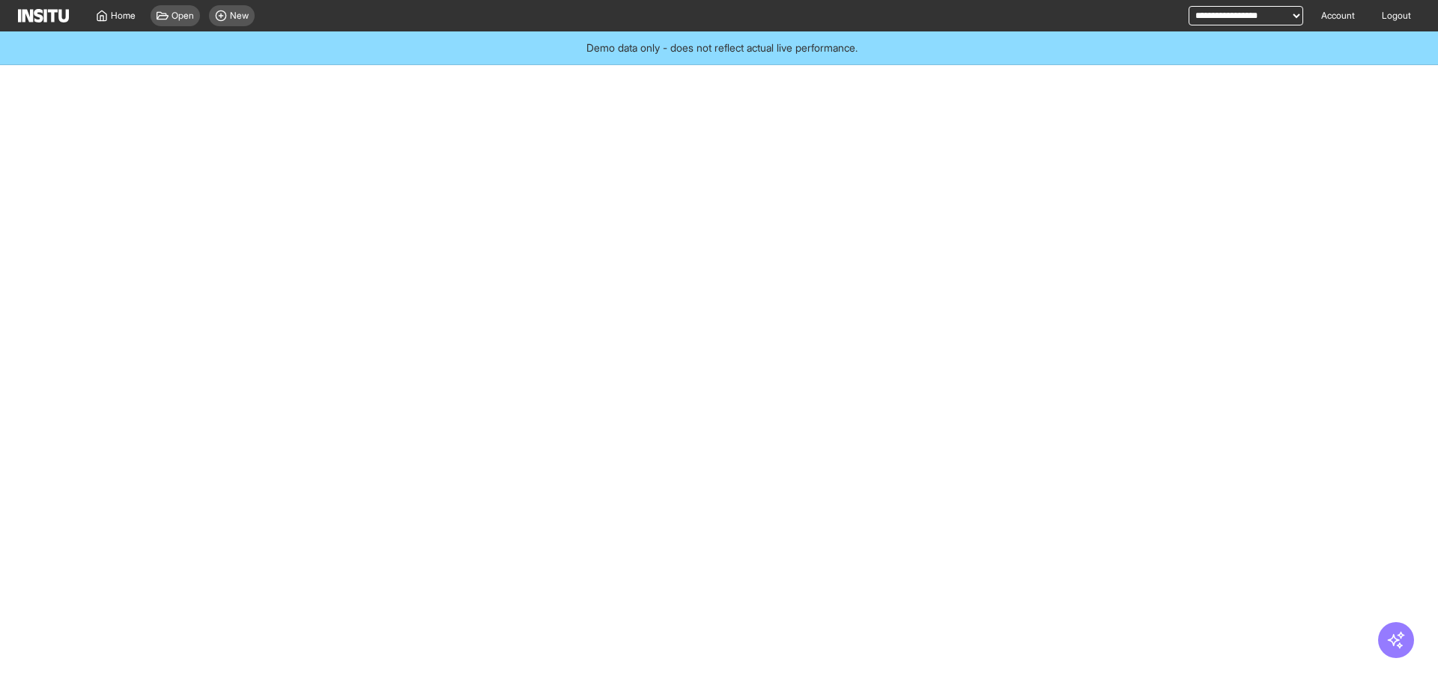
select select "**"
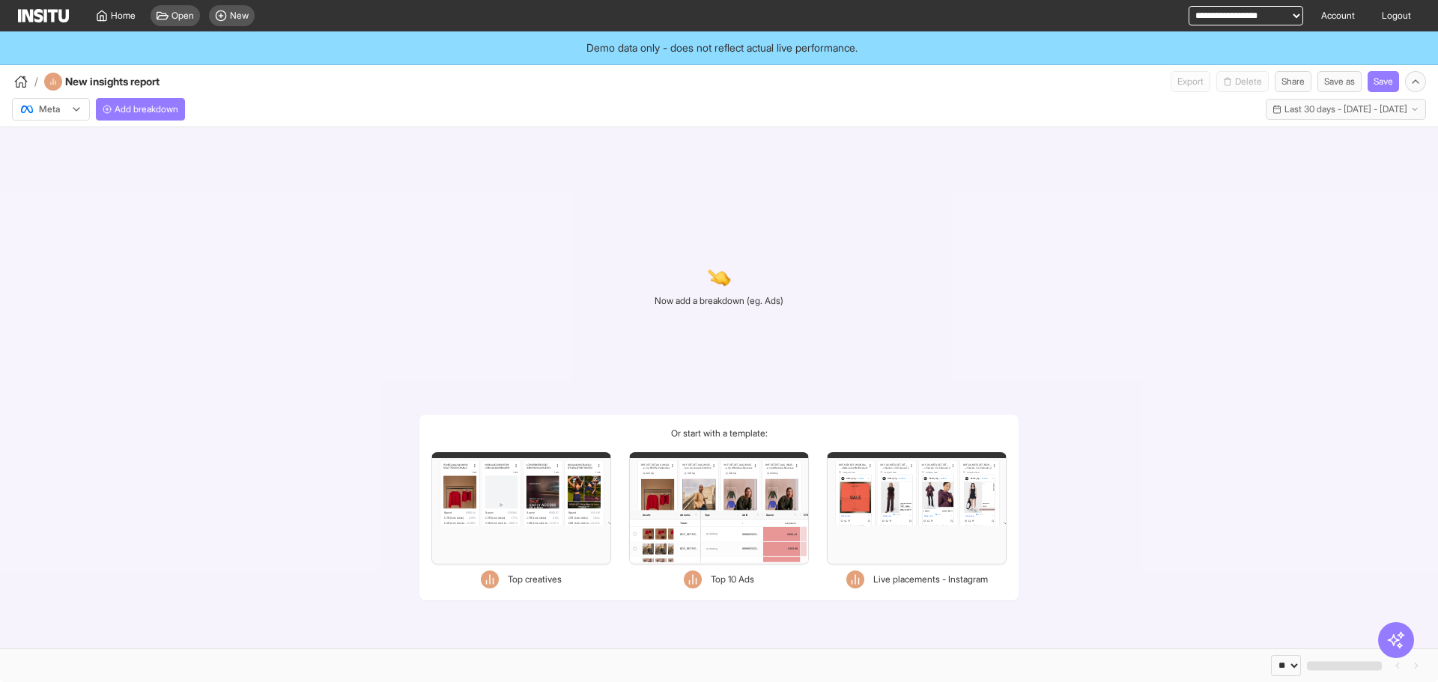
click at [84, 109] on div "Meta" at bounding box center [51, 109] width 76 height 21
click at [64, 161] on span "TikTok" at bounding box center [52, 166] width 25 height 13
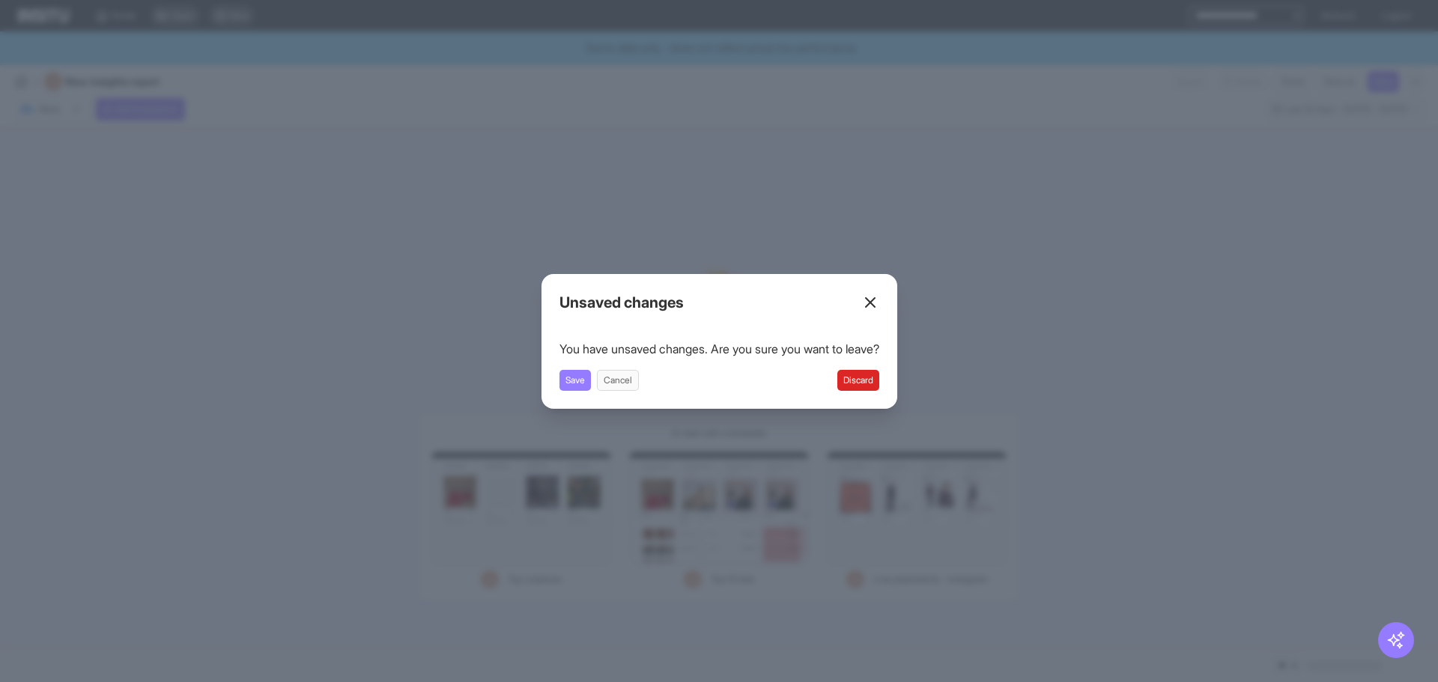
click at [866, 374] on button "Discard" at bounding box center [858, 380] width 42 height 21
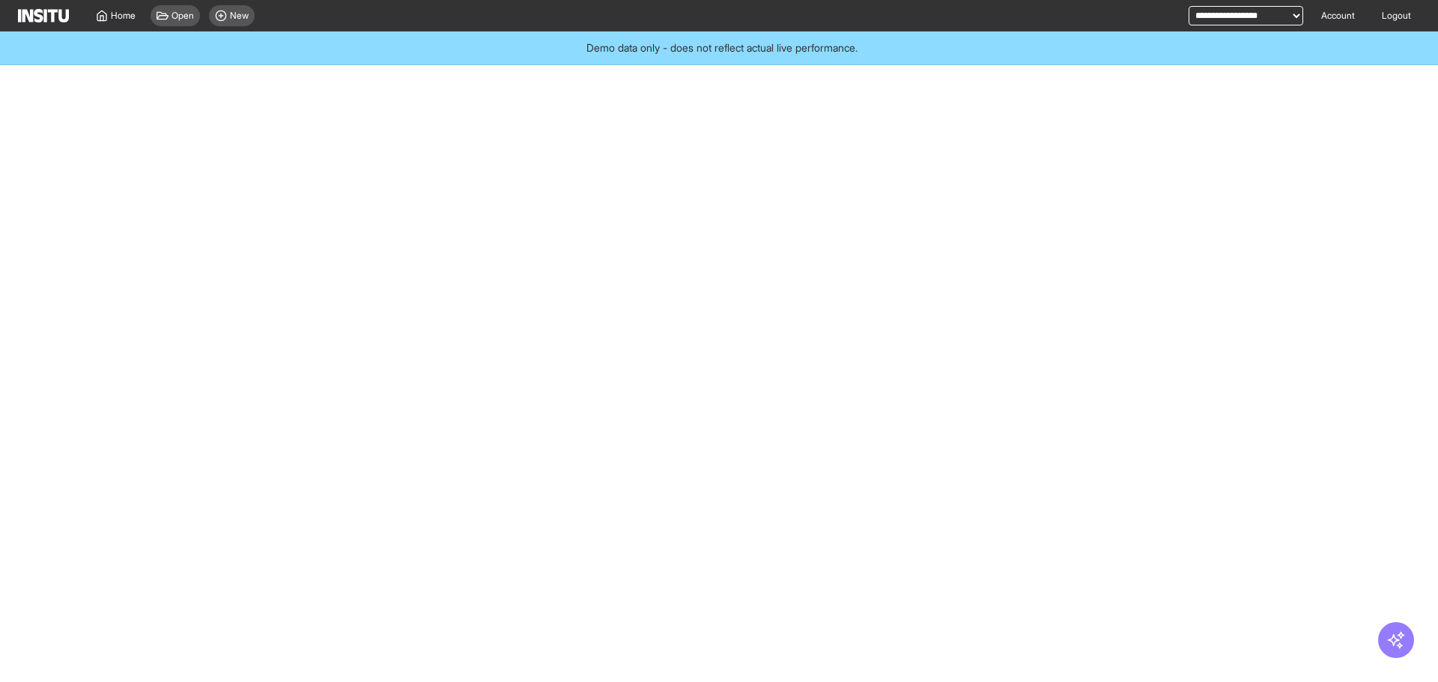
select select "**"
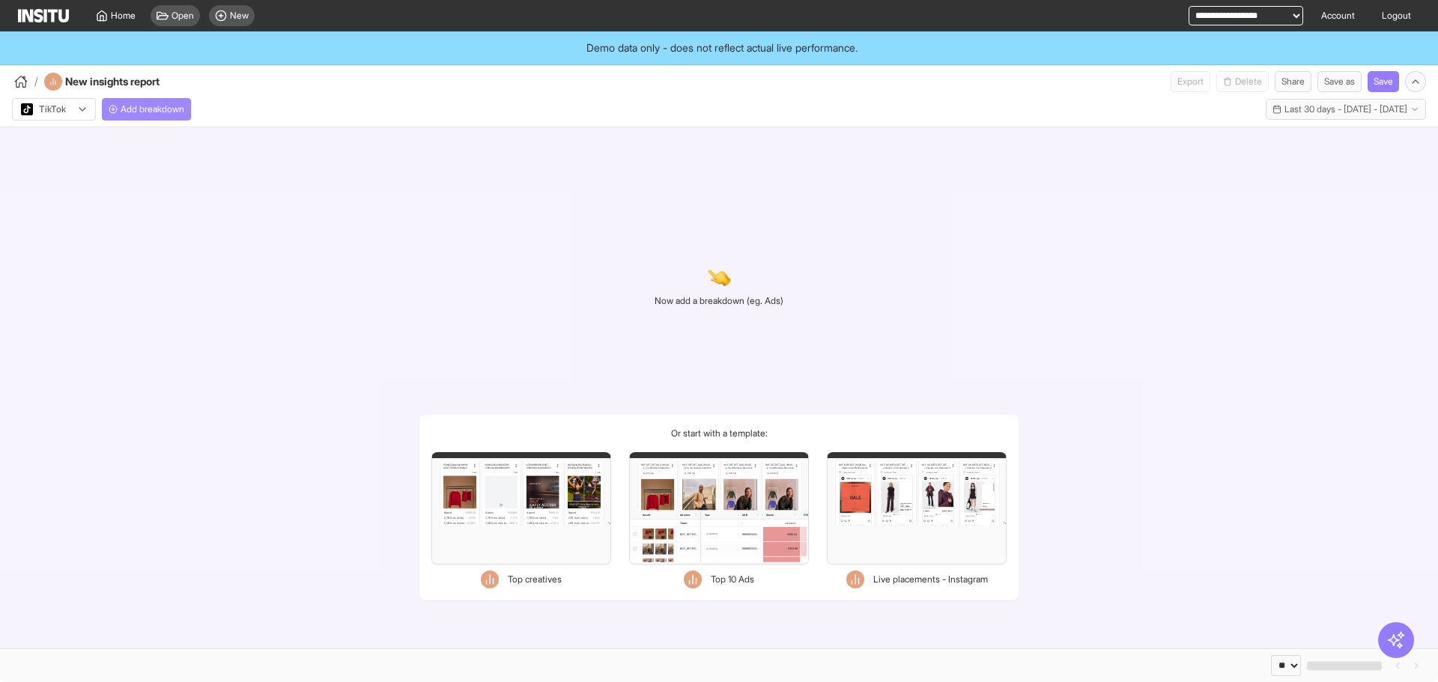
click at [165, 115] on button "Add breakdown" at bounding box center [146, 109] width 89 height 22
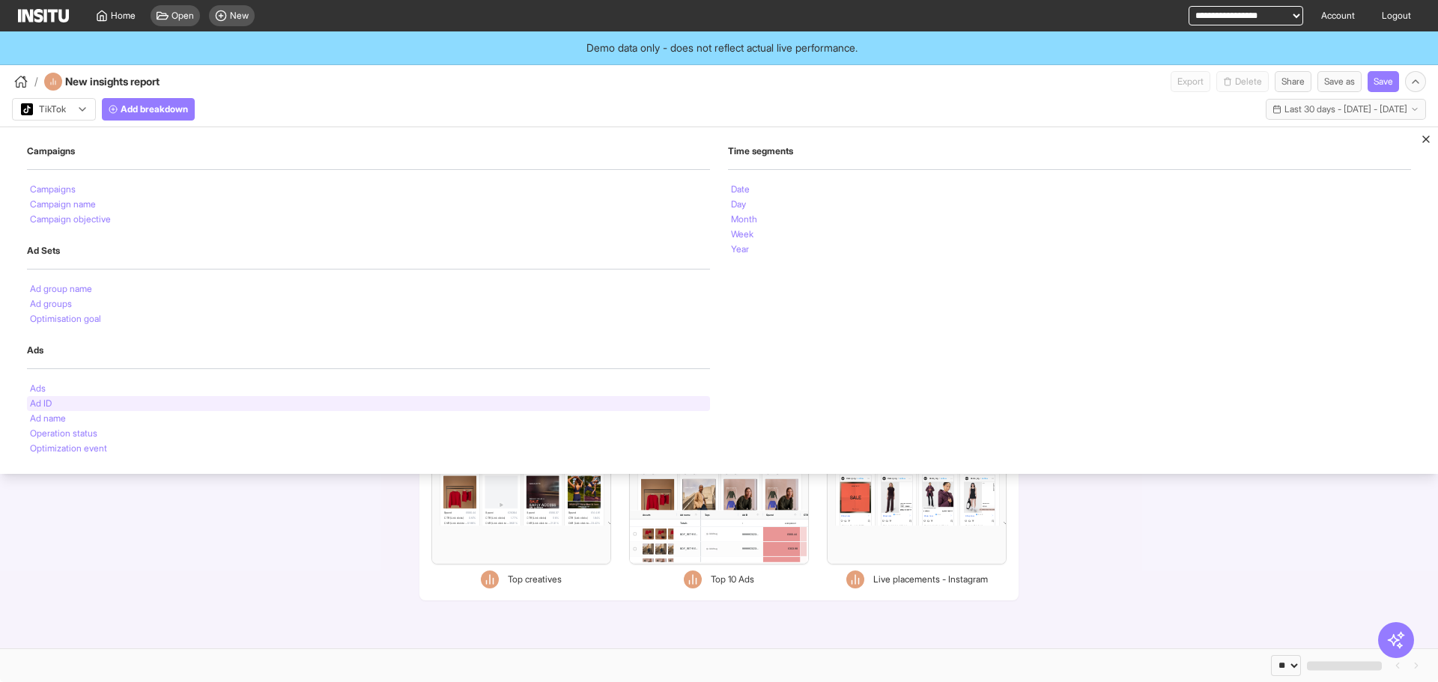
click at [88, 397] on div "Ad ID" at bounding box center [368, 403] width 683 height 15
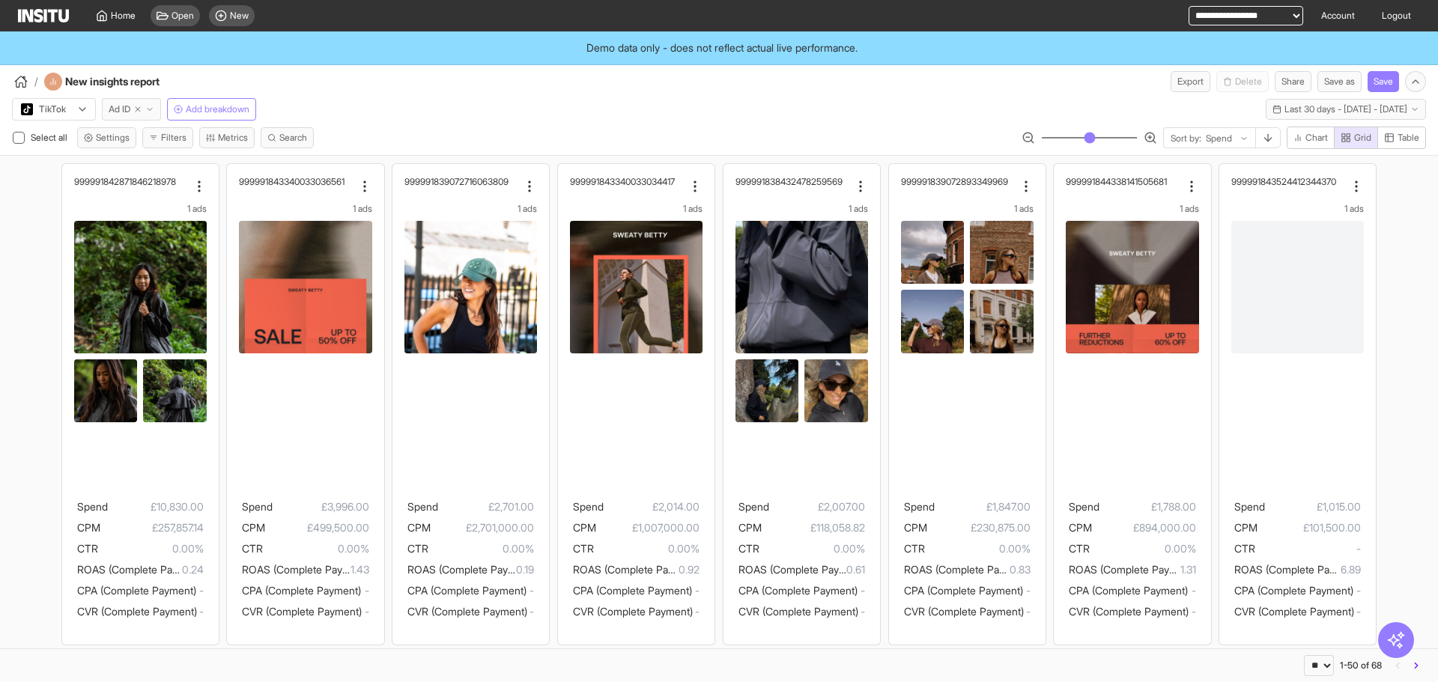
click at [160, 108] on button "Ad ID" at bounding box center [131, 109] width 59 height 22
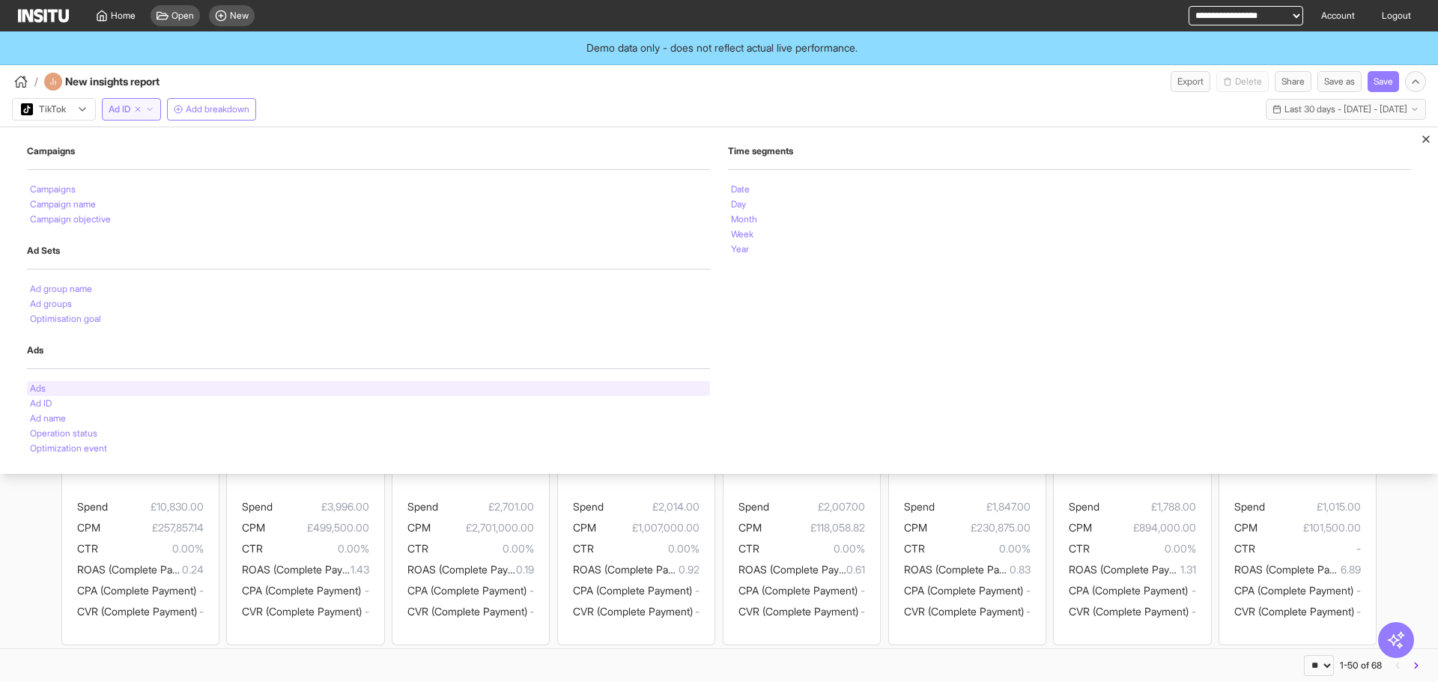
click at [95, 393] on div "Ads" at bounding box center [368, 388] width 683 height 15
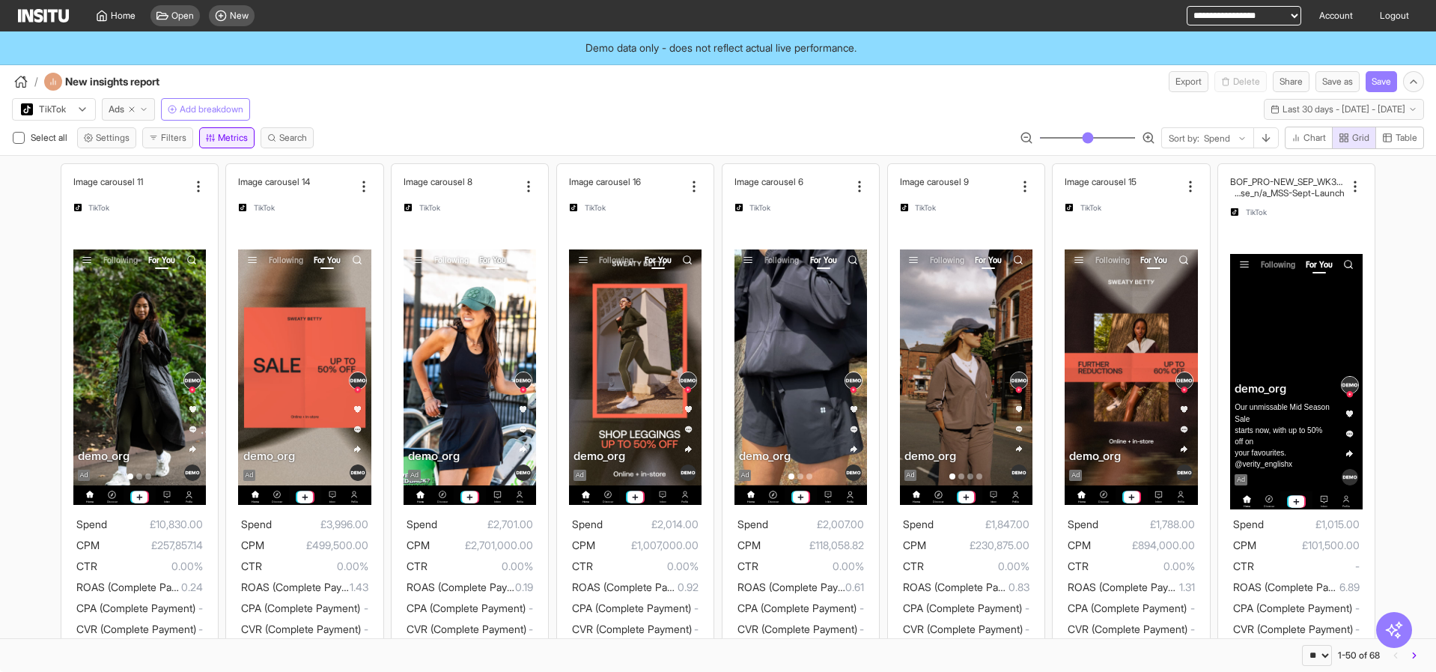
click at [215, 139] on icon "button" at bounding box center [210, 137] width 9 height 9
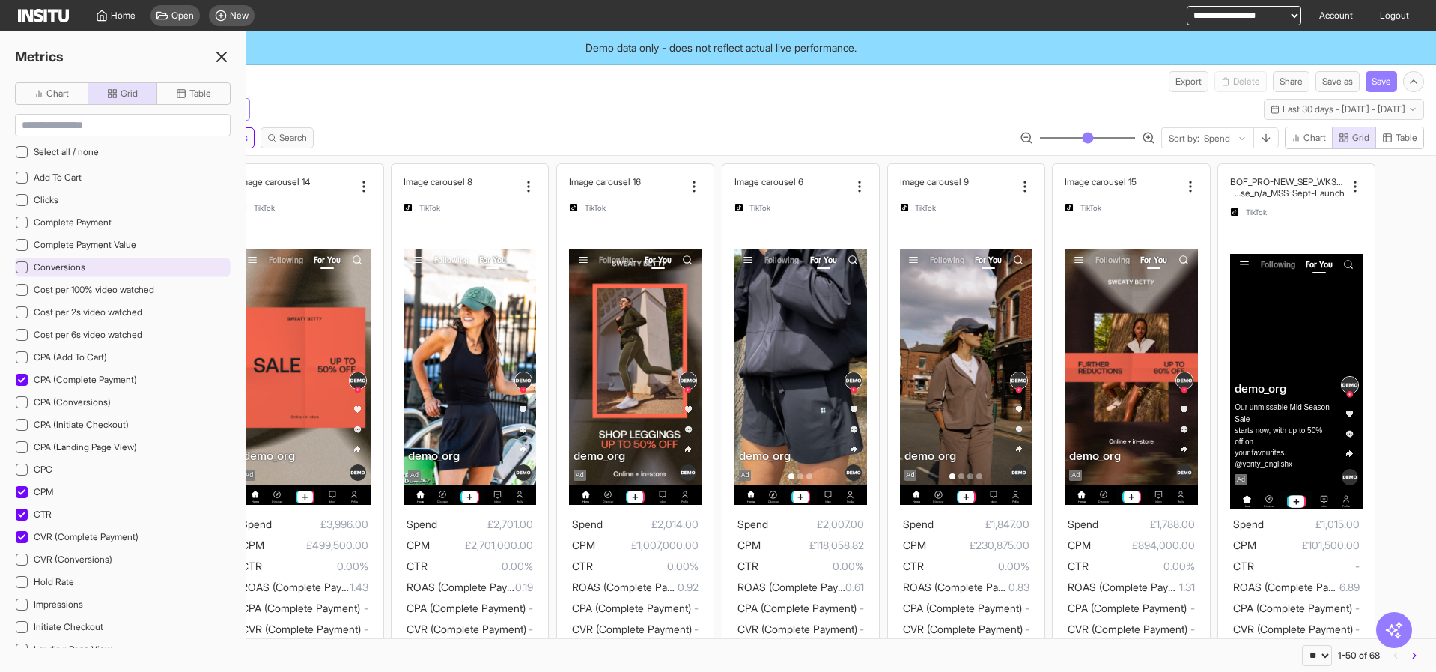
click at [100, 266] on div "Conversions" at bounding box center [123, 267] width 216 height 19
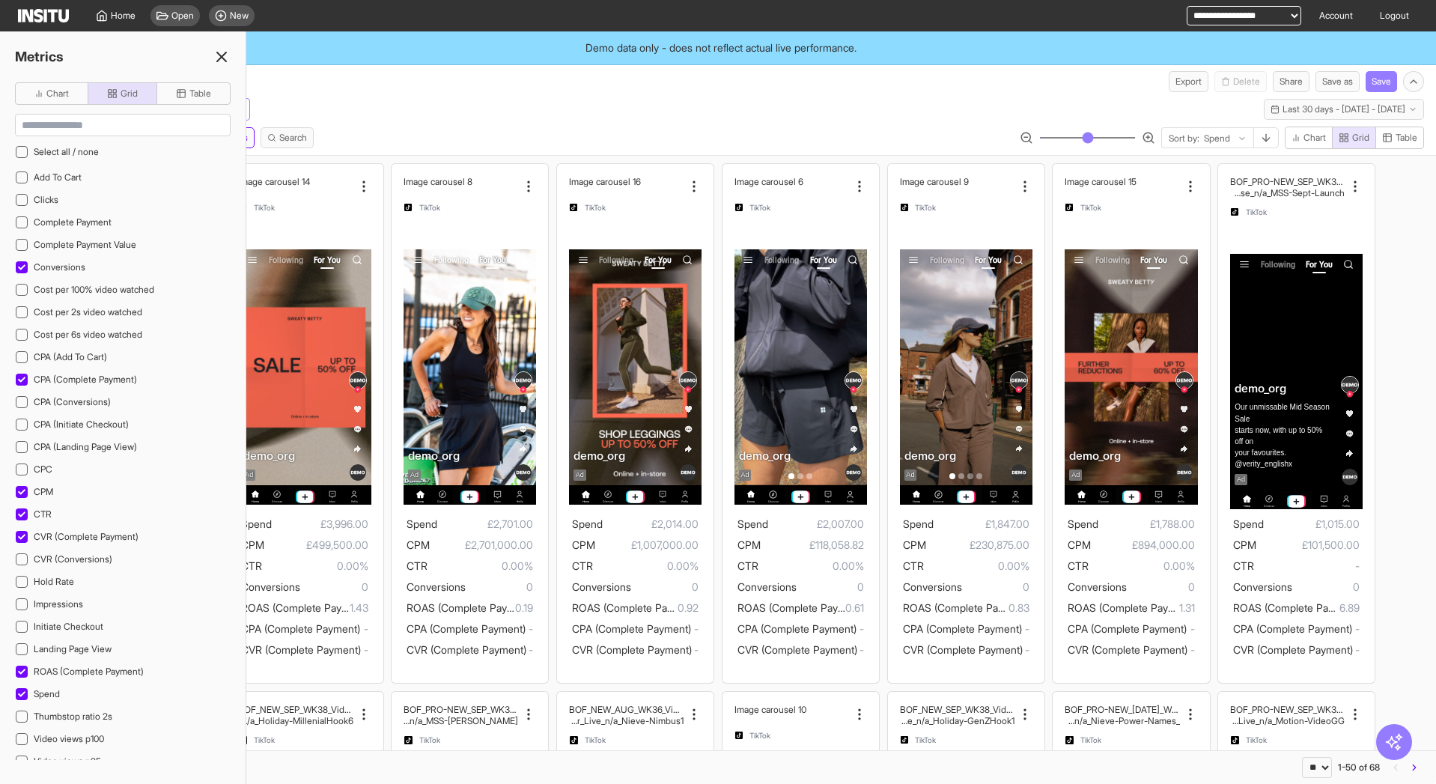
click at [706, 98] on div "TikTok Ads Add breakdown Last 30 days - [DATE] - [DATE] [DATE] - [DATE]" at bounding box center [718, 106] width 1436 height 28
click at [1416, 681] on icon "button" at bounding box center [1414, 767] width 10 height 10
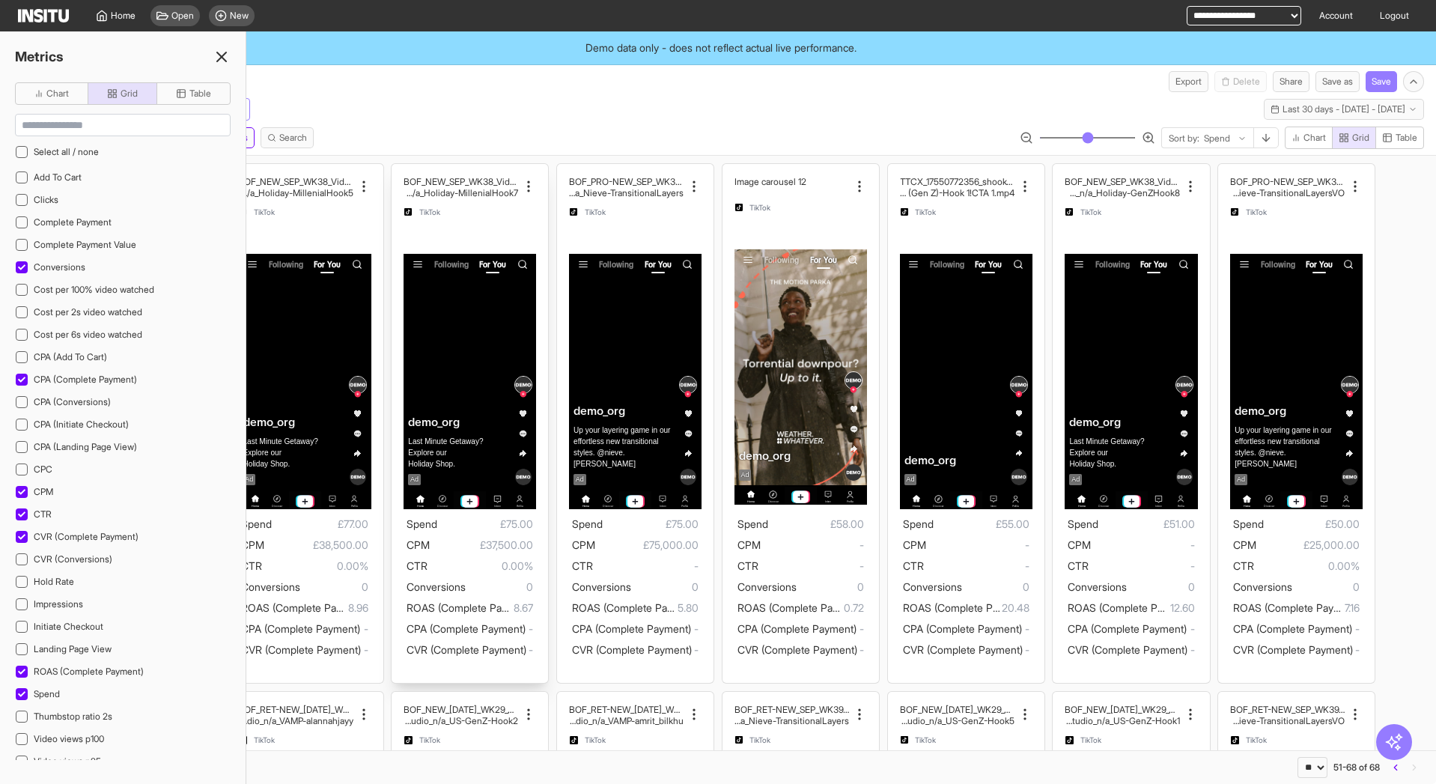
click at [514, 166] on div "BOF_NEW_SEP_WK38_Video_20sUnder_FullPrice_MultiCa t_MultiFran_Shook_Live_n/a_Ho…" at bounding box center [470, 424] width 157 height 520
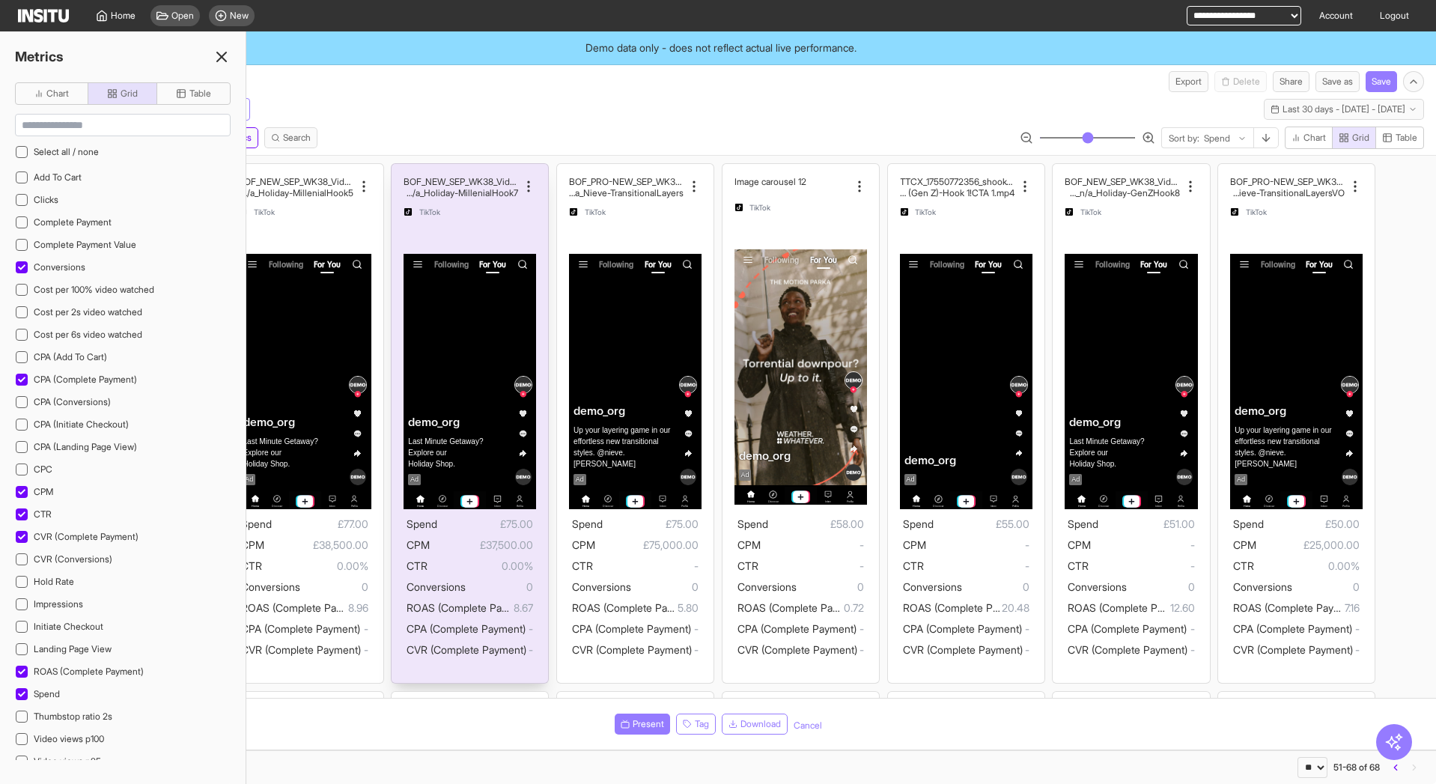
click at [495, 244] on div at bounding box center [470, 236] width 133 height 22
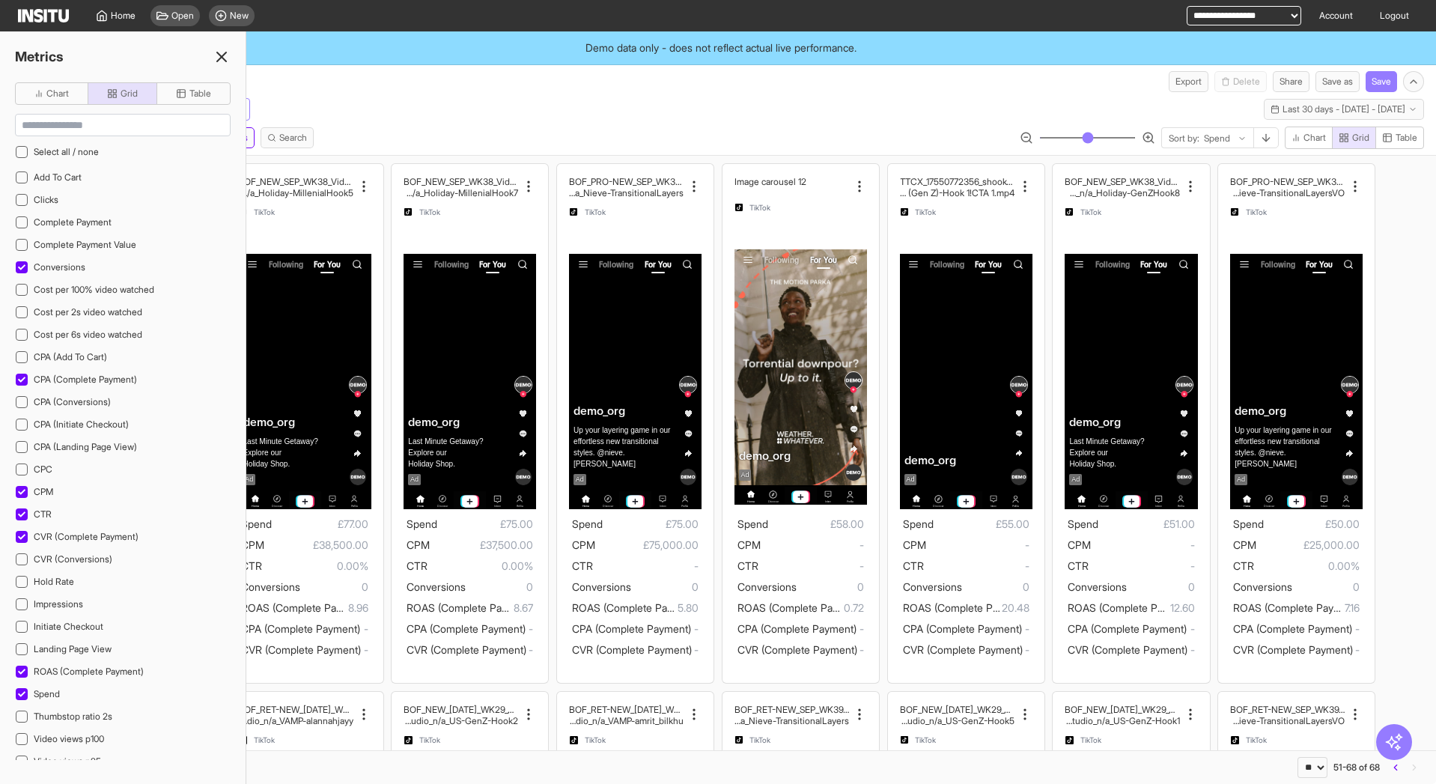
click at [212, 58] on div "Metrics" at bounding box center [123, 56] width 246 height 21
click at [224, 50] on icon at bounding box center [222, 57] width 18 height 18
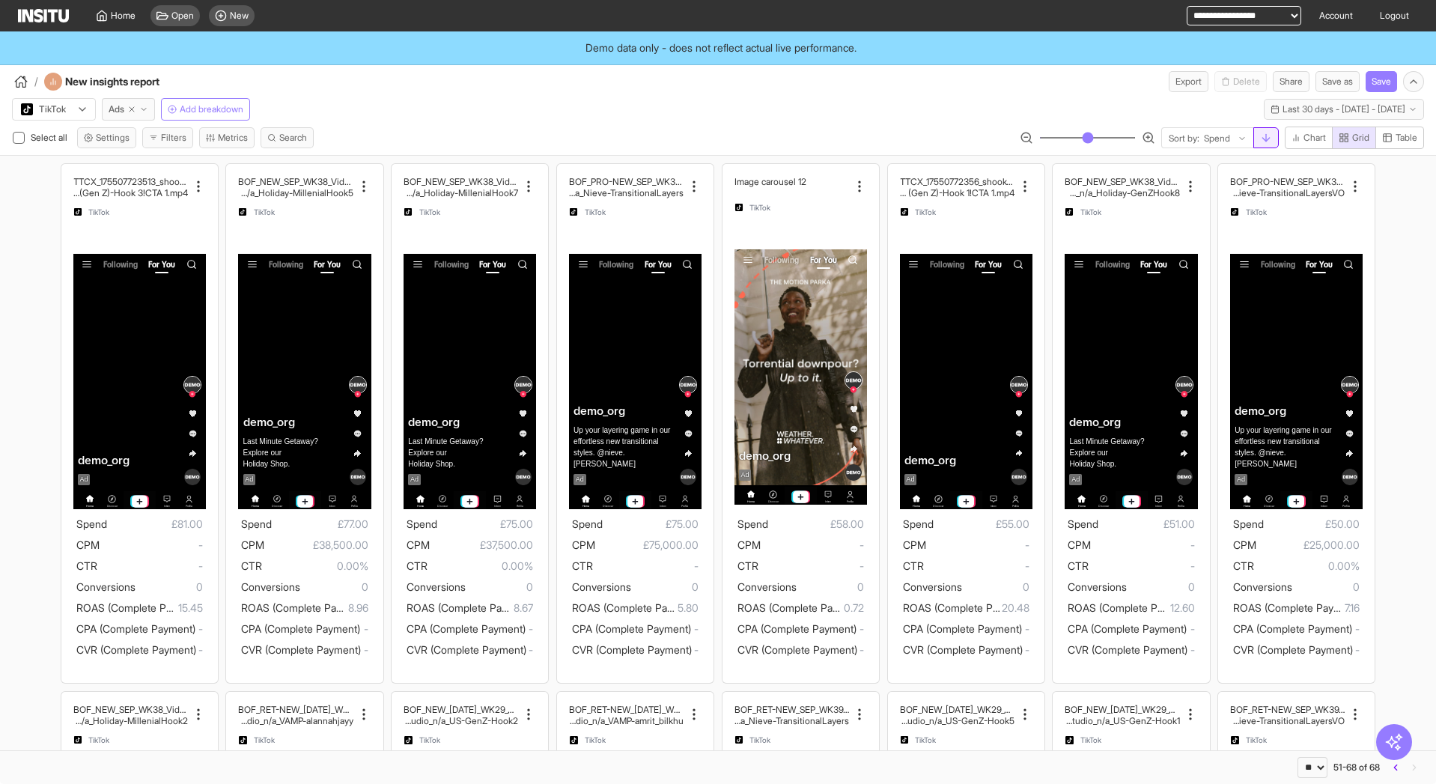
click at [1275, 145] on button "button" at bounding box center [1266, 137] width 25 height 21
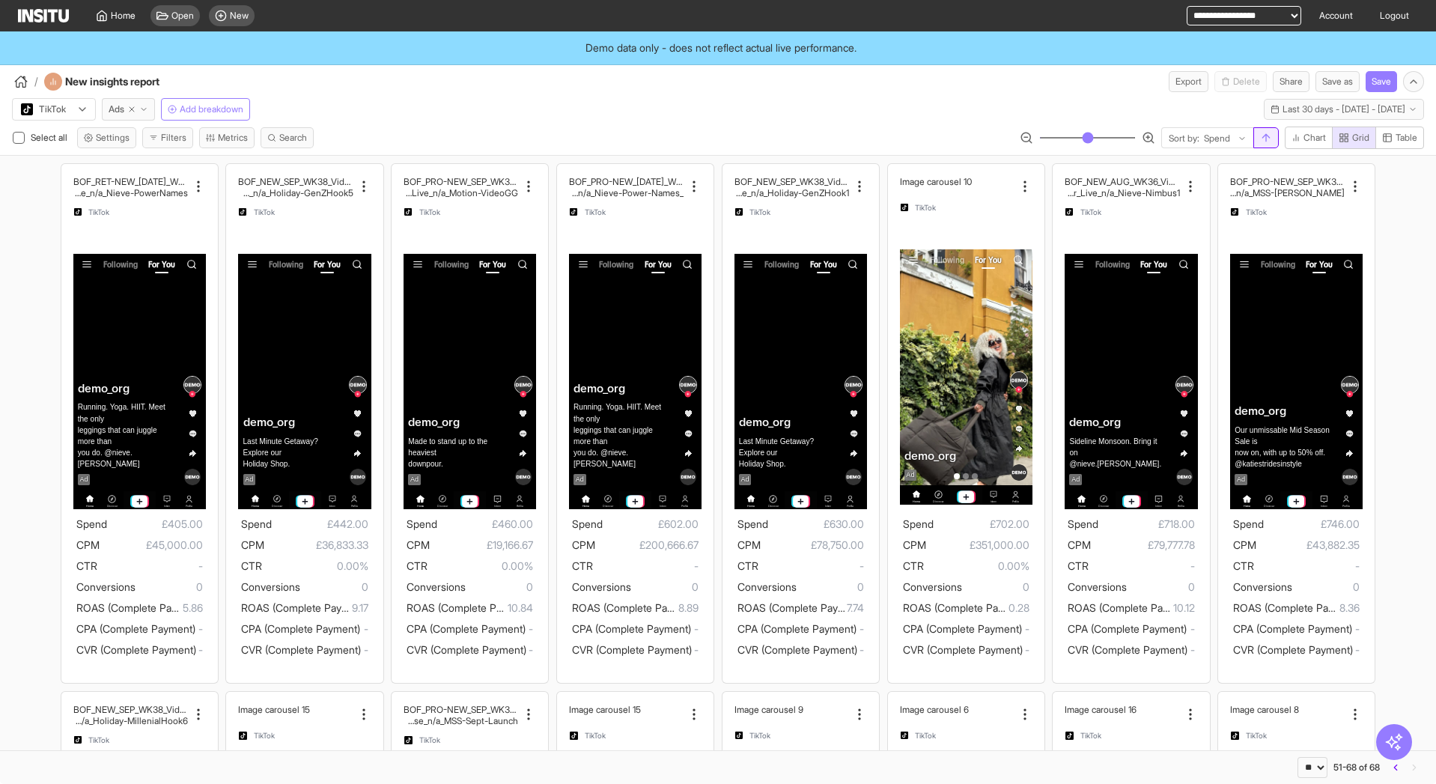
click at [1262, 129] on button "button" at bounding box center [1266, 137] width 25 height 21
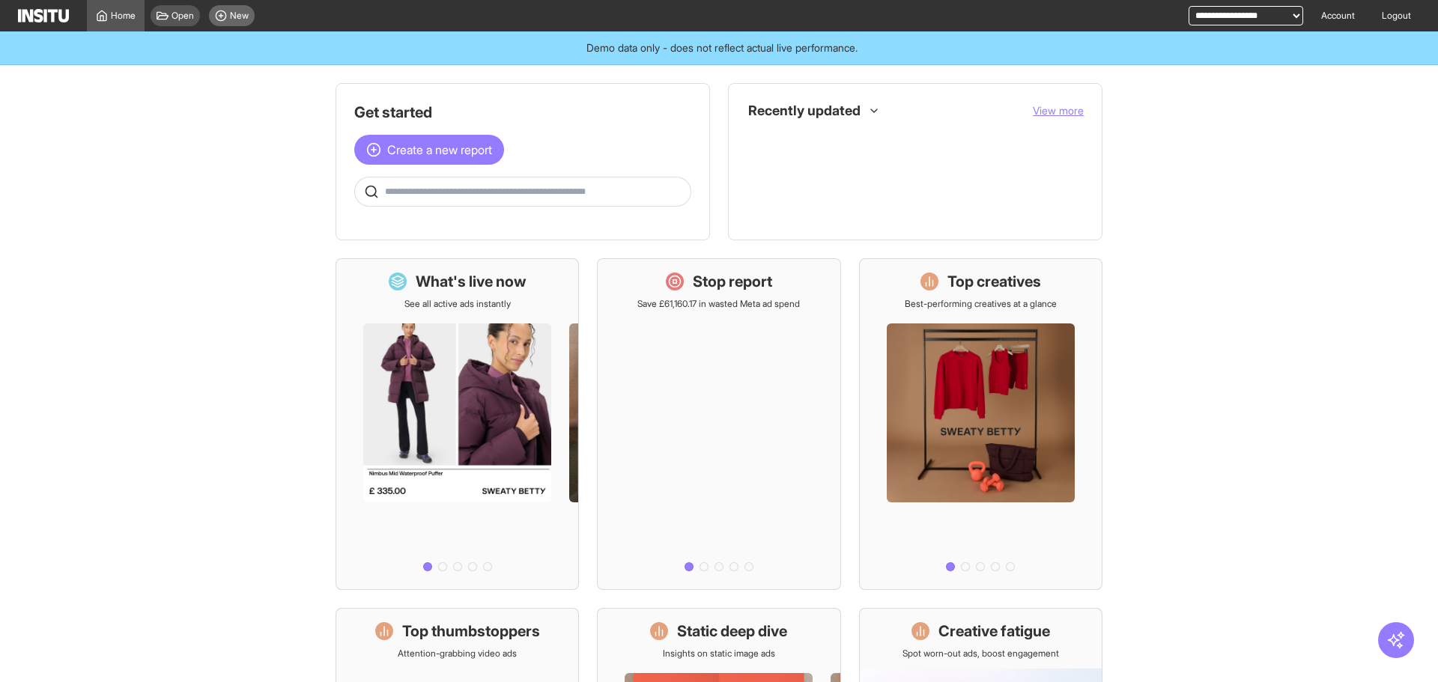
click at [240, 19] on span "New" at bounding box center [239, 16] width 19 height 12
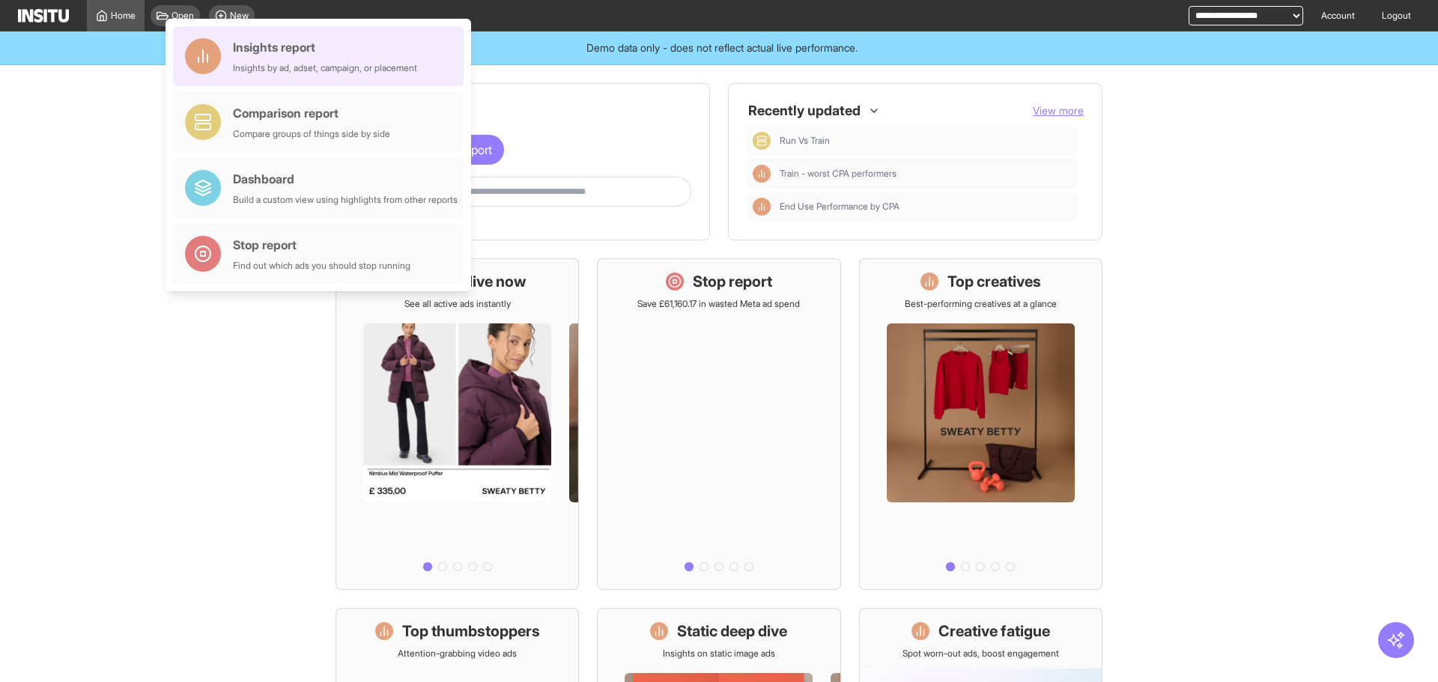
click at [377, 57] on div "Insights report Insights by ad, adset, campaign, or placement" at bounding box center [325, 56] width 184 height 36
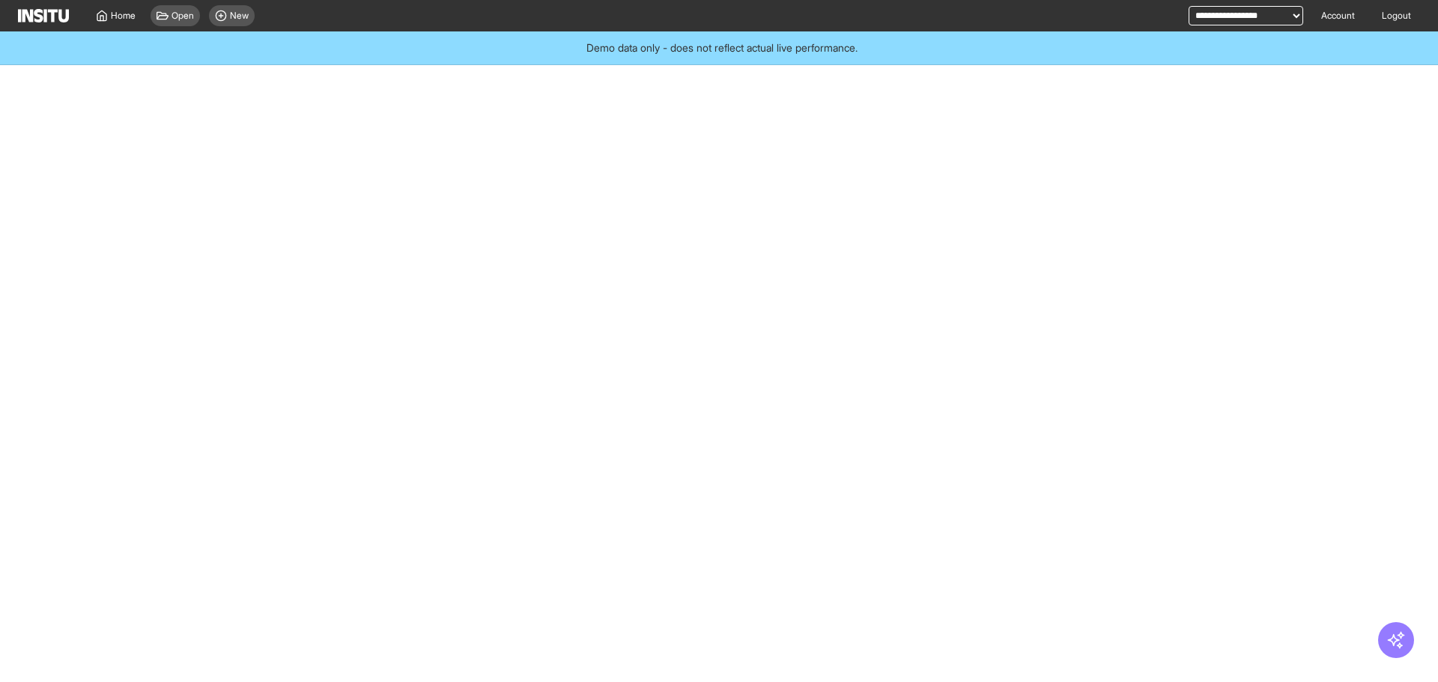
select select "**"
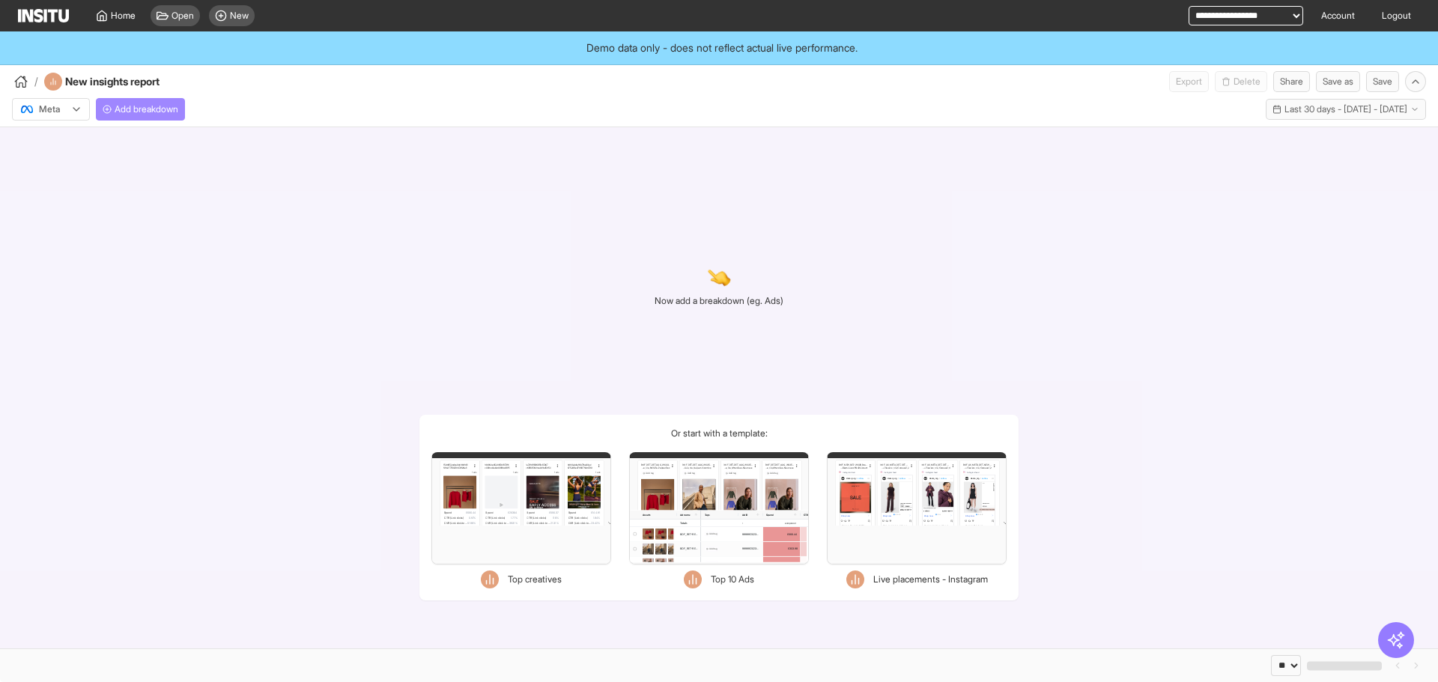
click at [97, 101] on button "Add breakdown" at bounding box center [140, 109] width 89 height 22
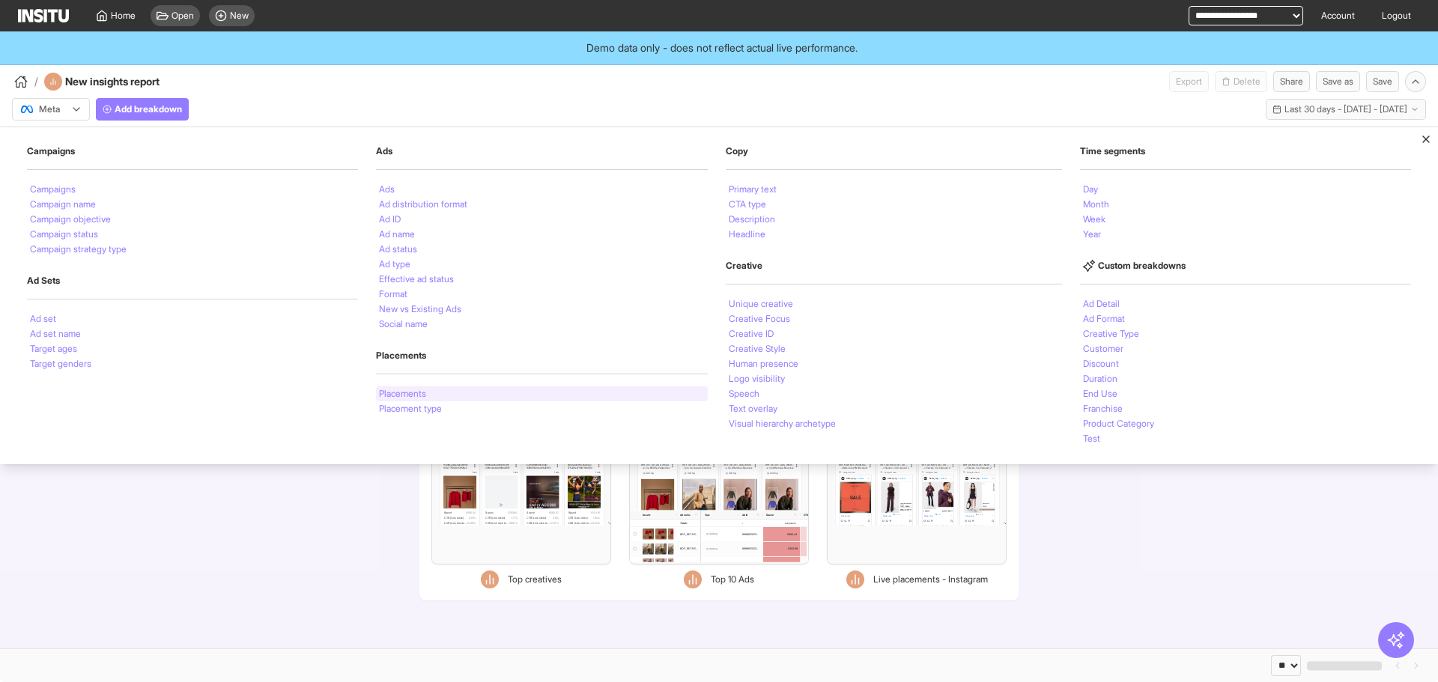
click at [416, 391] on li "Placements" at bounding box center [402, 393] width 47 height 9
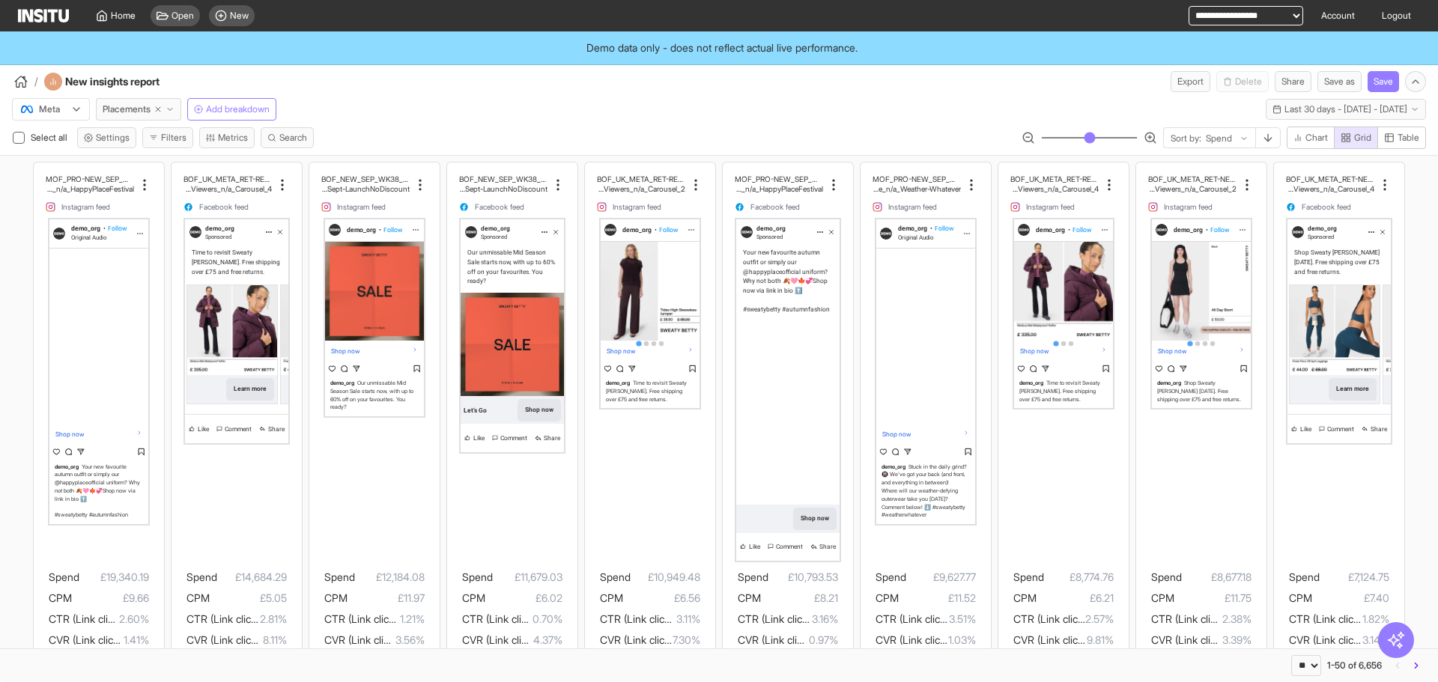
drag, startPoint x: 1058, startPoint y: 138, endPoint x: 1051, endPoint y: 135, distance: 8.1
type input "**"
click at [1051, 137] on input "range" at bounding box center [1089, 137] width 97 height 1
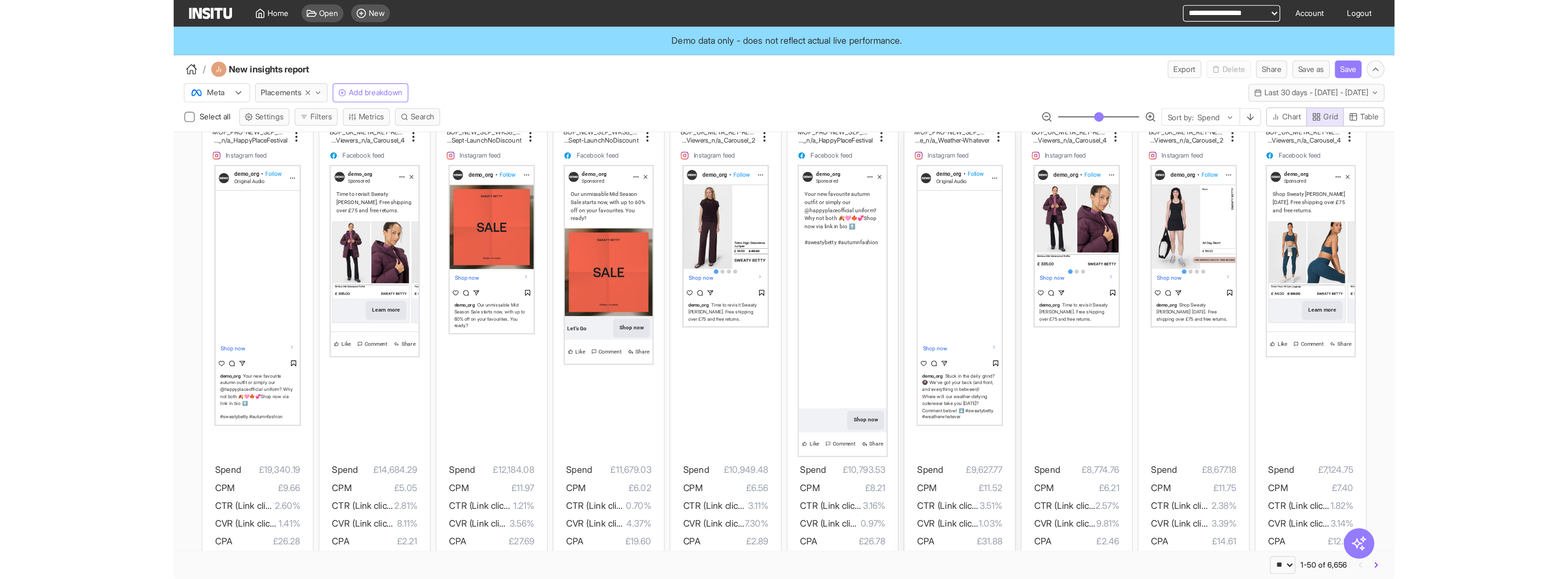
scroll to position [46, 0]
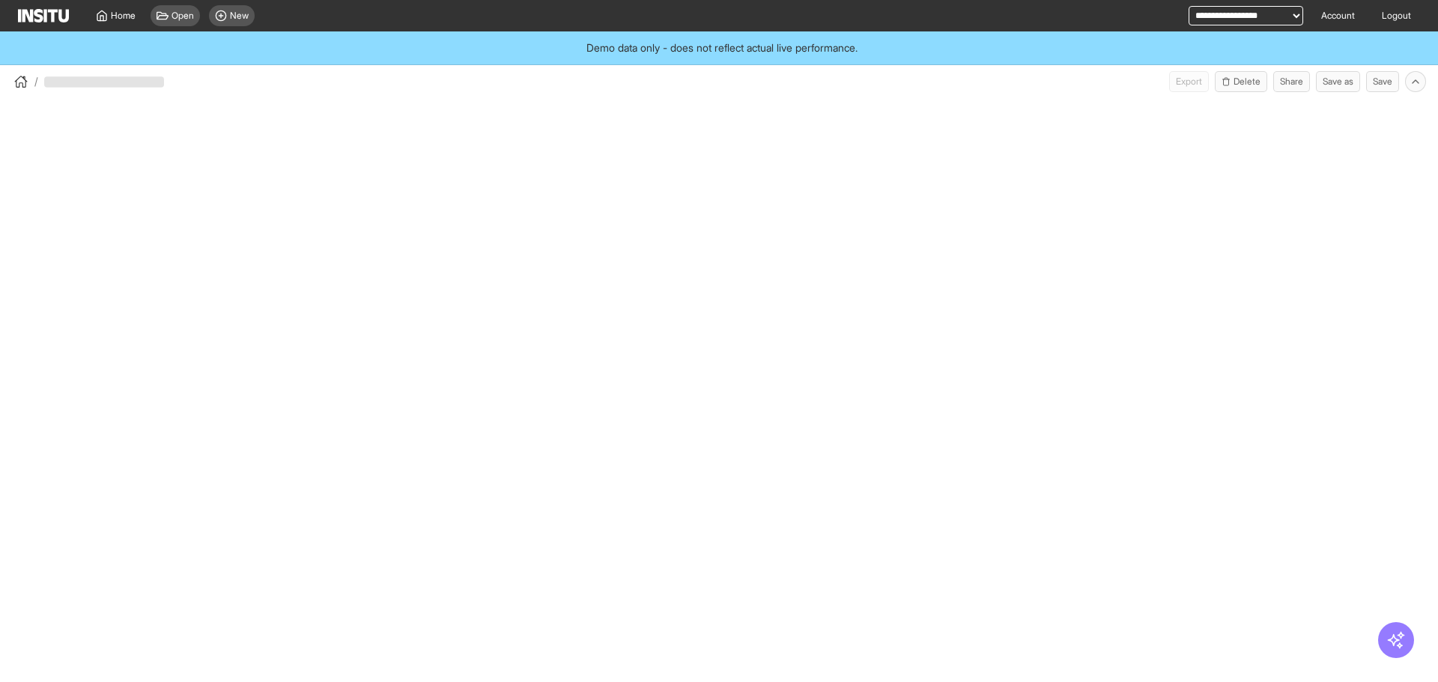
select select "**"
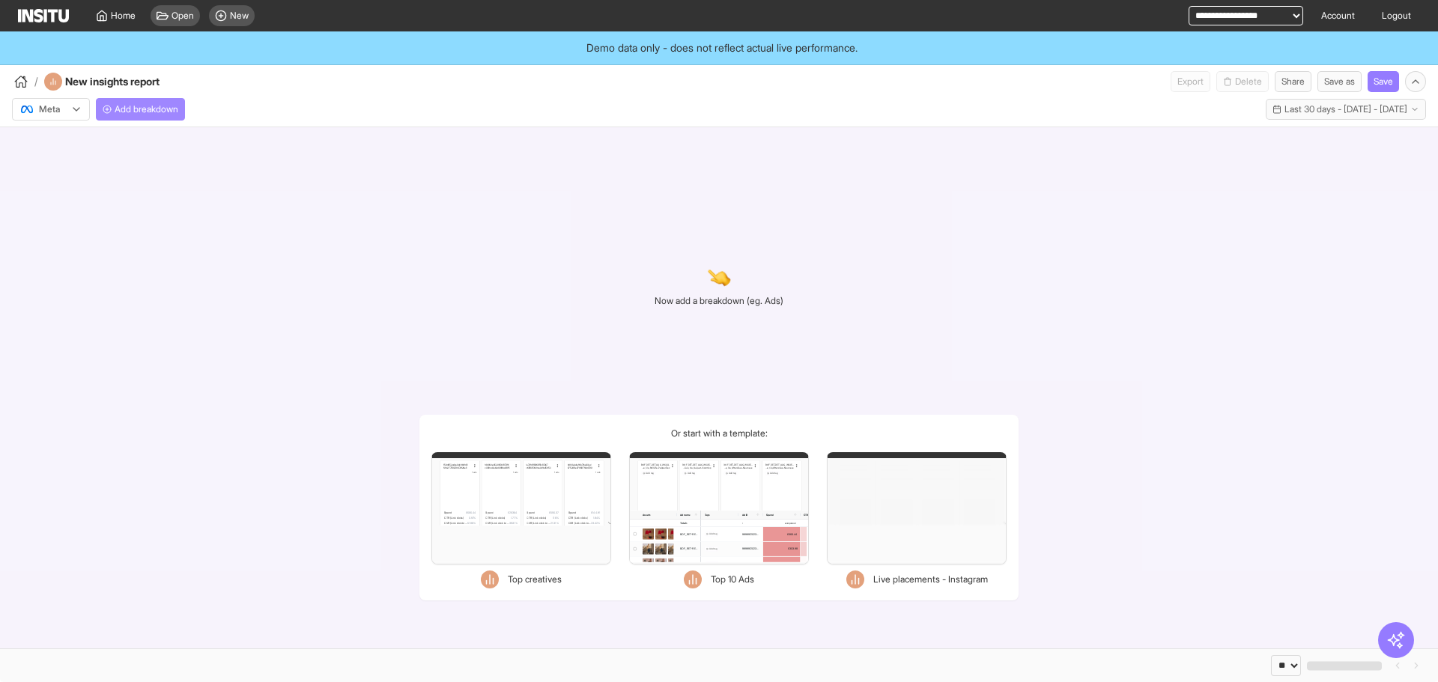
click at [180, 118] on button "Add breakdown" at bounding box center [140, 109] width 89 height 22
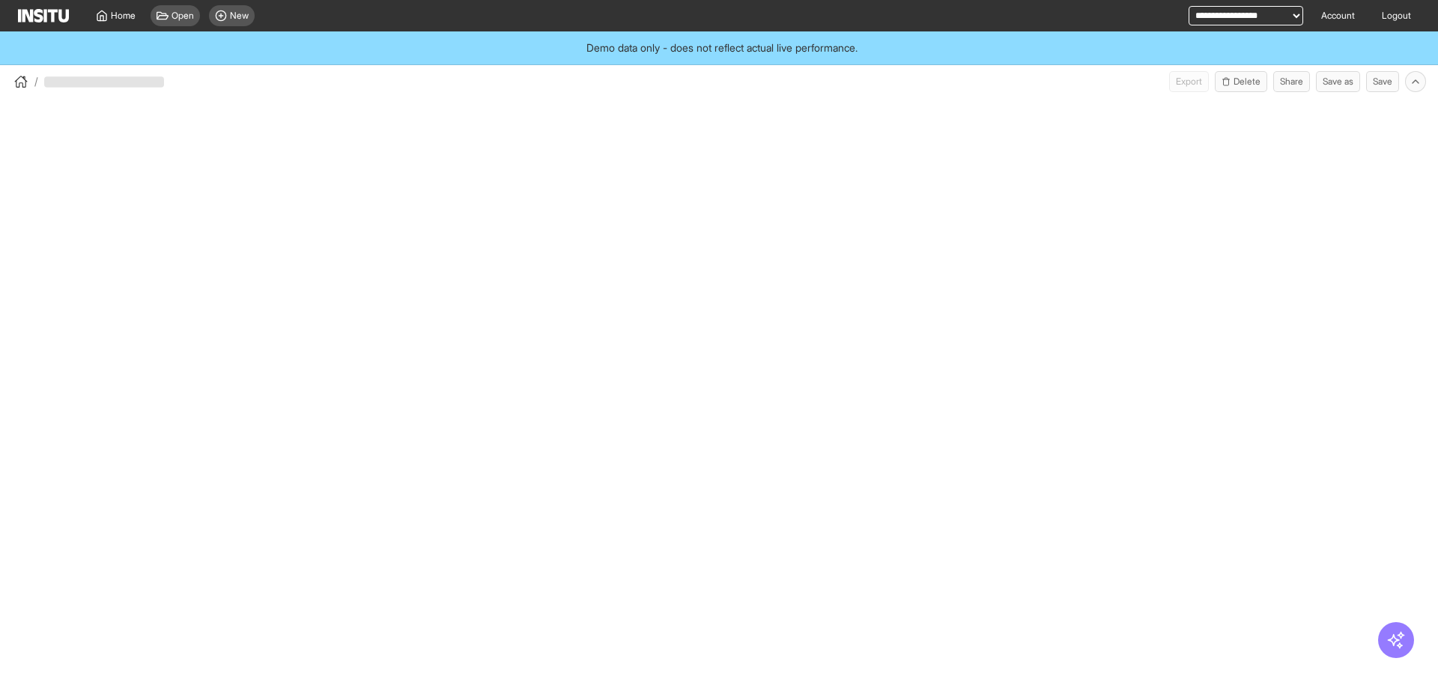
select select "**"
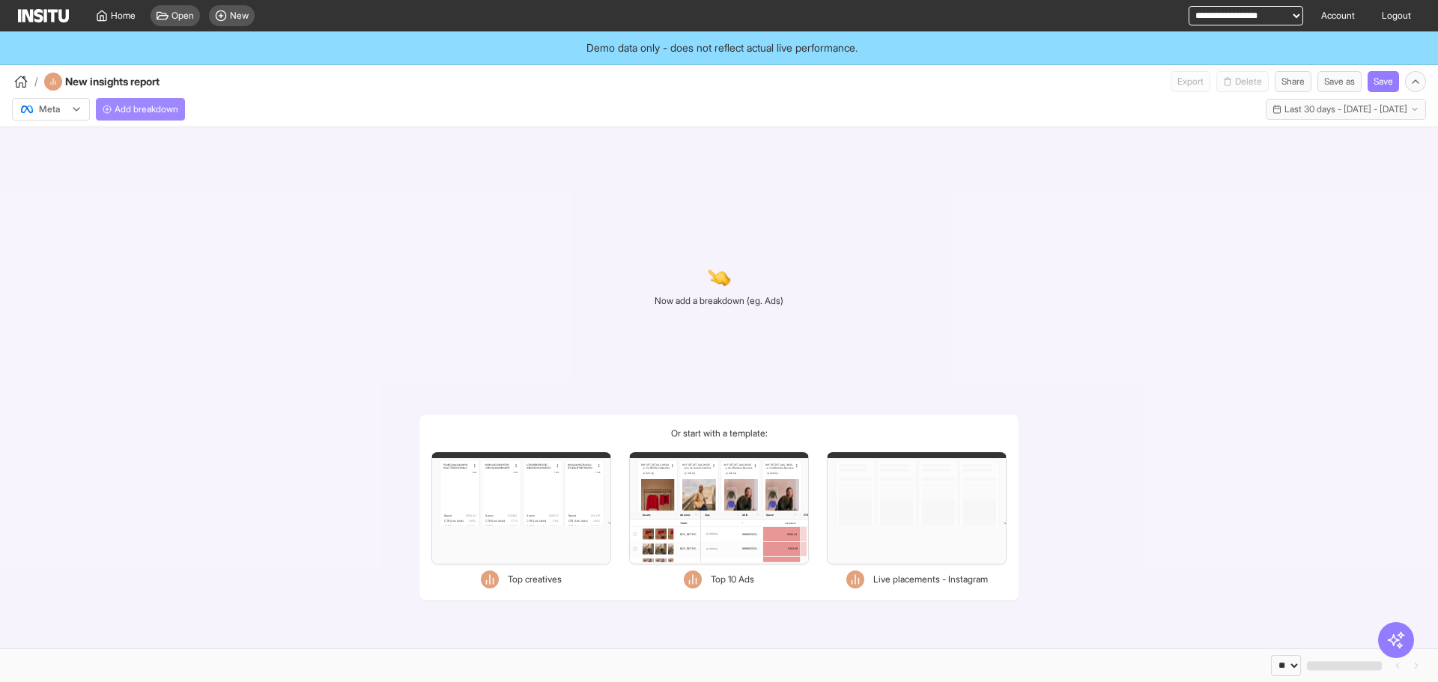
click at [144, 112] on span "Add breakdown" at bounding box center [147, 109] width 64 height 12
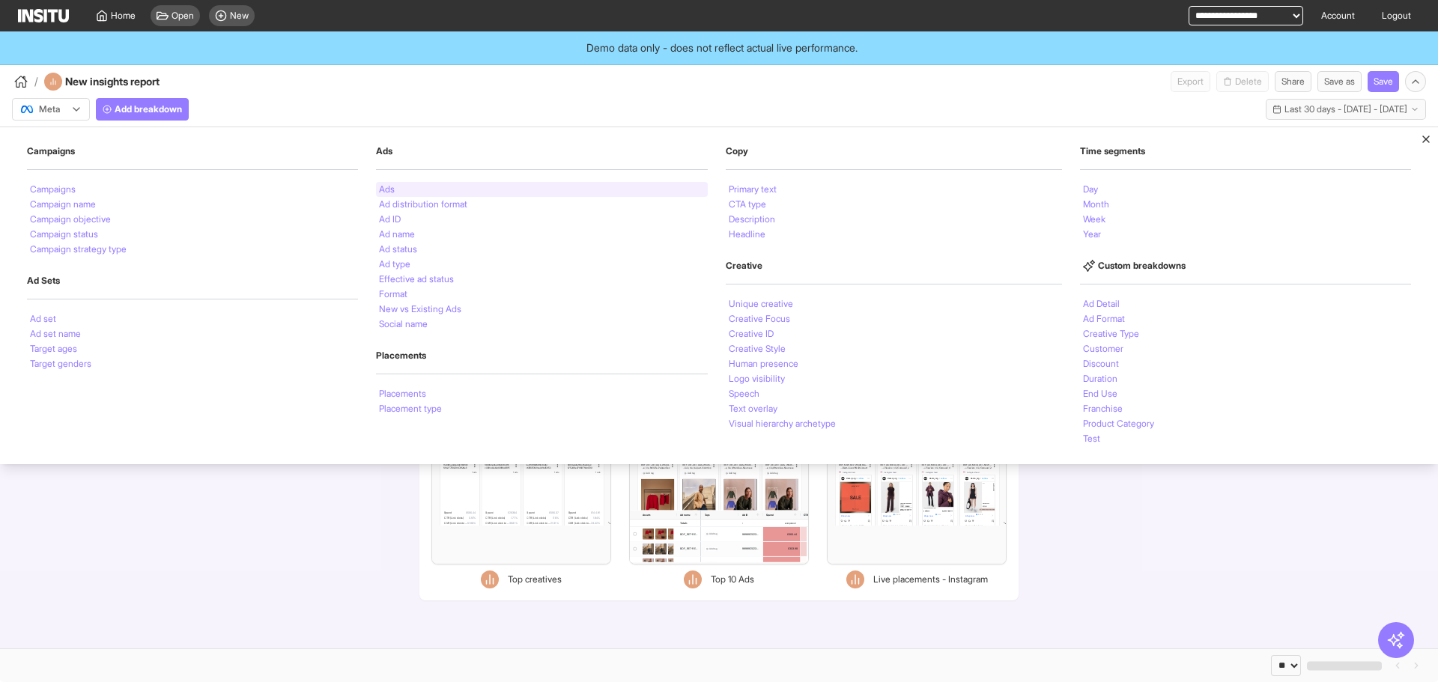
click at [419, 186] on div "Ads" at bounding box center [541, 189] width 331 height 15
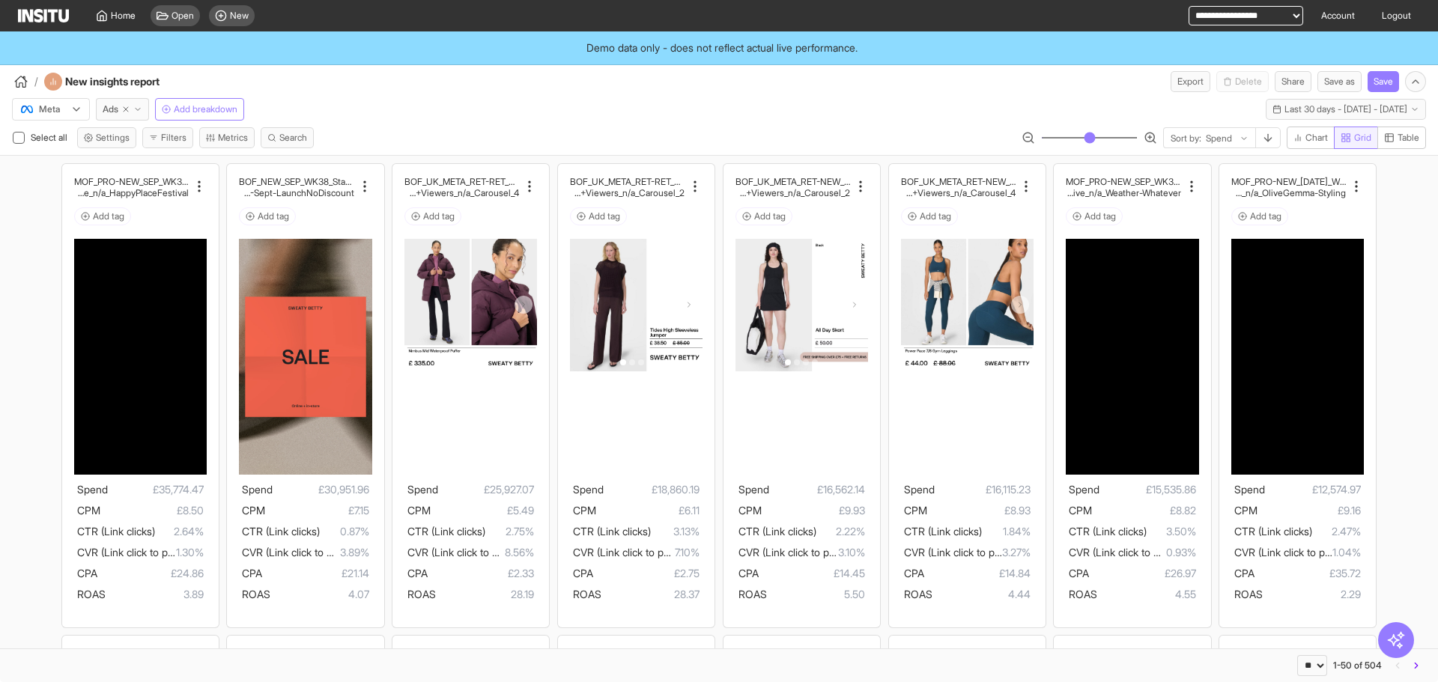
click at [1354, 134] on span "Grid" at bounding box center [1362, 138] width 17 height 12
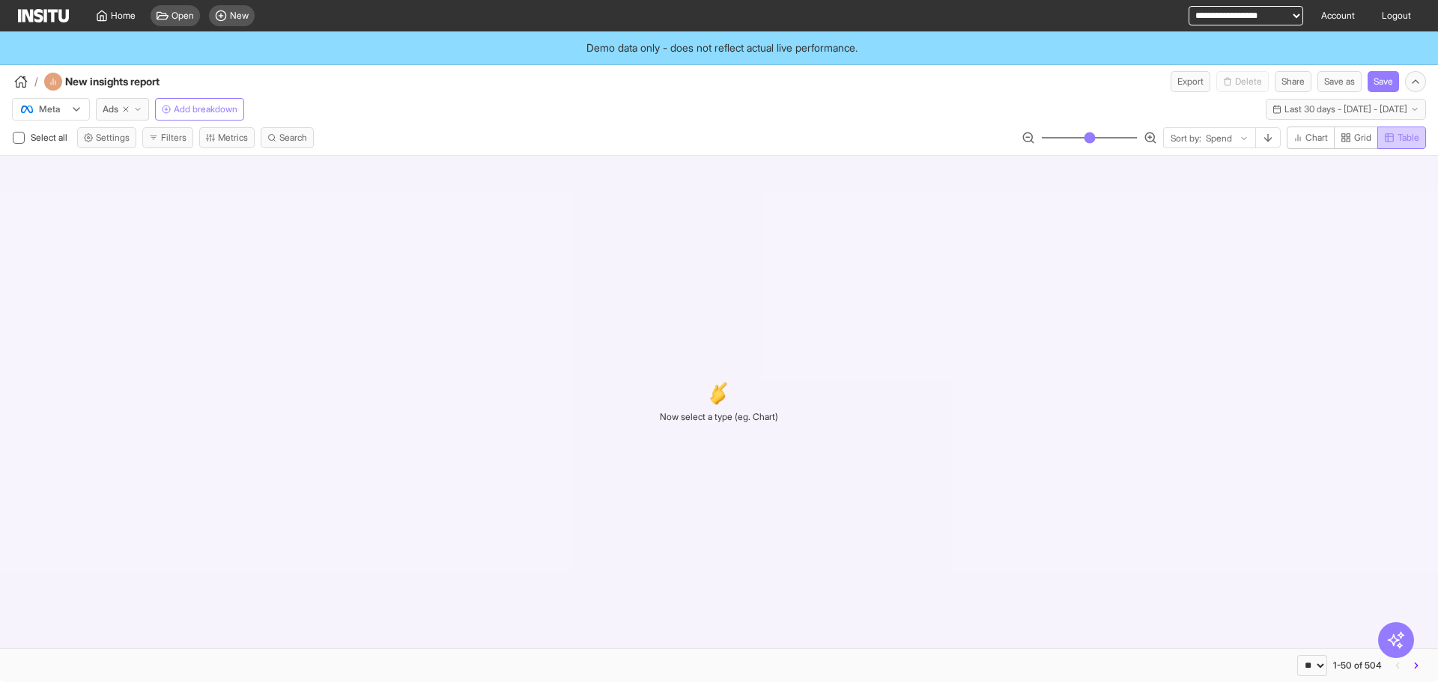
click at [1391, 135] on icon "button" at bounding box center [1389, 138] width 8 height 8
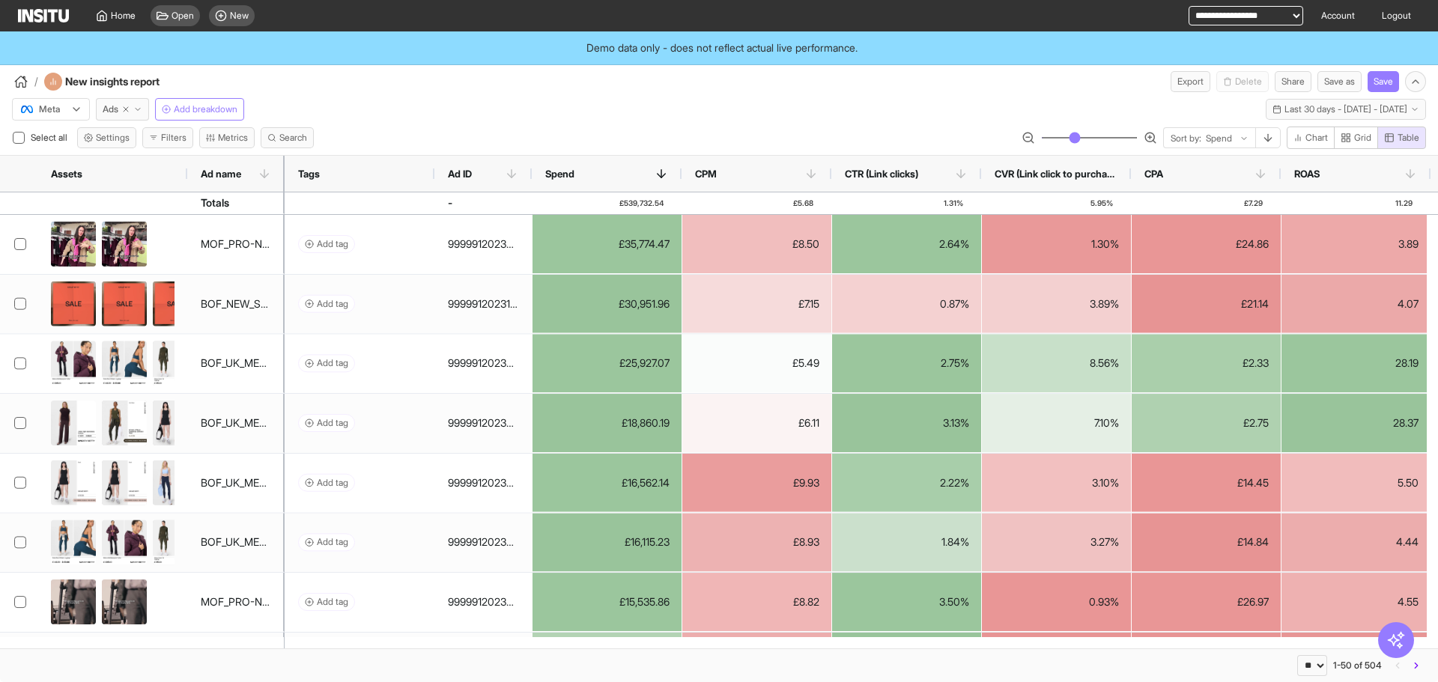
type button "table"
click at [232, 15] on span "New" at bounding box center [239, 16] width 19 height 12
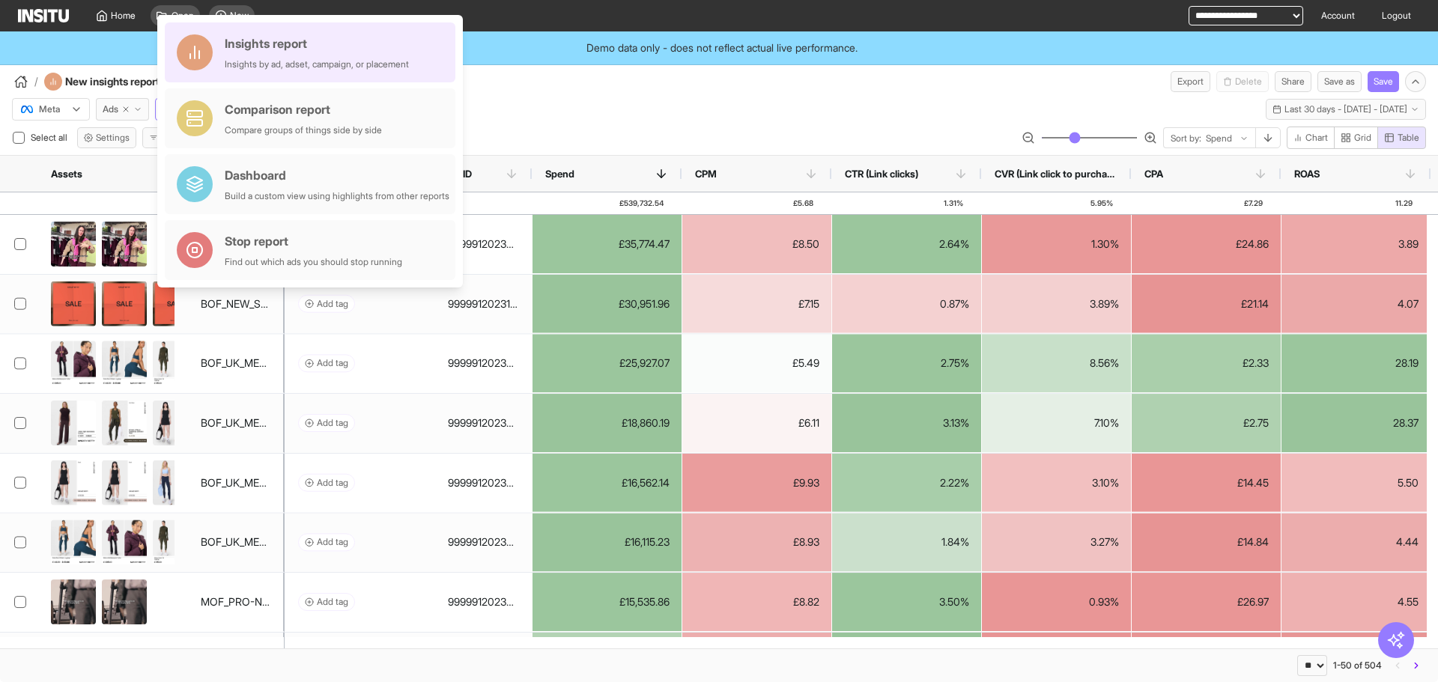
click at [303, 49] on div "Insights report" at bounding box center [317, 43] width 184 height 18
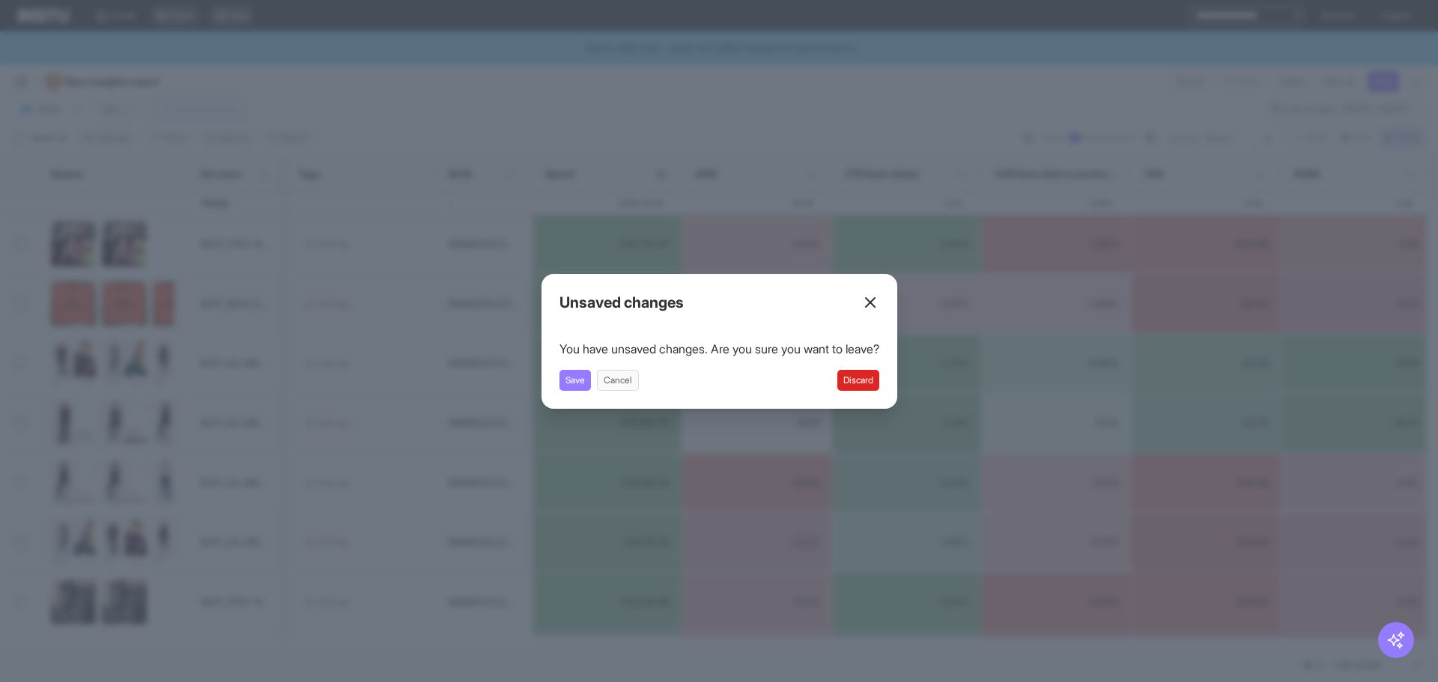
click at [866, 389] on button "Discard" at bounding box center [858, 380] width 42 height 21
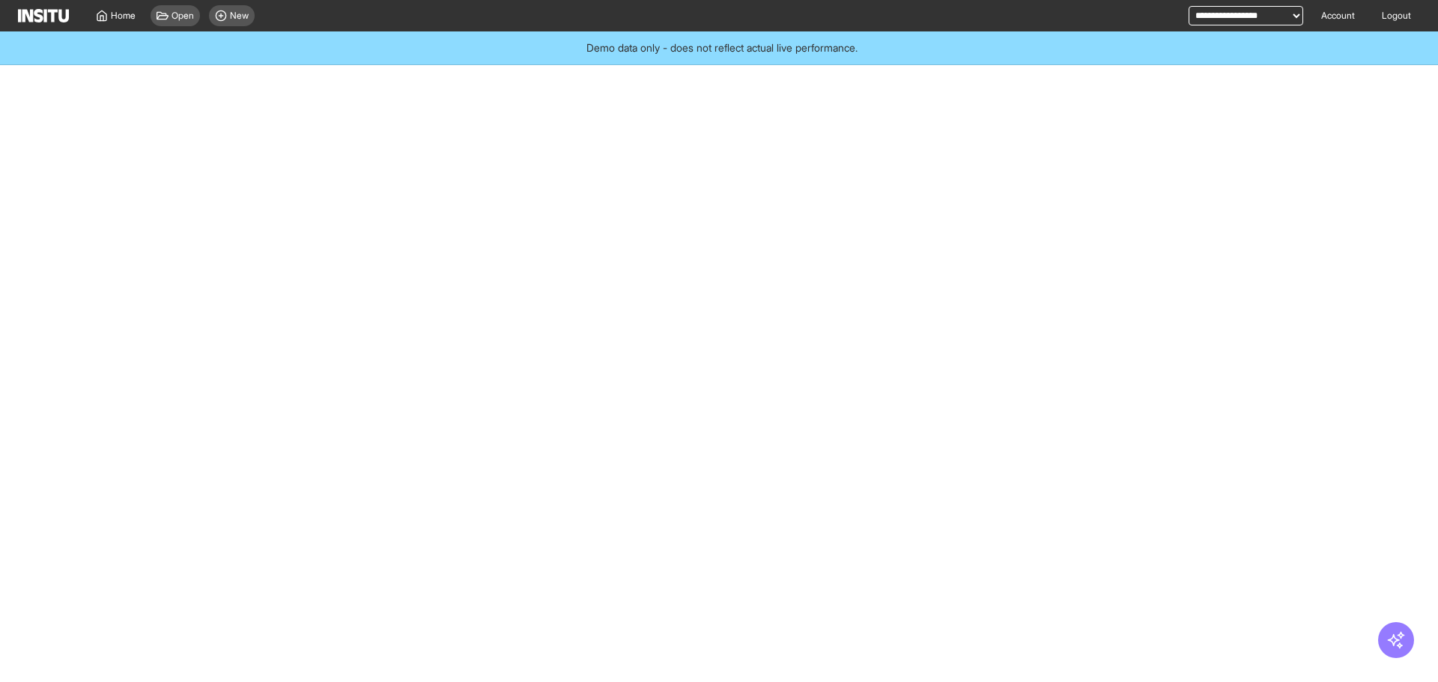
select select "**"
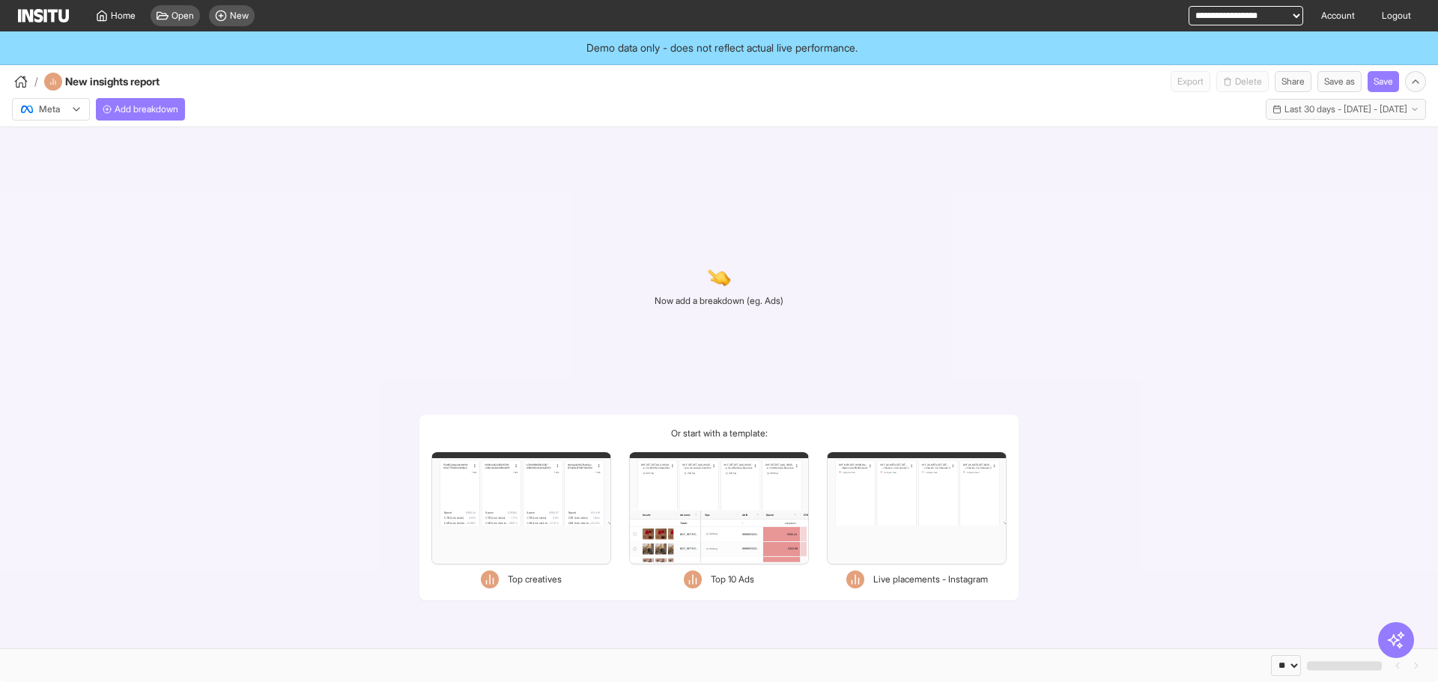
click at [61, 108] on div at bounding box center [40, 109] width 42 height 15
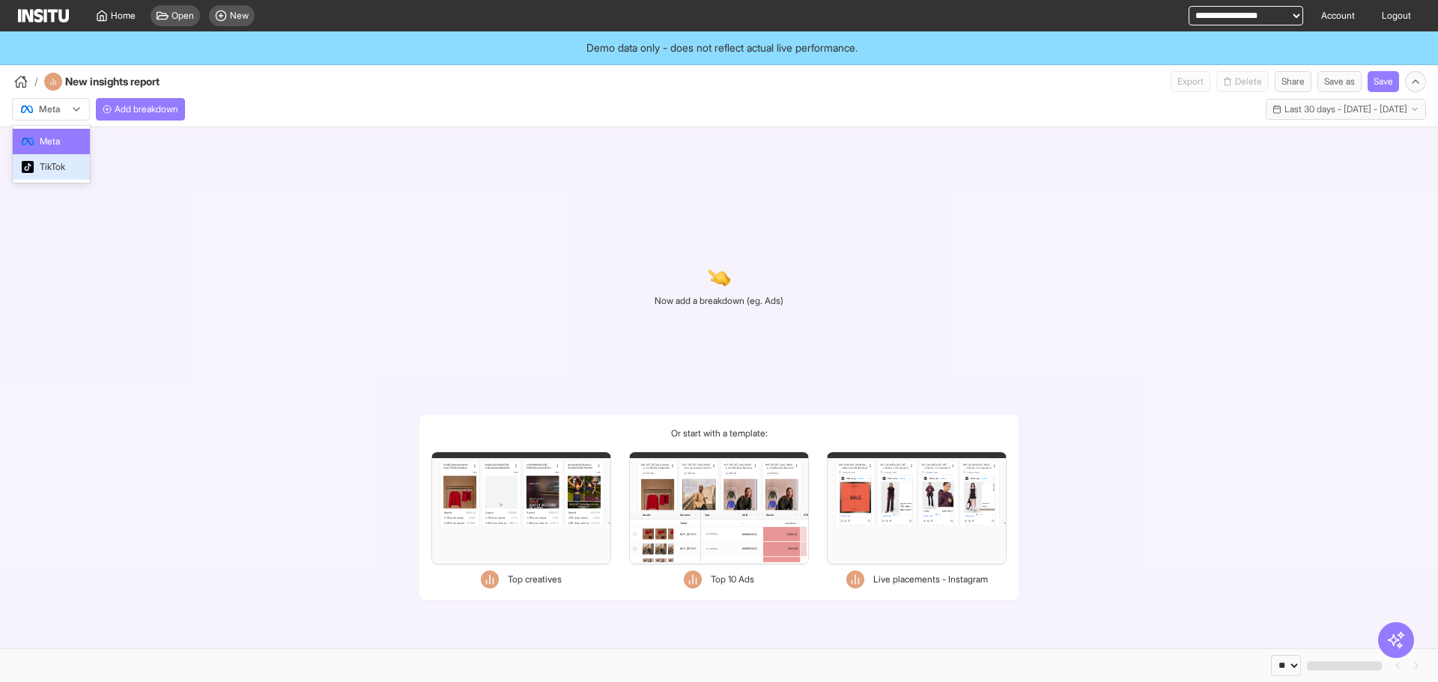
click at [72, 167] on span "TikTok" at bounding box center [51, 166] width 59 height 13
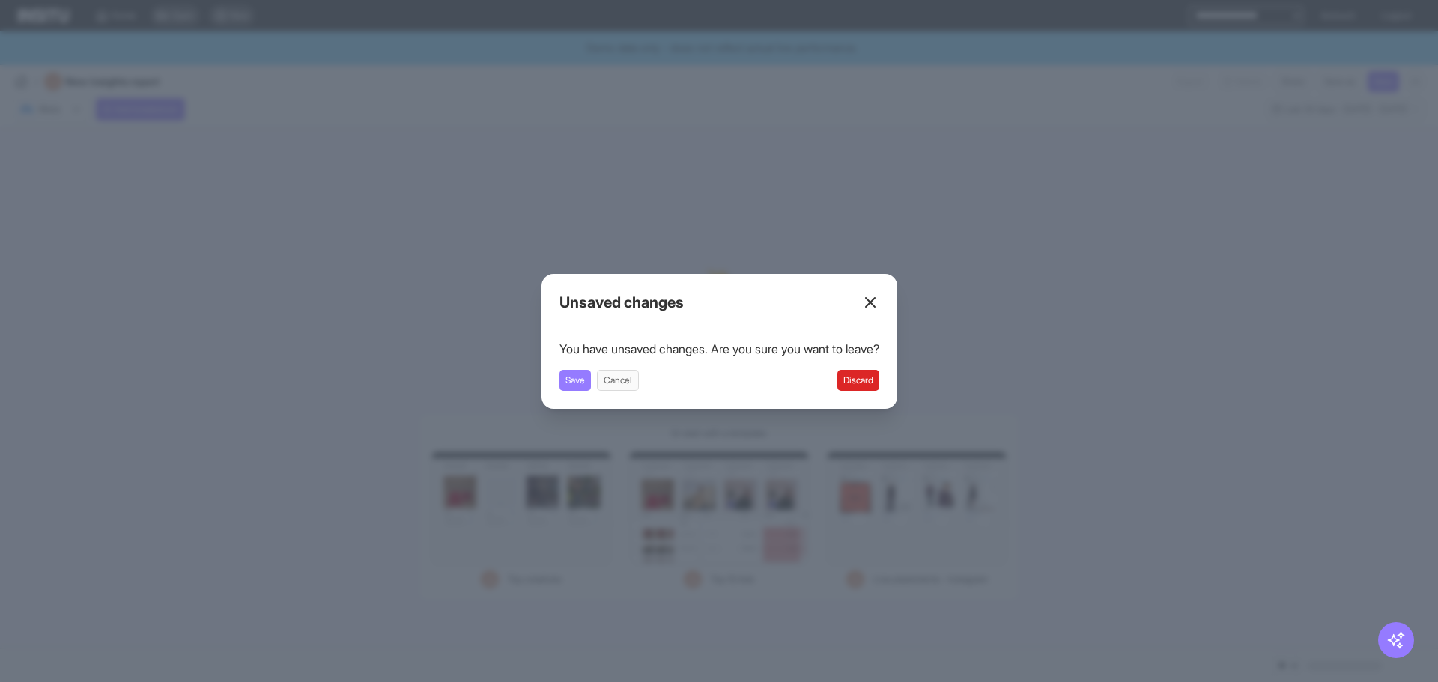
click at [839, 360] on div "You have unsaved changes. Are you sure you want to leave? Save Cancel Discard" at bounding box center [719, 365] width 320 height 51
click at [866, 375] on button "Discard" at bounding box center [858, 380] width 42 height 21
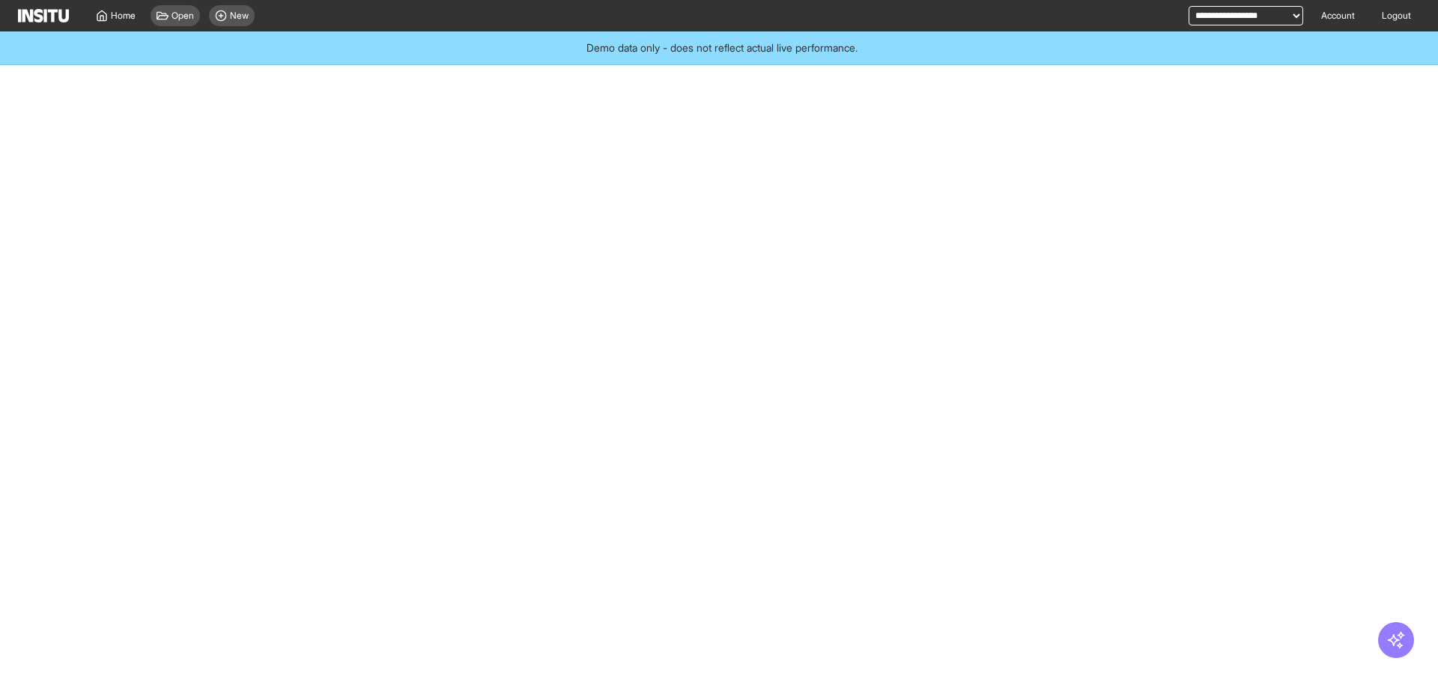
select select "**"
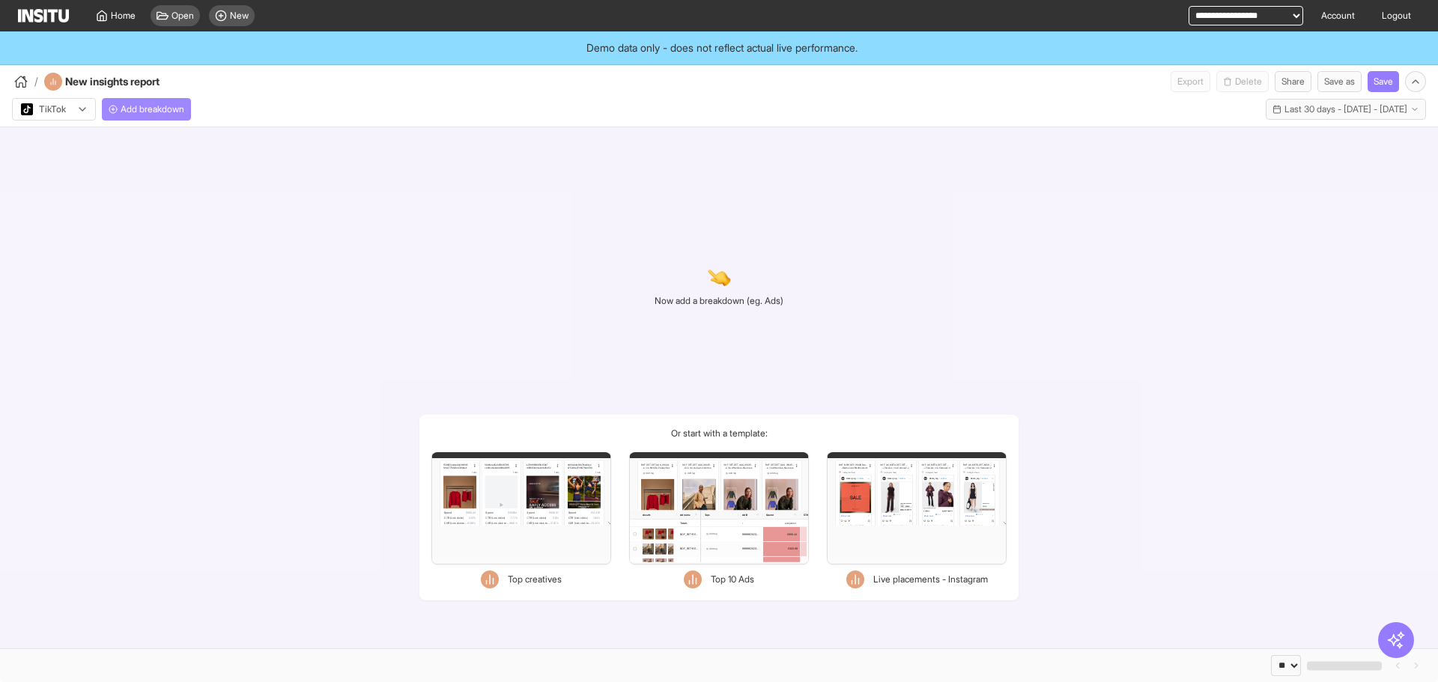
click at [142, 108] on span "Add breakdown" at bounding box center [153, 109] width 64 height 12
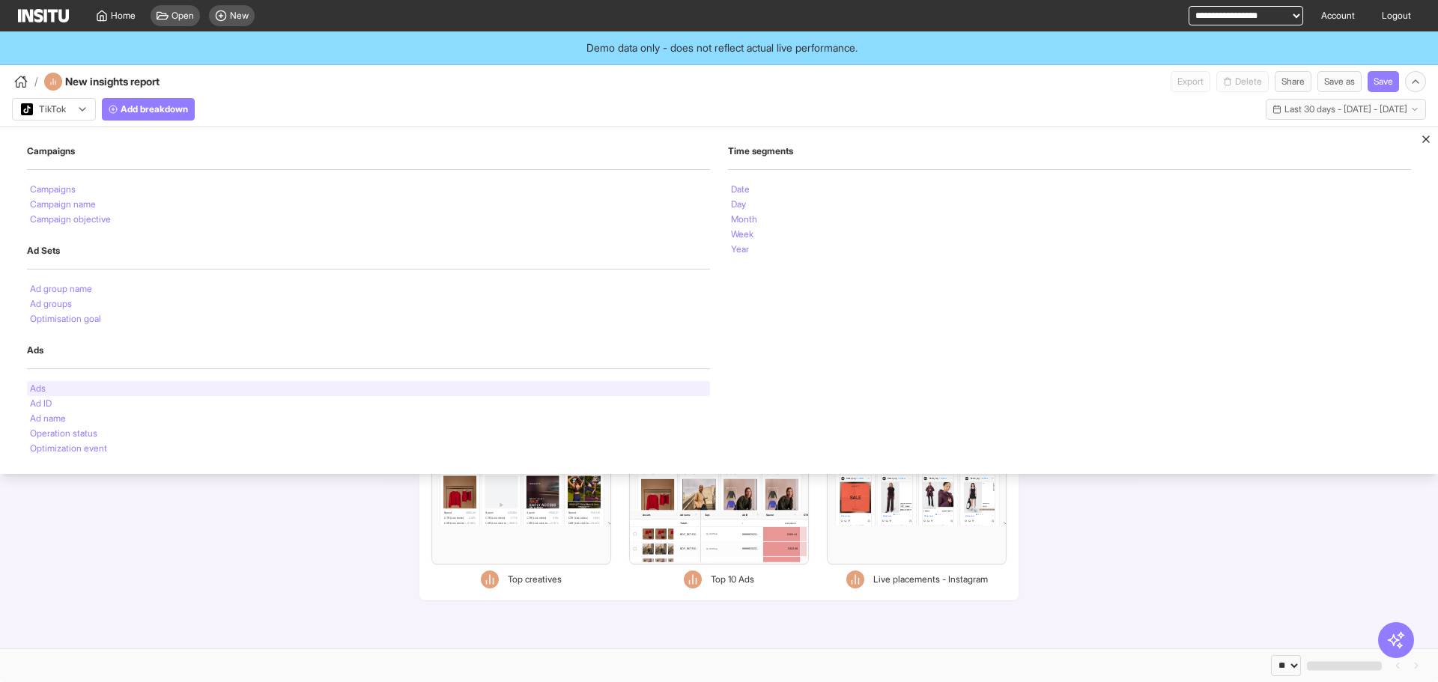
click at [107, 386] on div "Ads" at bounding box center [368, 388] width 683 height 15
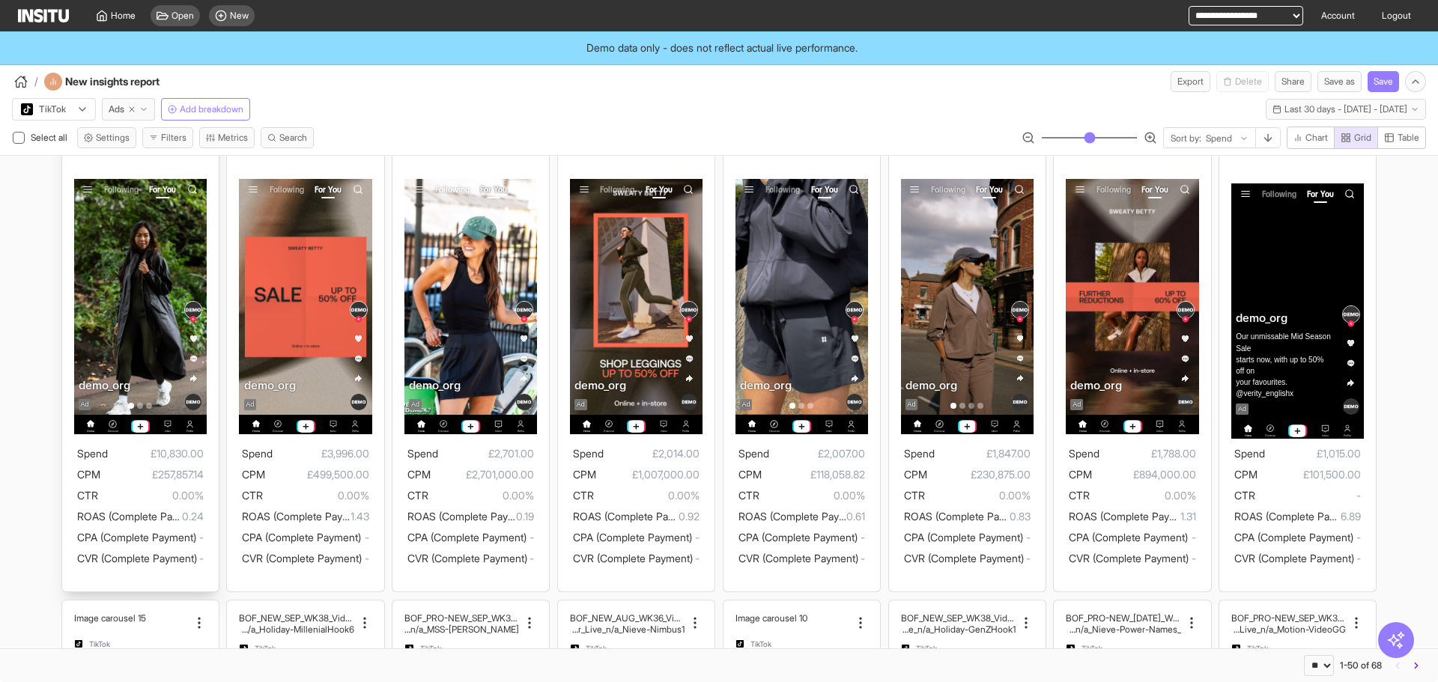
scroll to position [75, 0]
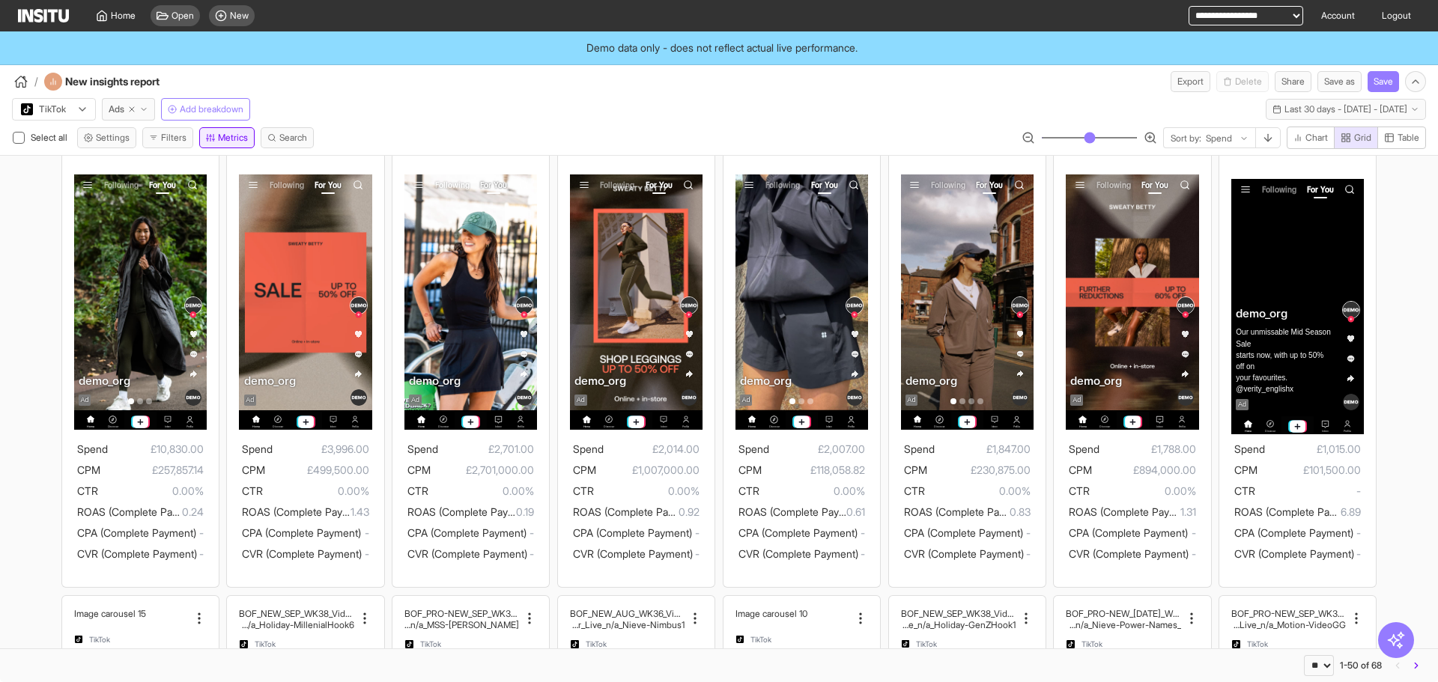
click at [210, 139] on line "button" at bounding box center [210, 140] width 0 height 4
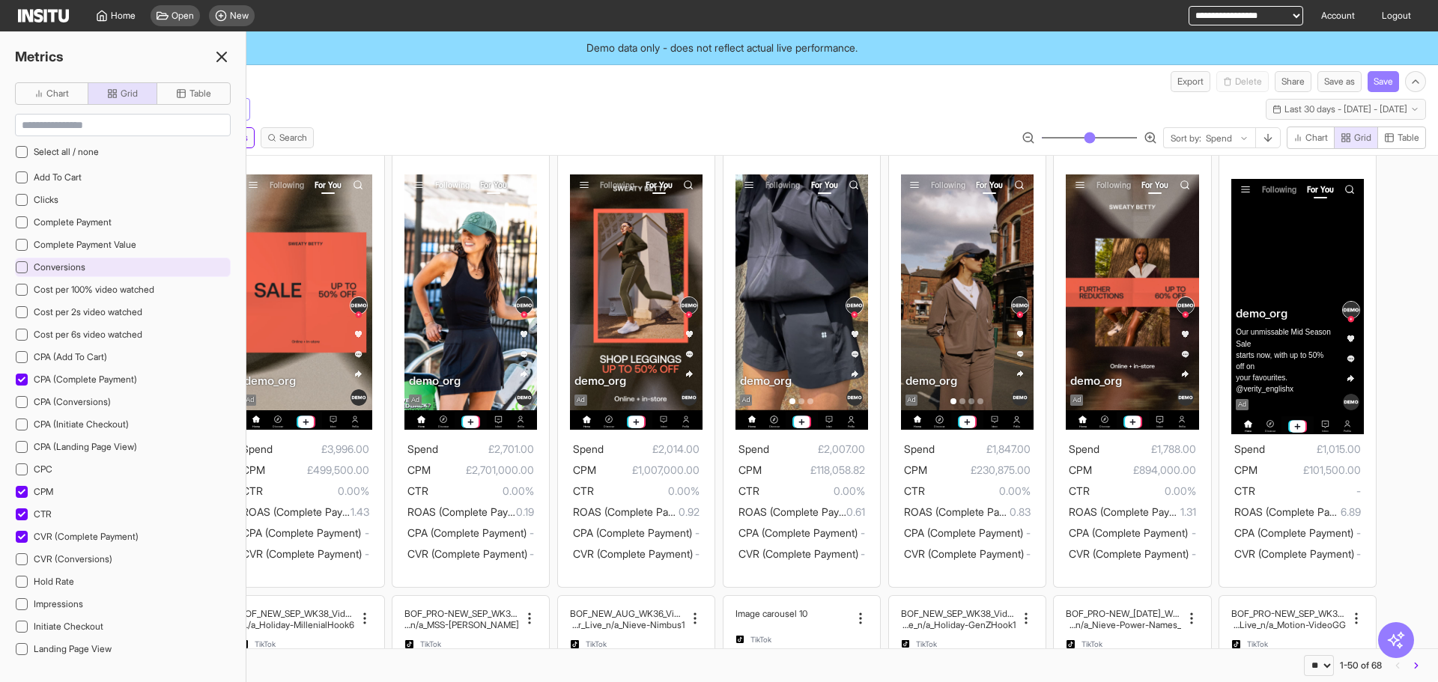
click at [115, 258] on div "Conversions" at bounding box center [123, 267] width 216 height 19
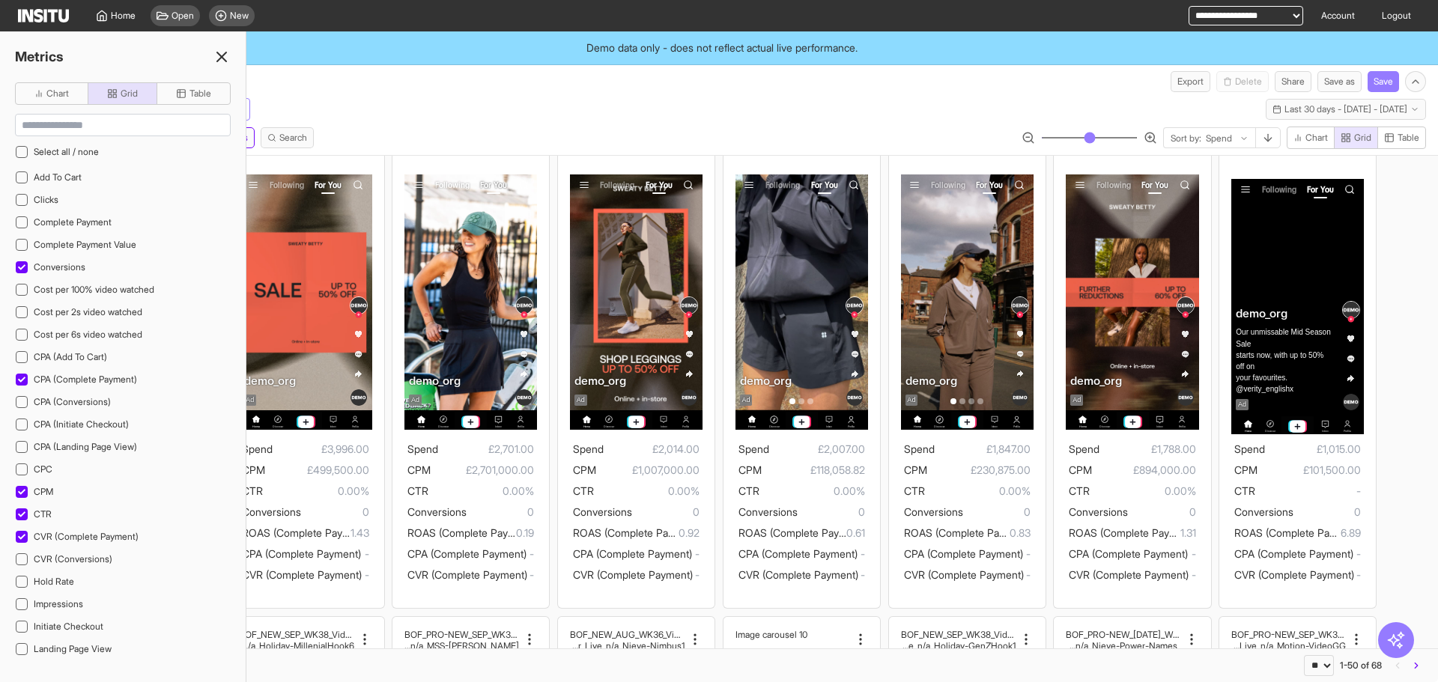
click at [403, 110] on div "TikTok Ads Add breakdown Last 30 days - [DATE] - [DATE] [DATE] - [DATE]" at bounding box center [719, 106] width 1438 height 28
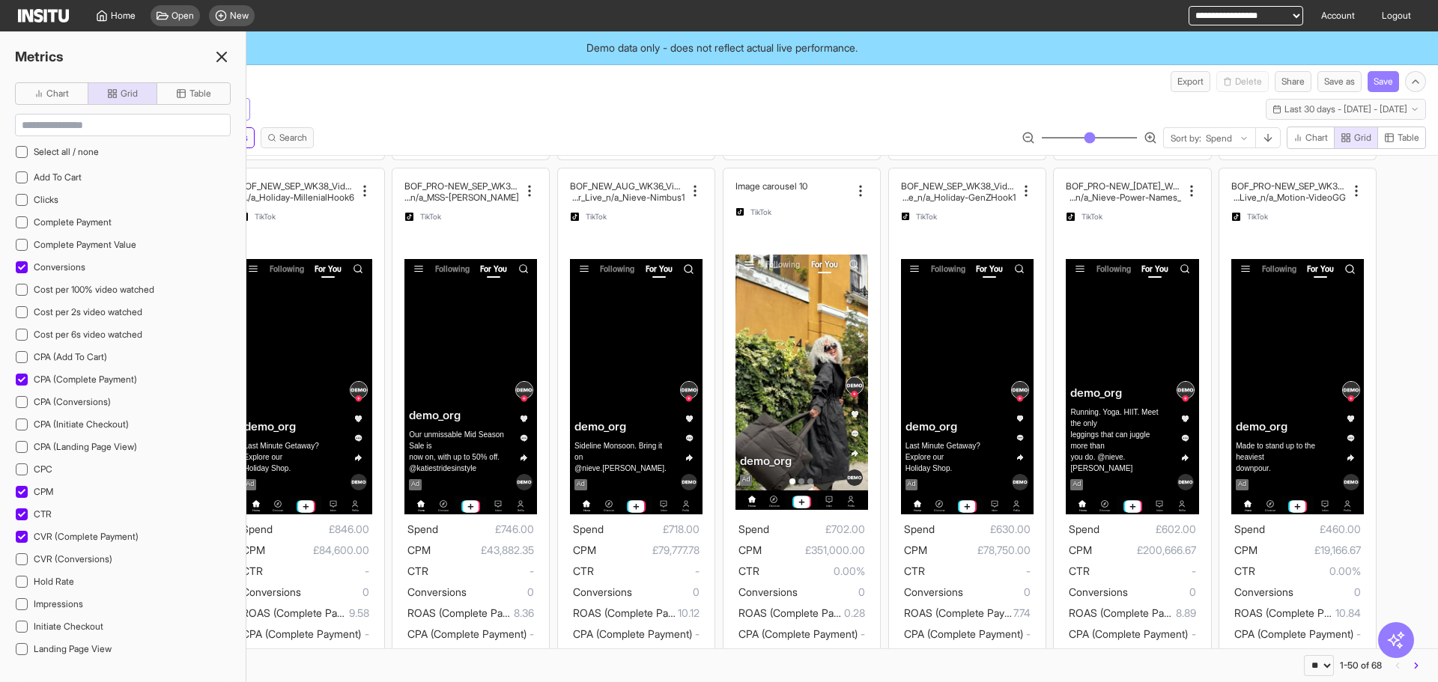
scroll to position [524, 0]
